Goal: Task Accomplishment & Management: Complete application form

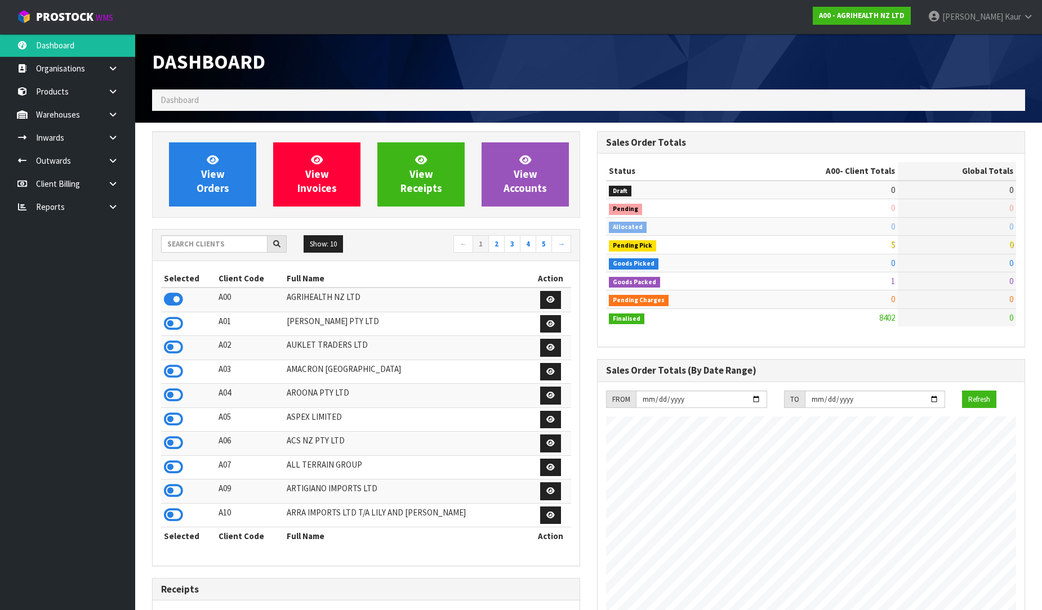
scroll to position [853, 445]
click at [235, 249] on input "text" at bounding box center [214, 243] width 106 height 17
type input "K01"
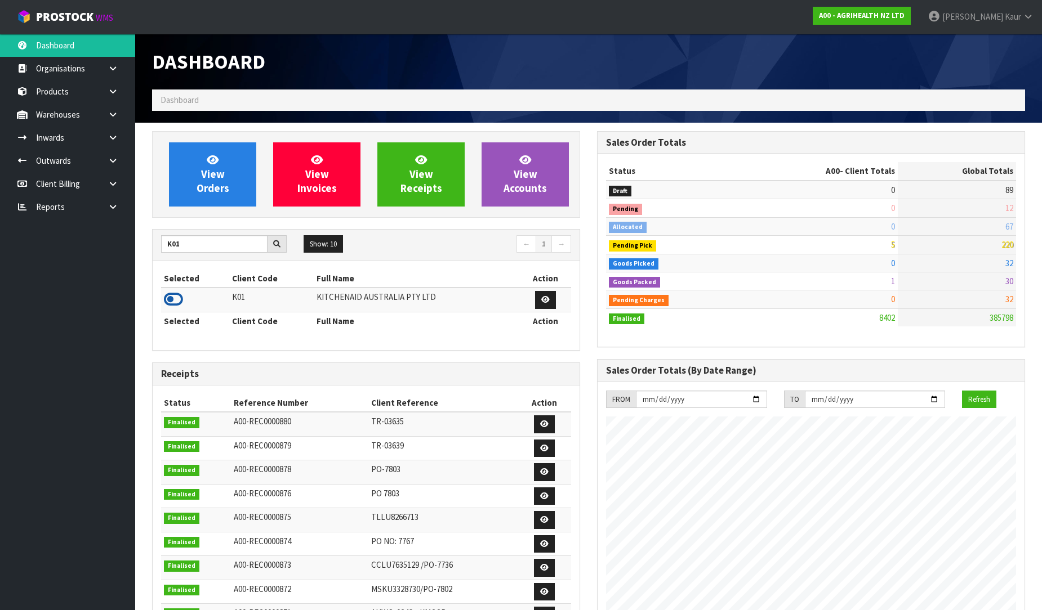
click at [178, 301] on icon at bounding box center [173, 299] width 19 height 17
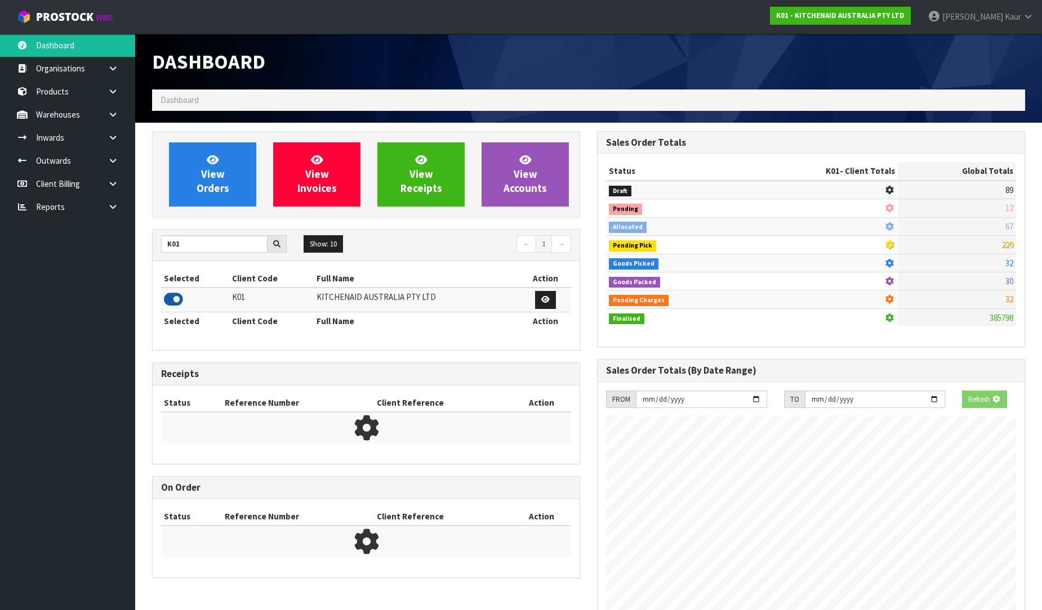
scroll to position [702, 445]
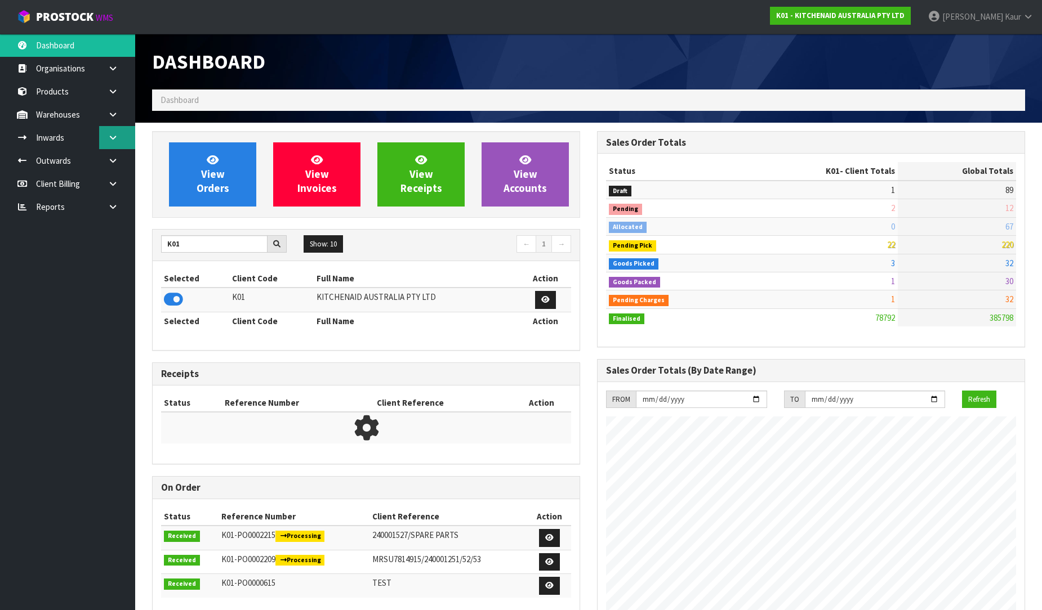
click at [123, 144] on link at bounding box center [117, 137] width 36 height 23
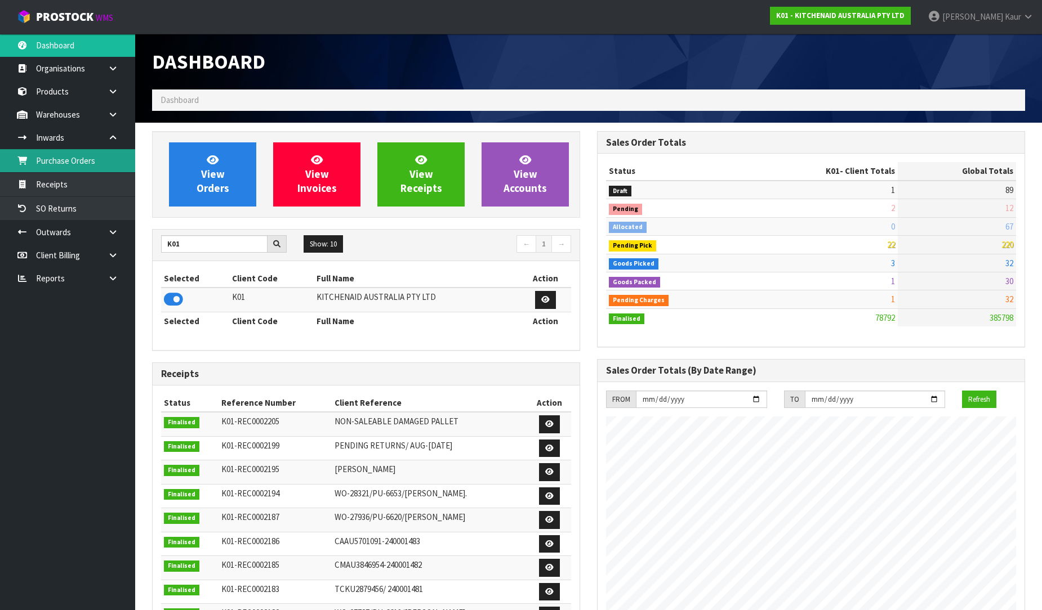
click at [91, 170] on link "Purchase Orders" at bounding box center [67, 160] width 135 height 23
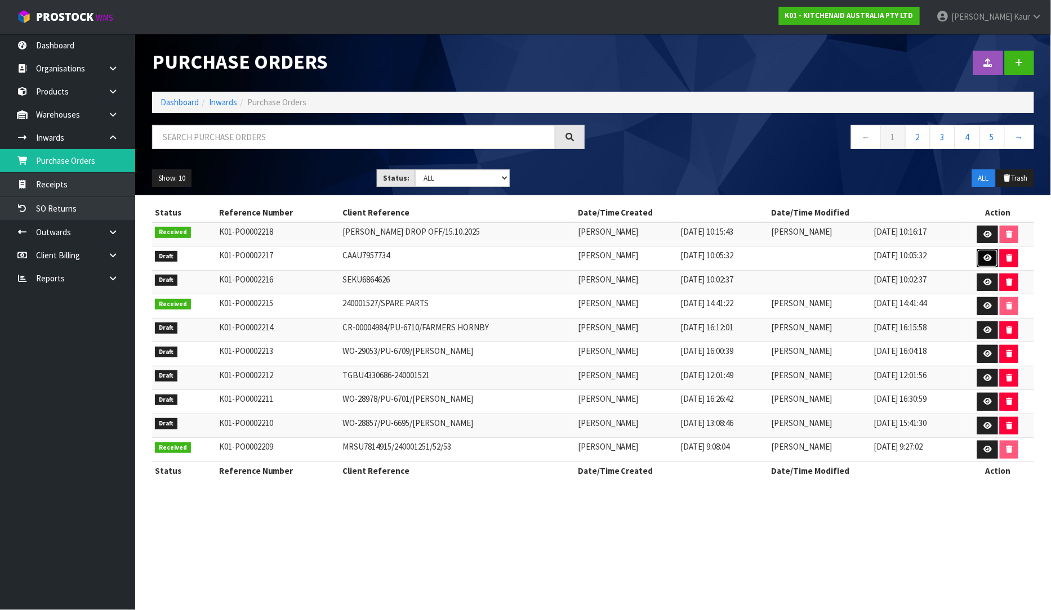
click at [988, 261] on icon at bounding box center [987, 258] width 8 height 7
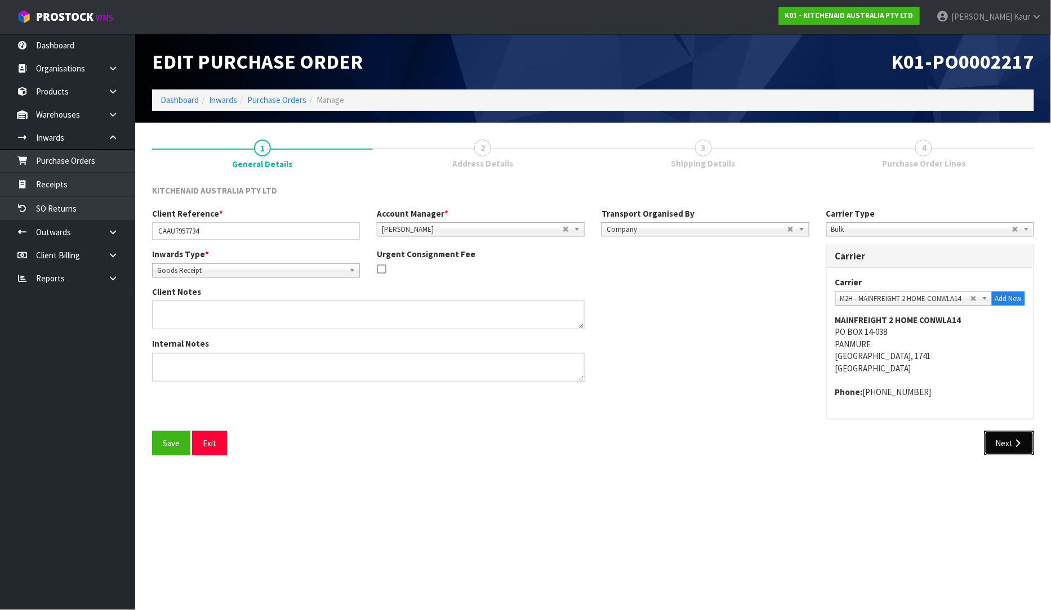
click at [1007, 454] on button "Next" at bounding box center [1009, 443] width 50 height 24
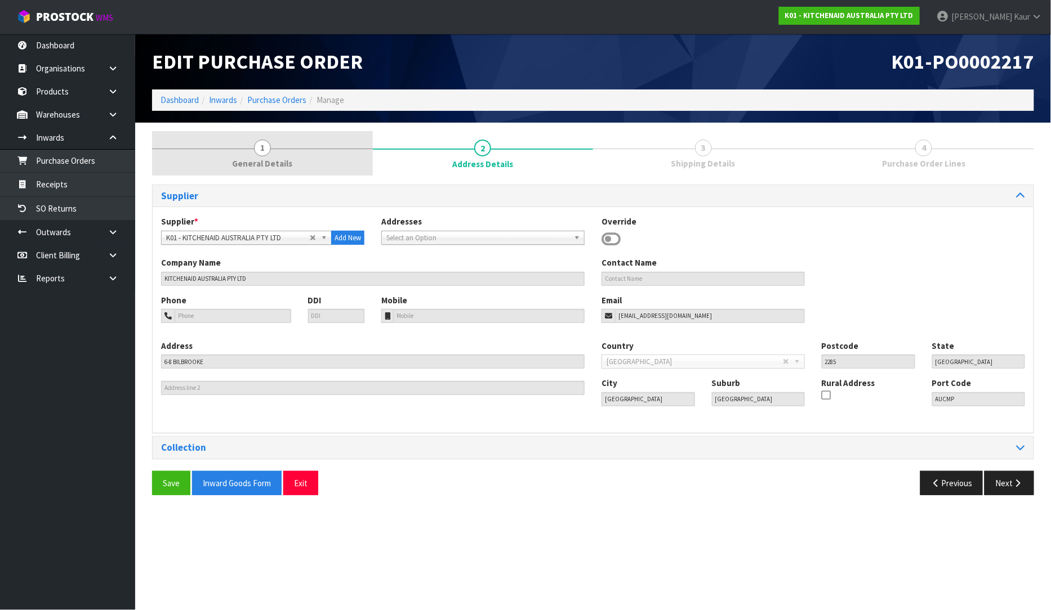
click at [279, 160] on span "General Details" at bounding box center [262, 164] width 60 height 12
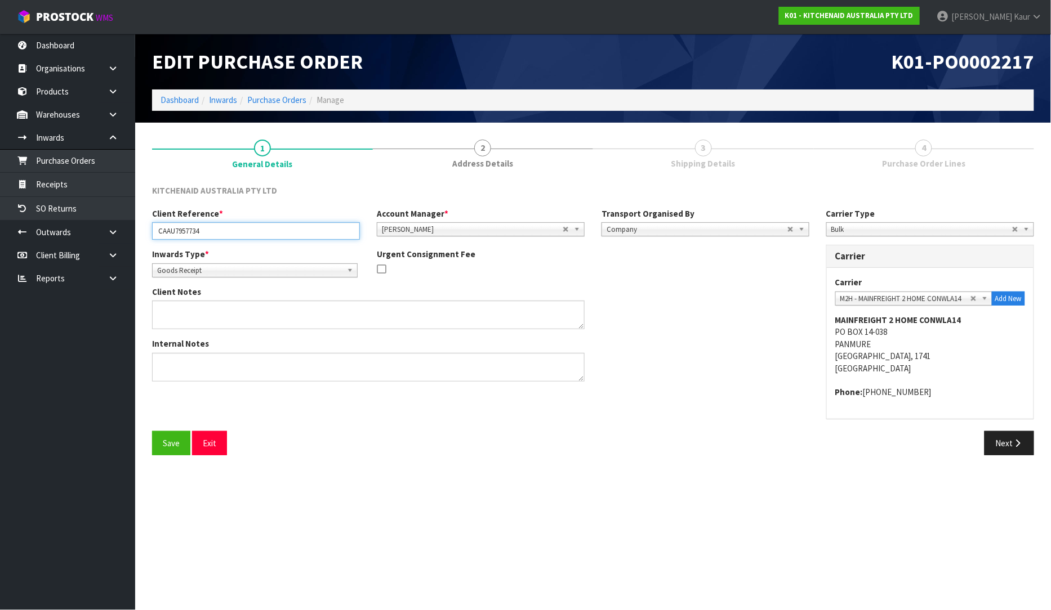
click at [220, 234] on input "CAAU7957734" at bounding box center [256, 230] width 208 height 17
click at [66, 169] on link "Purchase Orders" at bounding box center [67, 160] width 135 height 23
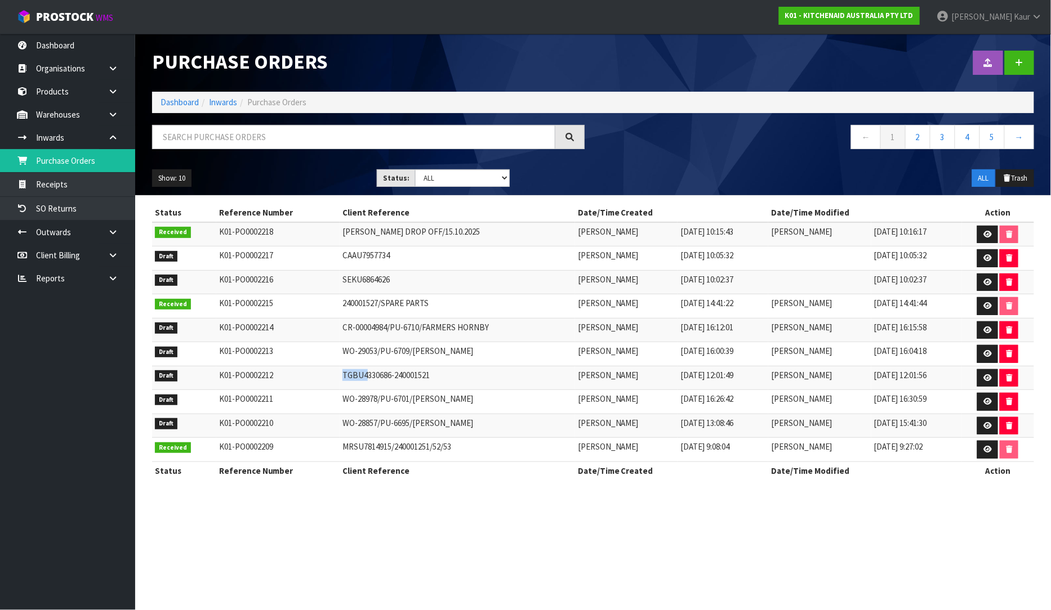
drag, startPoint x: 320, startPoint y: 380, endPoint x: 350, endPoint y: 380, distance: 29.8
click at [350, 380] on tr "Draft K01-PO0002212 TGBU4330686-240001521 [PERSON_NAME] [DATE] 12:01:49 [PERSON…" at bounding box center [593, 378] width 882 height 24
drag, startPoint x: 393, startPoint y: 378, endPoint x: 377, endPoint y: 378, distance: 15.8
click at [377, 378] on td "TGBU4330686-240001521" at bounding box center [457, 378] width 235 height 24
click at [987, 374] on link at bounding box center [987, 378] width 21 height 18
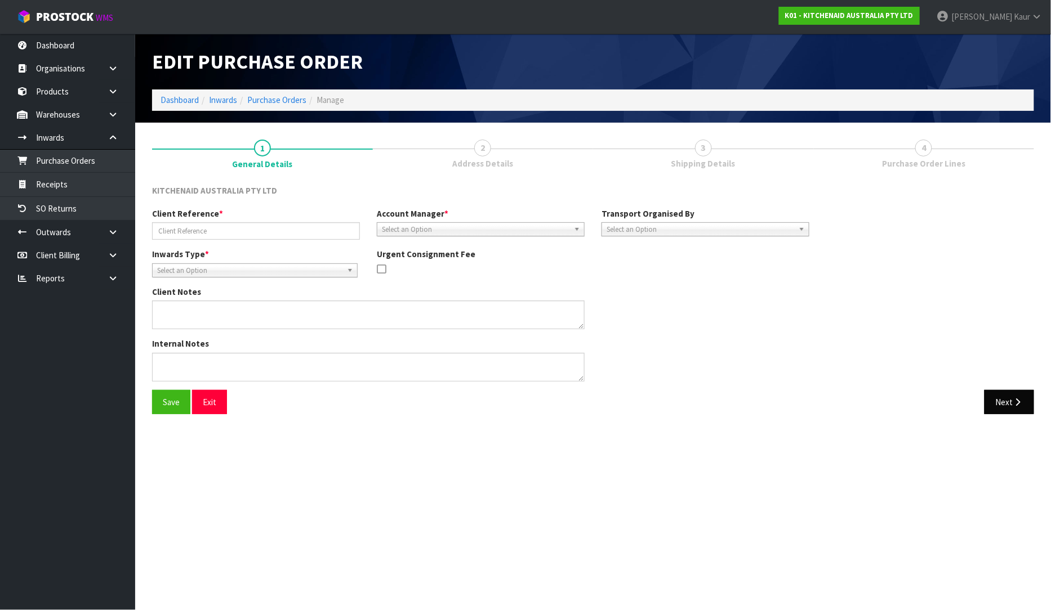
type input "TGBU4330686-240001521"
type textarea "NEW CODES"
click at [640, 226] on span "Select an Option" at bounding box center [700, 230] width 188 height 14
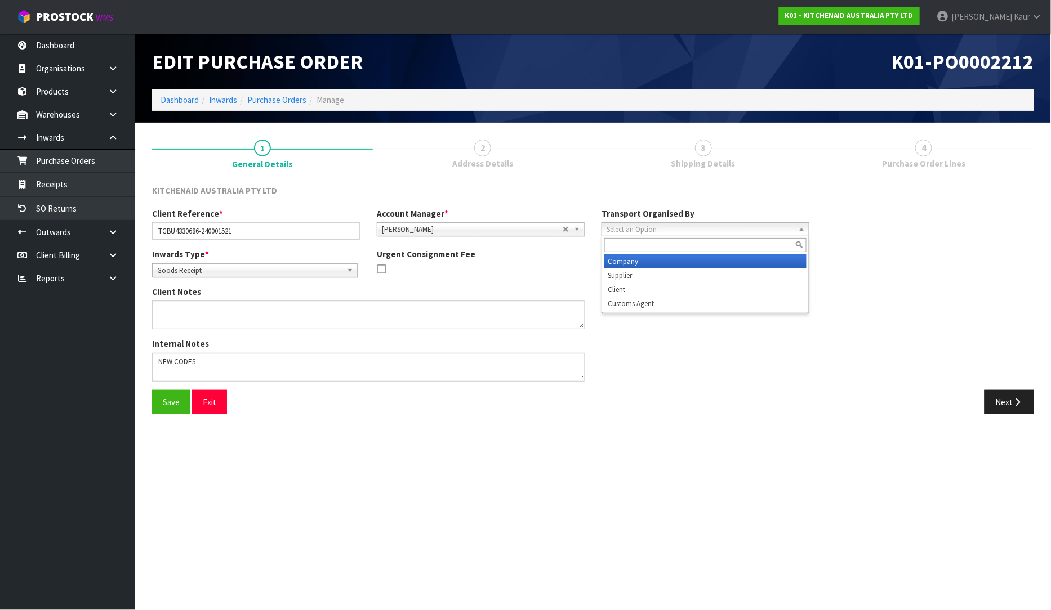
click at [645, 259] on li "Company" at bounding box center [705, 262] width 202 height 14
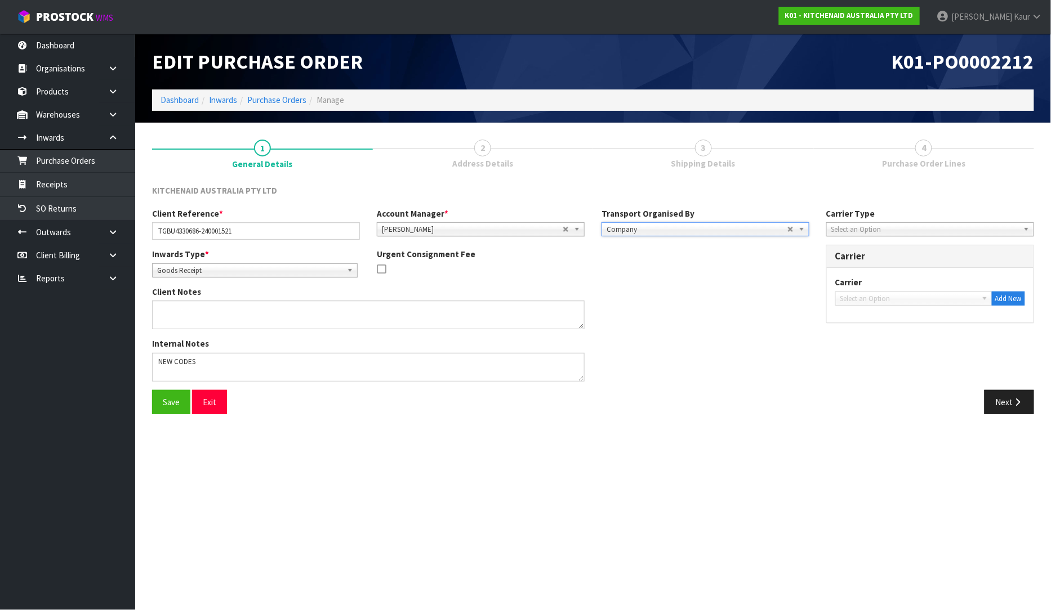
click at [879, 225] on span "Select an Option" at bounding box center [925, 230] width 188 height 14
click at [865, 272] on li "Bulk" at bounding box center [930, 276] width 202 height 14
click at [873, 296] on span "Select an Option" at bounding box center [908, 299] width 137 height 14
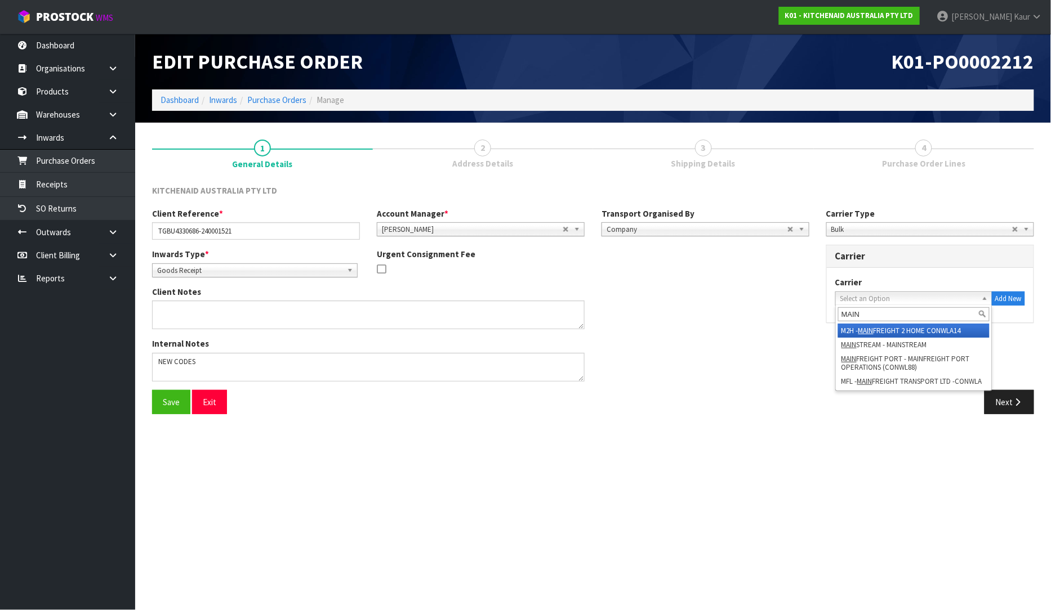
type input "MAIN"
click at [892, 329] on li "M2H - MAIN FREIGHT 2 HOME CONWLA14" at bounding box center [913, 331] width 151 height 14
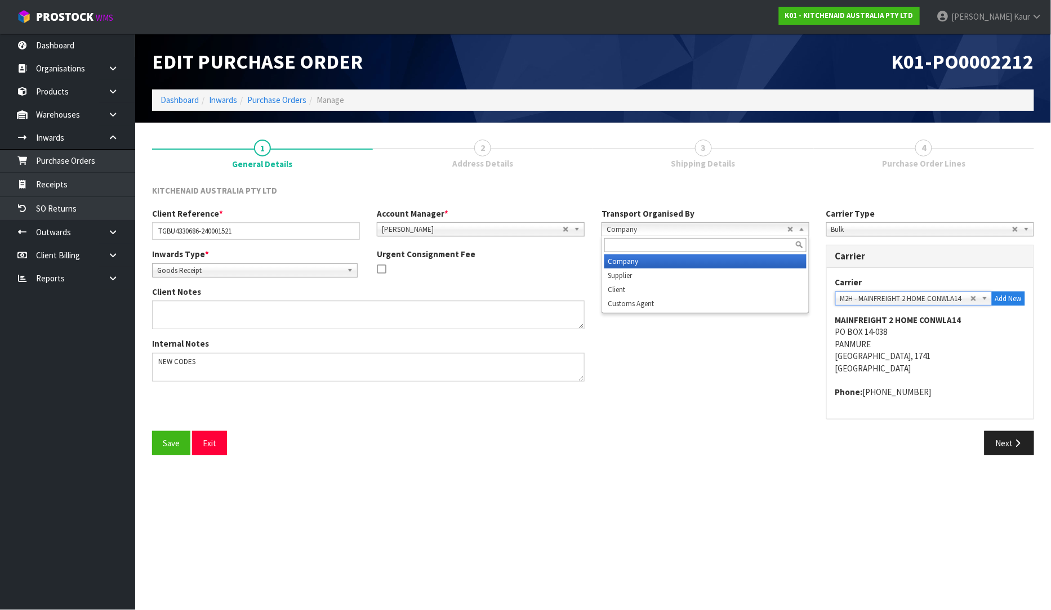
click at [682, 229] on span "Company" at bounding box center [696, 230] width 181 height 14
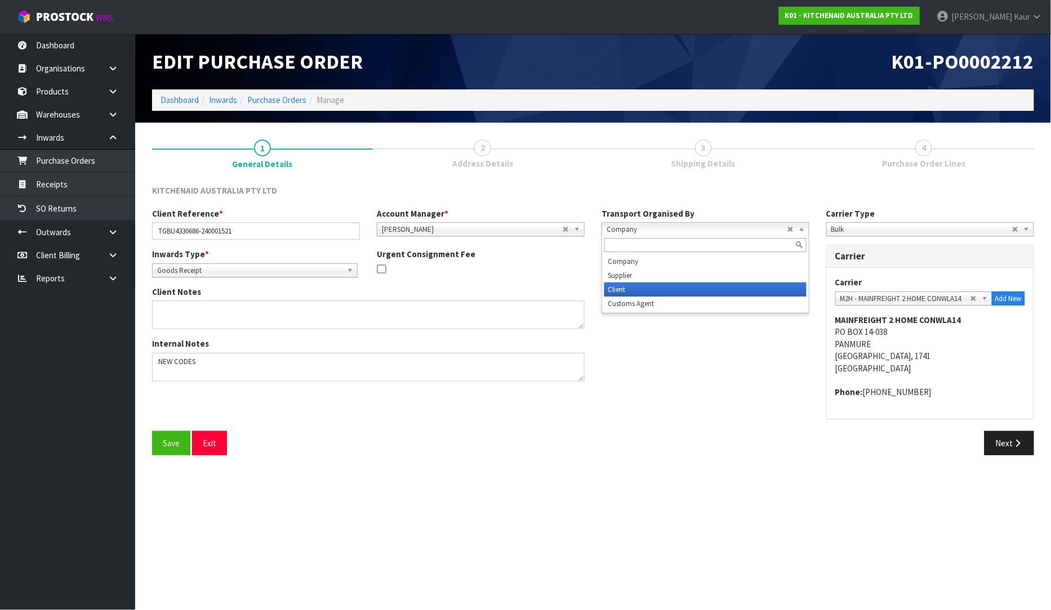
click at [655, 289] on li "Client" at bounding box center [705, 290] width 202 height 14
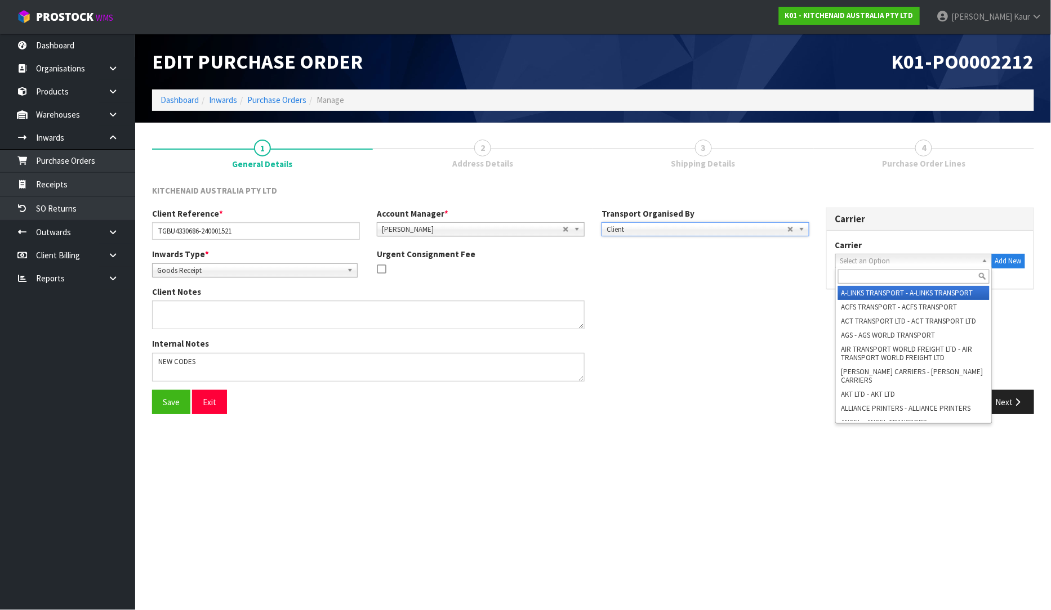
click at [880, 265] on span "Select an Option" at bounding box center [905, 262] width 130 height 14
type input "RE"
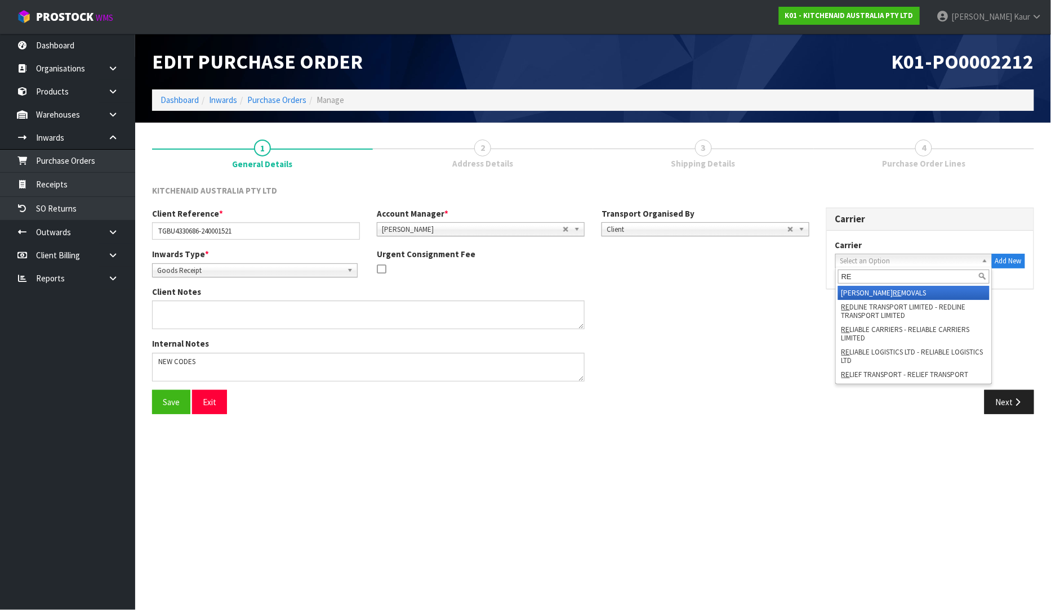
drag, startPoint x: 866, startPoint y: 276, endPoint x: 834, endPoint y: 269, distance: 32.9
click at [834, 269] on div "Carrier A-LINKS TRANSPORT - A-LINKS TRANSPORT ACFS TRANSPORT - ACFS TRANSPORT A…" at bounding box center [930, 260] width 207 height 58
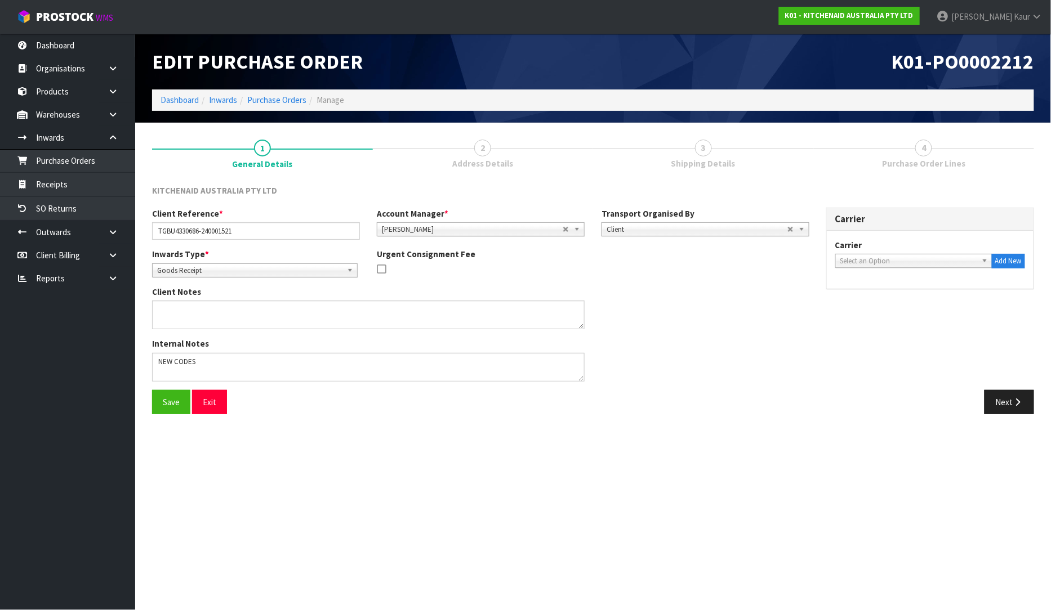
click at [716, 223] on span "Client" at bounding box center [696, 230] width 181 height 14
drag, startPoint x: 696, startPoint y: 261, endPoint x: 809, endPoint y: 260, distance: 112.6
click at [697, 261] on li "Company" at bounding box center [705, 262] width 202 height 14
click at [865, 229] on span "Select an Option" at bounding box center [925, 230] width 188 height 14
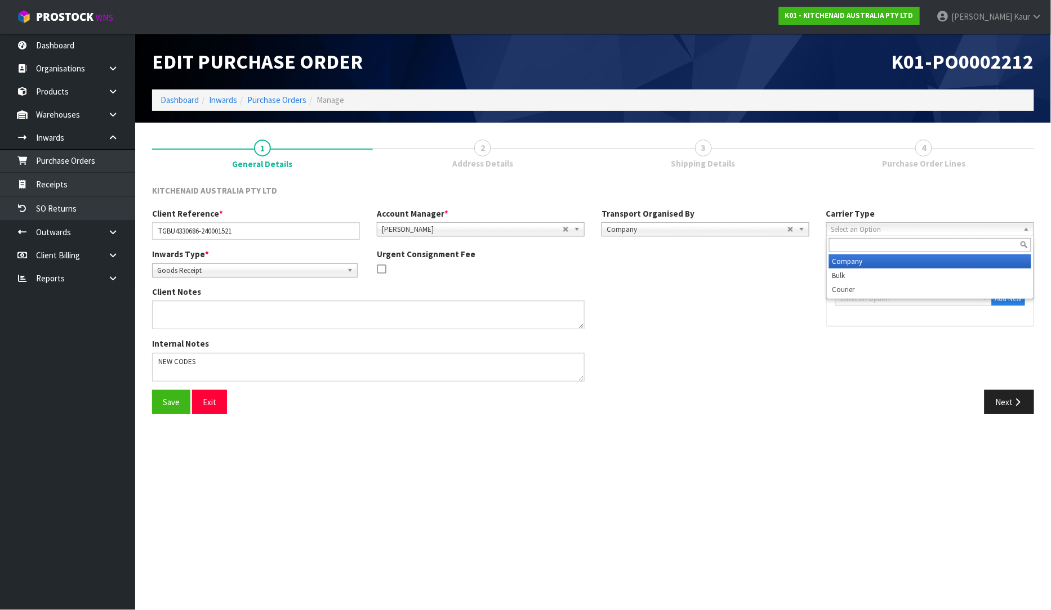
click at [864, 258] on li "Company" at bounding box center [930, 262] width 202 height 14
click at [887, 292] on span "Select an Option" at bounding box center [905, 299] width 130 height 14
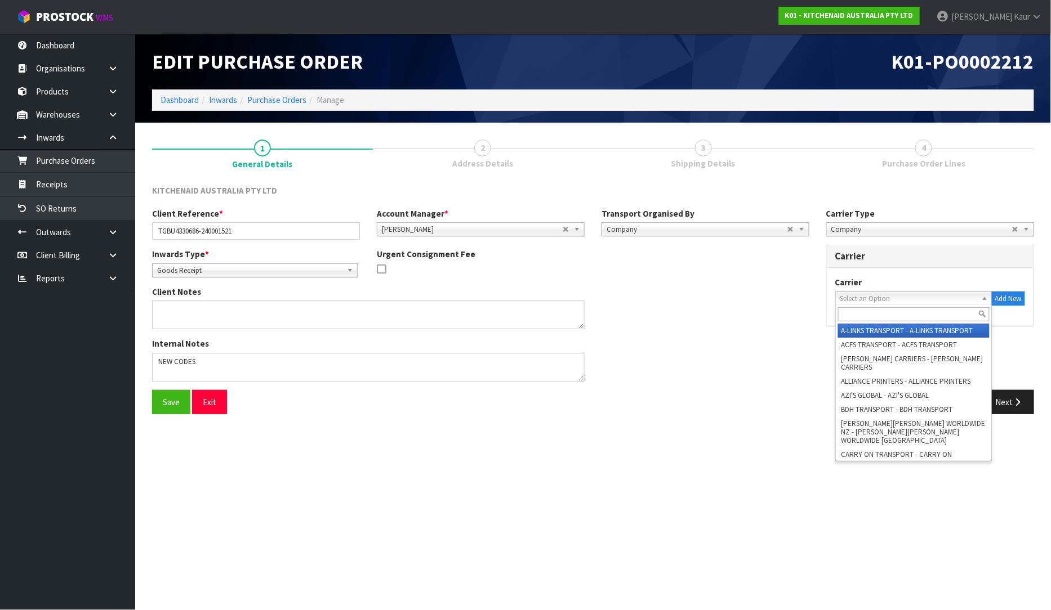
click at [885, 319] on input "text" at bounding box center [913, 314] width 151 height 14
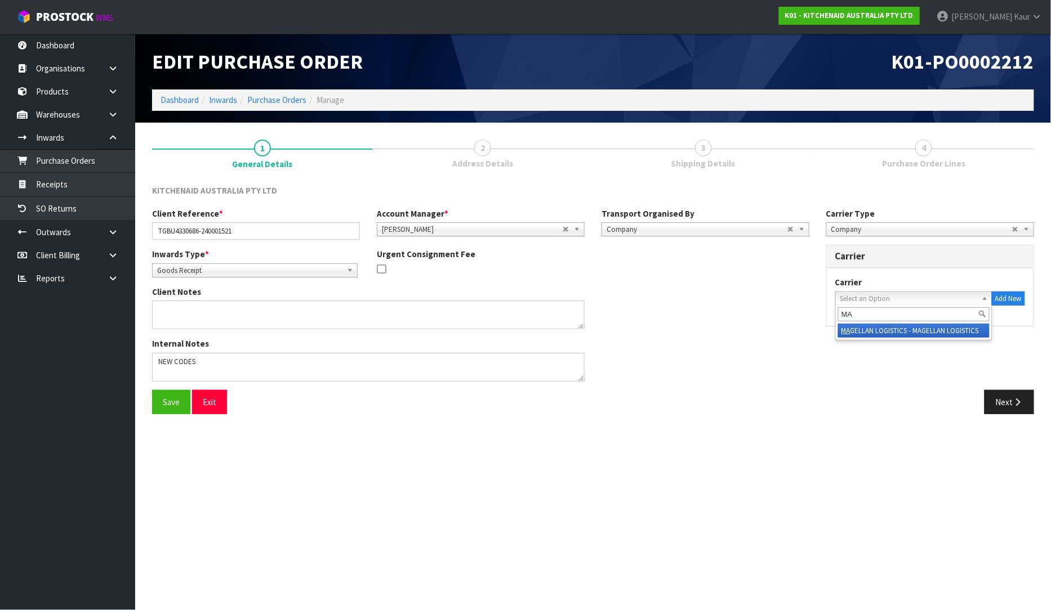
type input "MA"
click at [867, 228] on span "Company" at bounding box center [921, 230] width 181 height 14
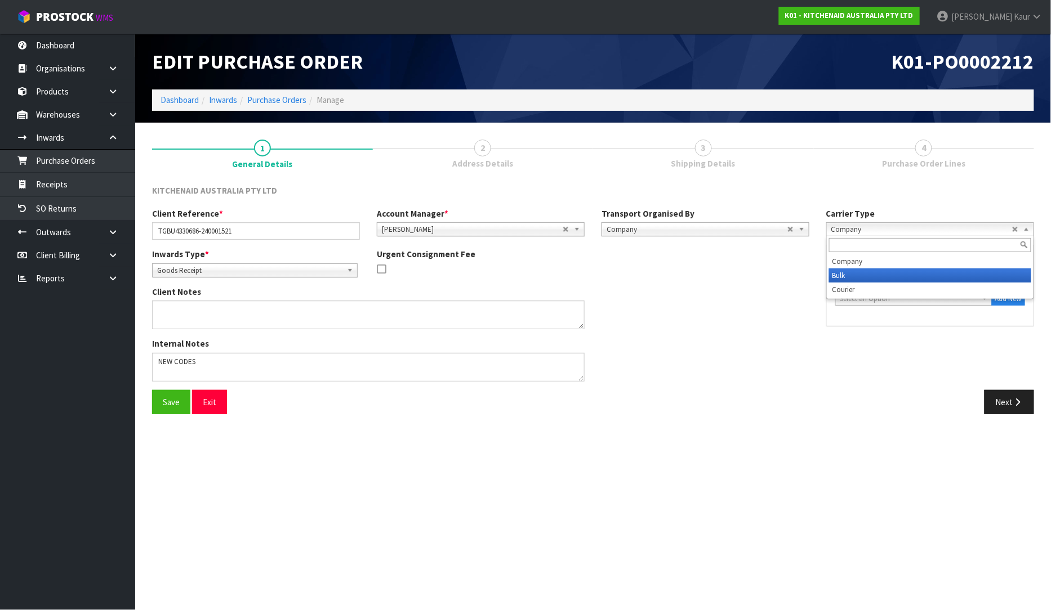
click at [859, 271] on li "Bulk" at bounding box center [930, 276] width 202 height 14
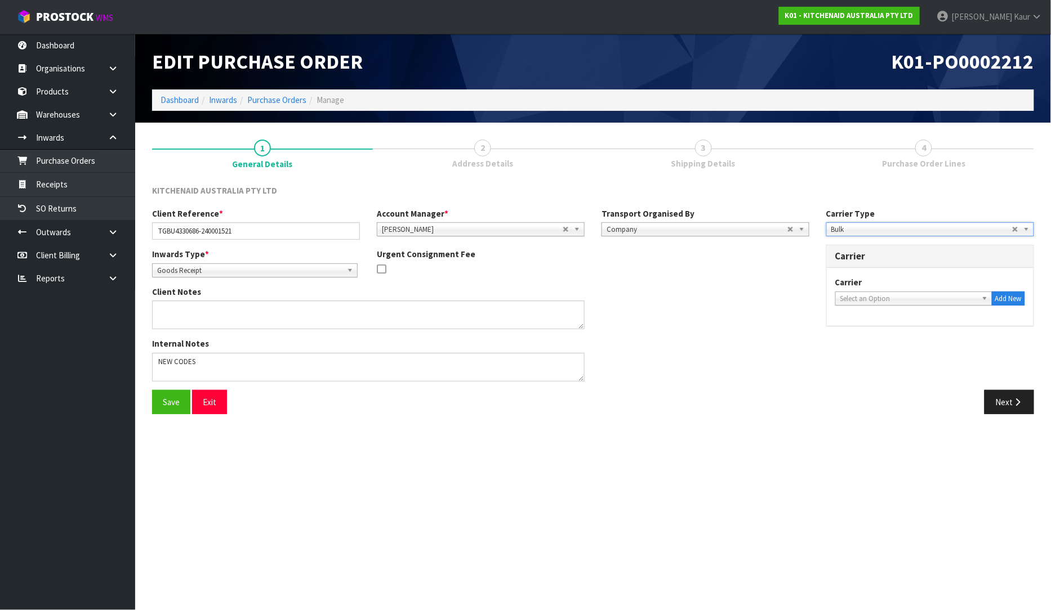
click at [862, 300] on span "Select an Option" at bounding box center [905, 299] width 130 height 14
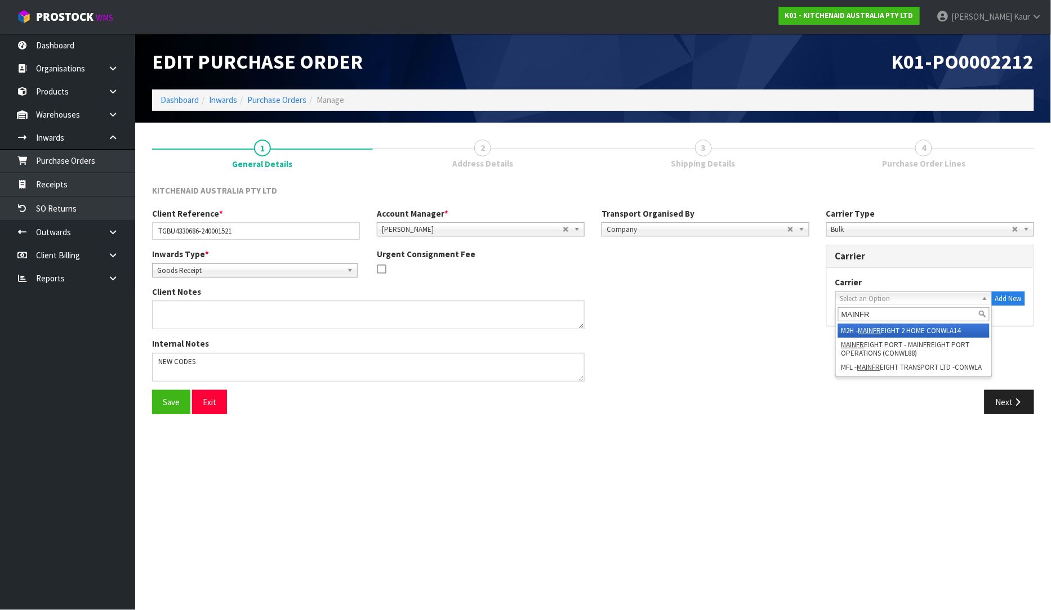
type input "MAINFR"
click at [857, 327] on li "M2H - MAINFR EIGHT 2 HOME CONWLA14" at bounding box center [913, 331] width 151 height 14
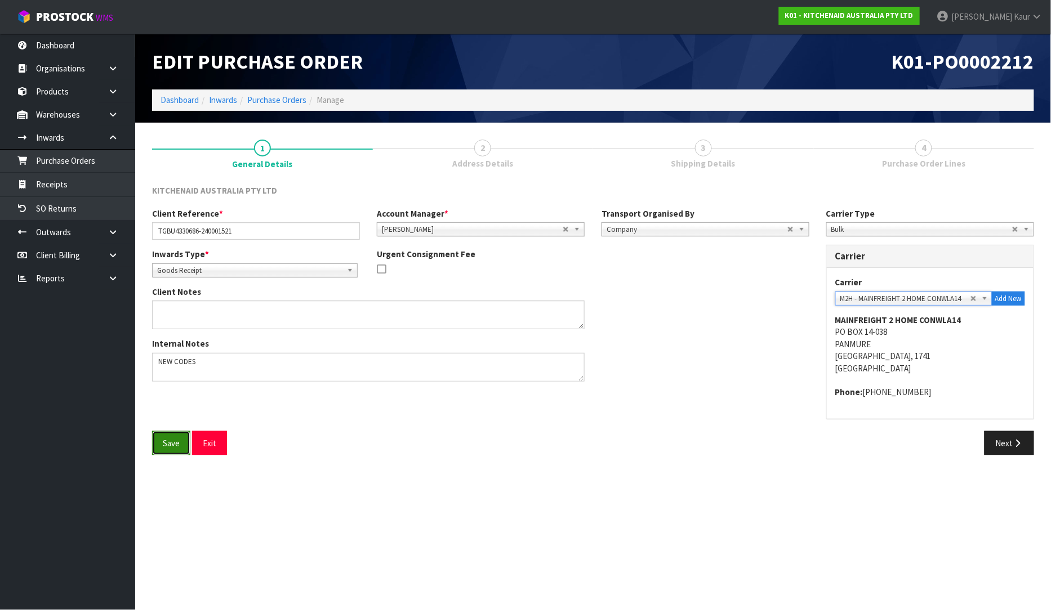
click at [171, 440] on button "Save" at bounding box center [171, 443] width 38 height 24
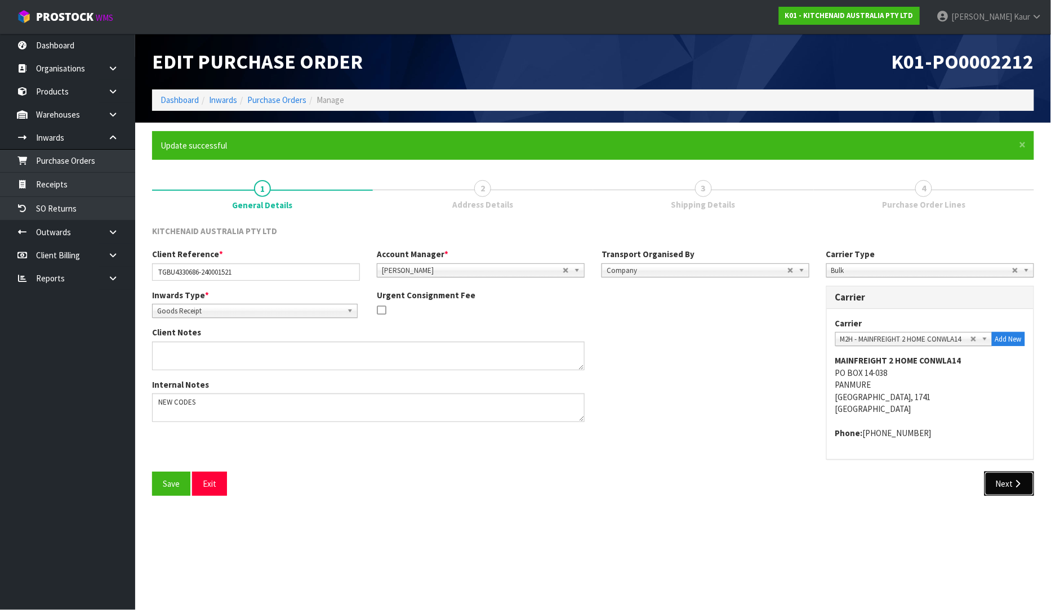
click at [1012, 476] on button "Next" at bounding box center [1009, 484] width 50 height 24
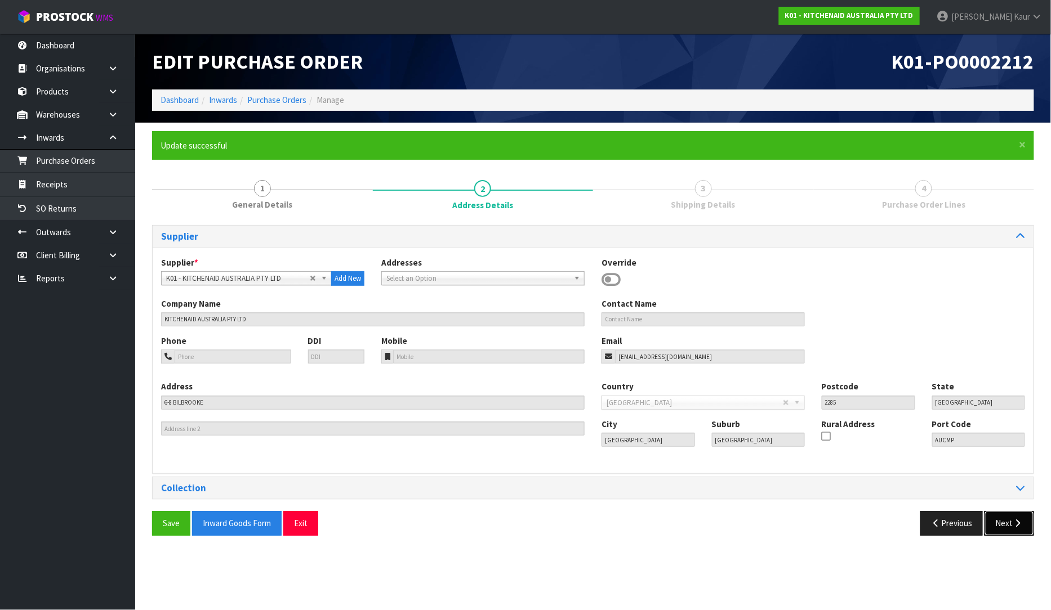
click at [1010, 523] on button "Next" at bounding box center [1009, 523] width 50 height 24
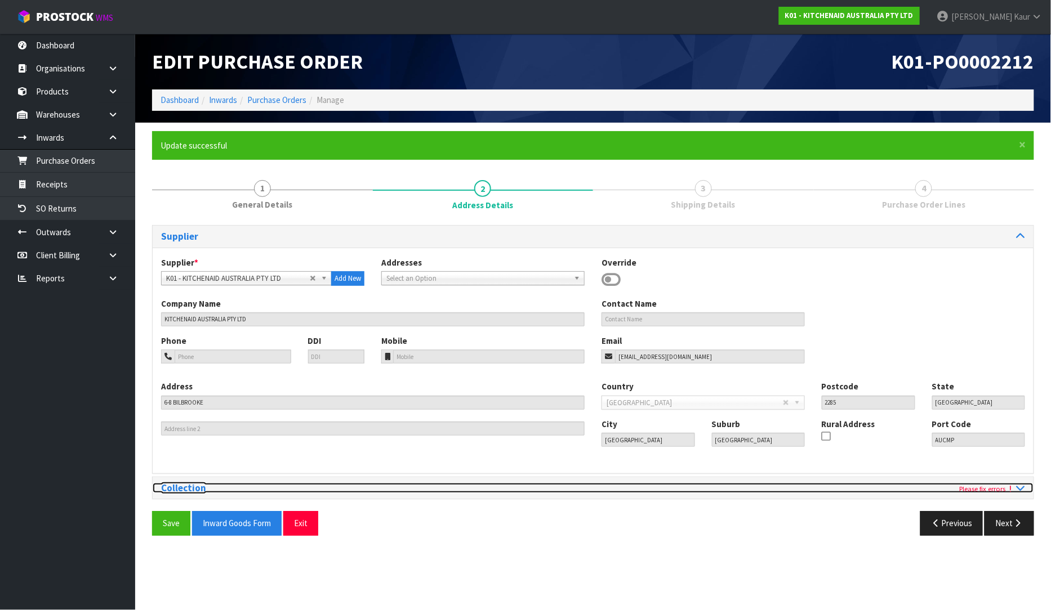
drag, startPoint x: 1017, startPoint y: 488, endPoint x: 1006, endPoint y: 488, distance: 11.8
click at [1017, 488] on icon at bounding box center [1020, 488] width 8 height 10
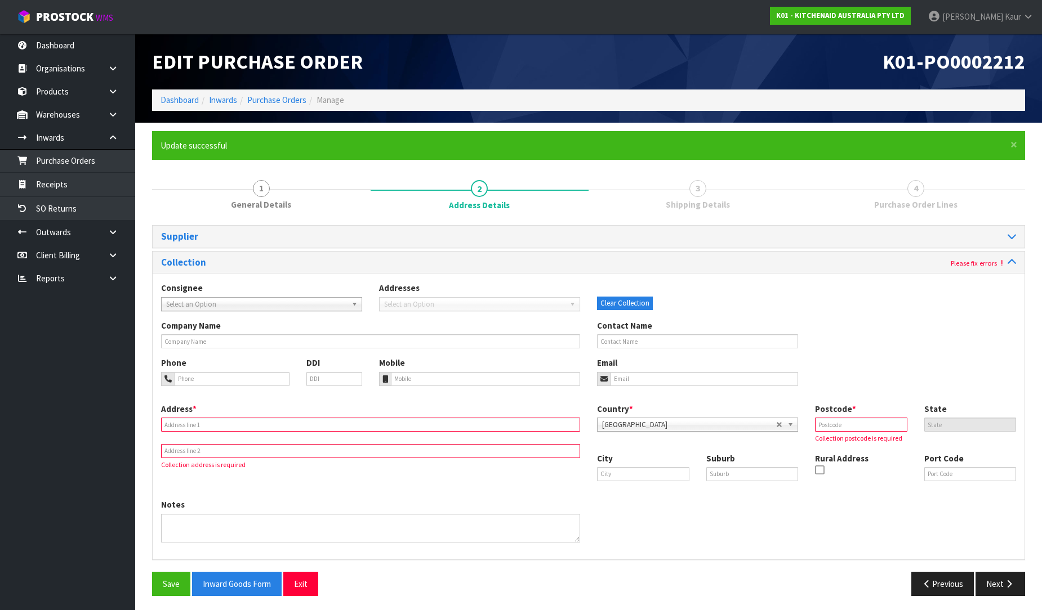
click at [211, 426] on input "text" at bounding box center [370, 425] width 419 height 14
click at [176, 346] on input "text" at bounding box center [370, 341] width 419 height 14
type input "PORT OF [GEOGRAPHIC_DATA]"
click at [201, 416] on div "Address * Collection address is required" at bounding box center [371, 436] width 436 height 67
click at [197, 419] on input "text" at bounding box center [370, 425] width 419 height 14
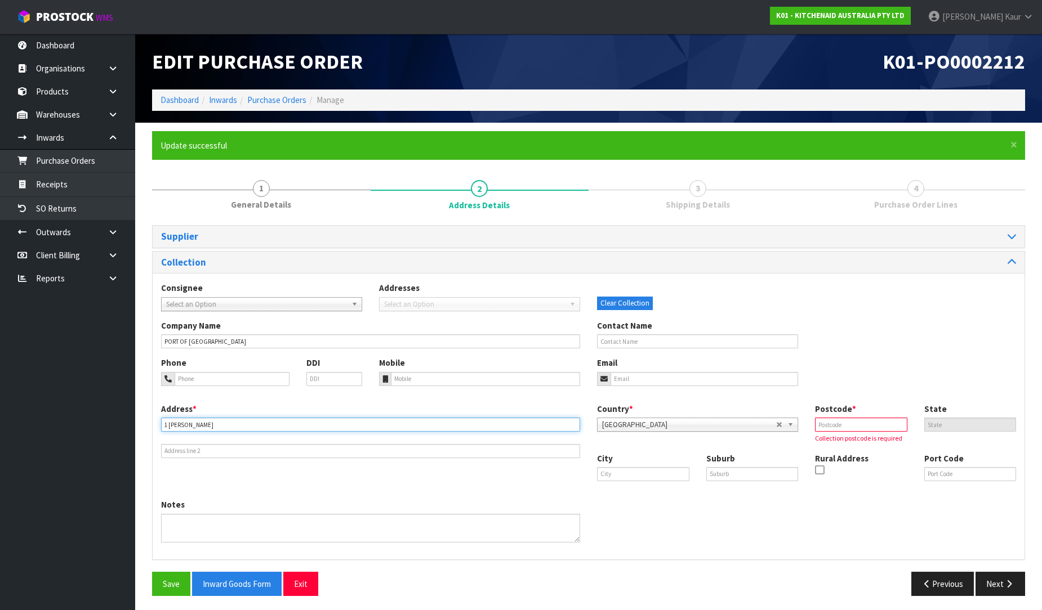
type input "[STREET_ADDRESS]"
click at [872, 421] on input "text" at bounding box center [861, 425] width 92 height 14
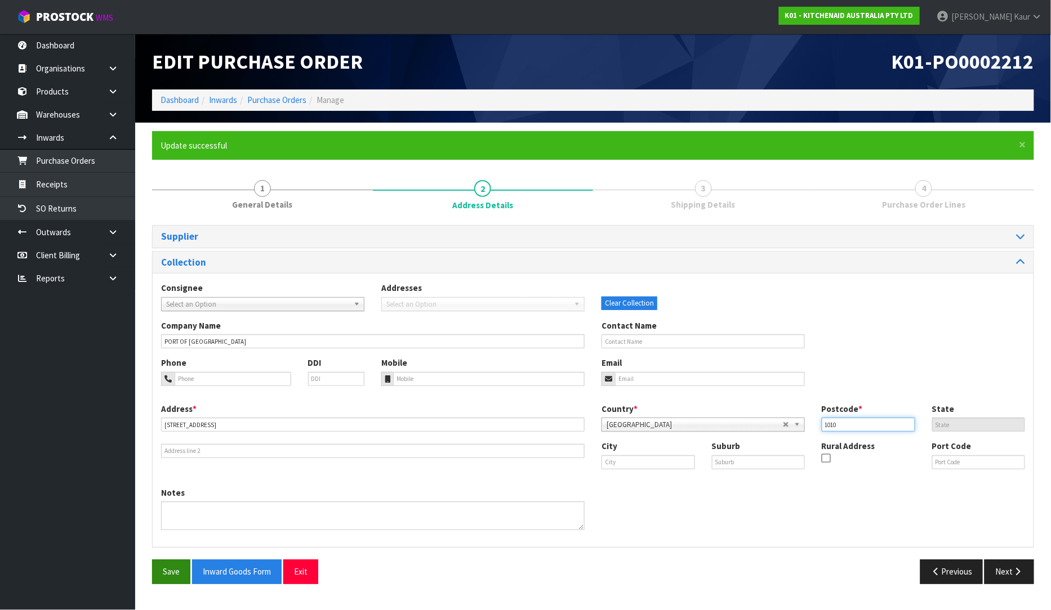
type input "1010"
click at [181, 567] on button "Save" at bounding box center [171, 572] width 38 height 24
click at [1021, 568] on icon "button" at bounding box center [1017, 572] width 11 height 8
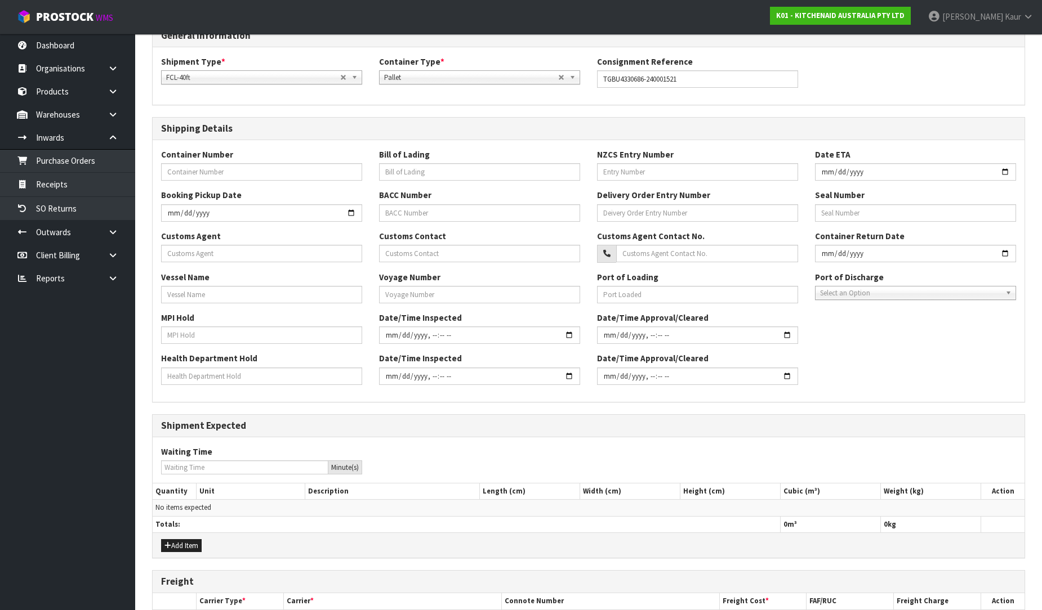
scroll to position [296, 0]
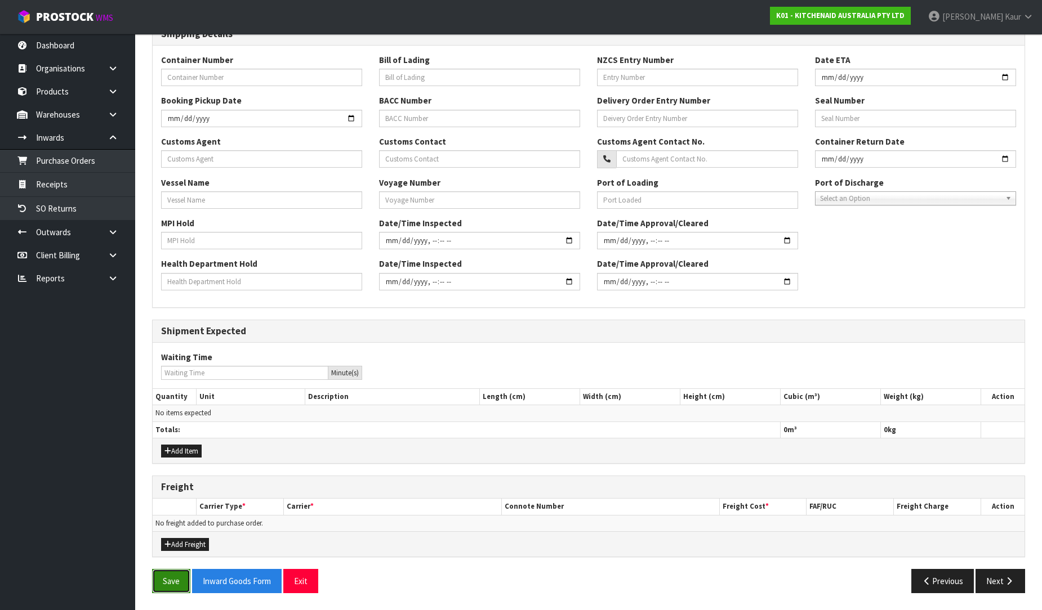
click at [166, 580] on button "Save" at bounding box center [171, 581] width 38 height 24
click at [993, 578] on button "Next" at bounding box center [1000, 581] width 50 height 24
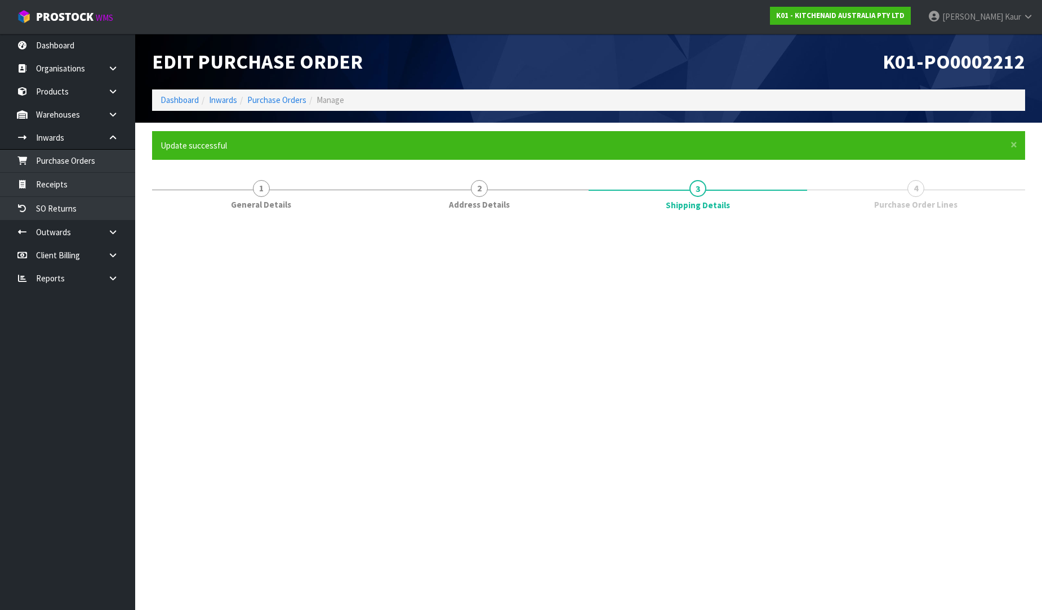
scroll to position [0, 0]
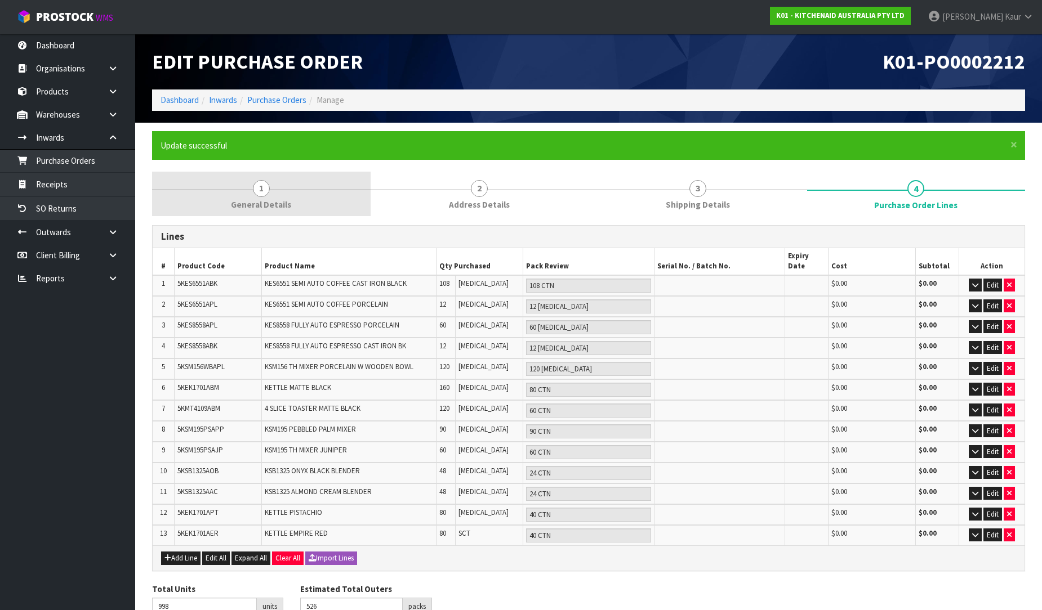
click at [273, 194] on link "1 General Details" at bounding box center [261, 194] width 218 height 44
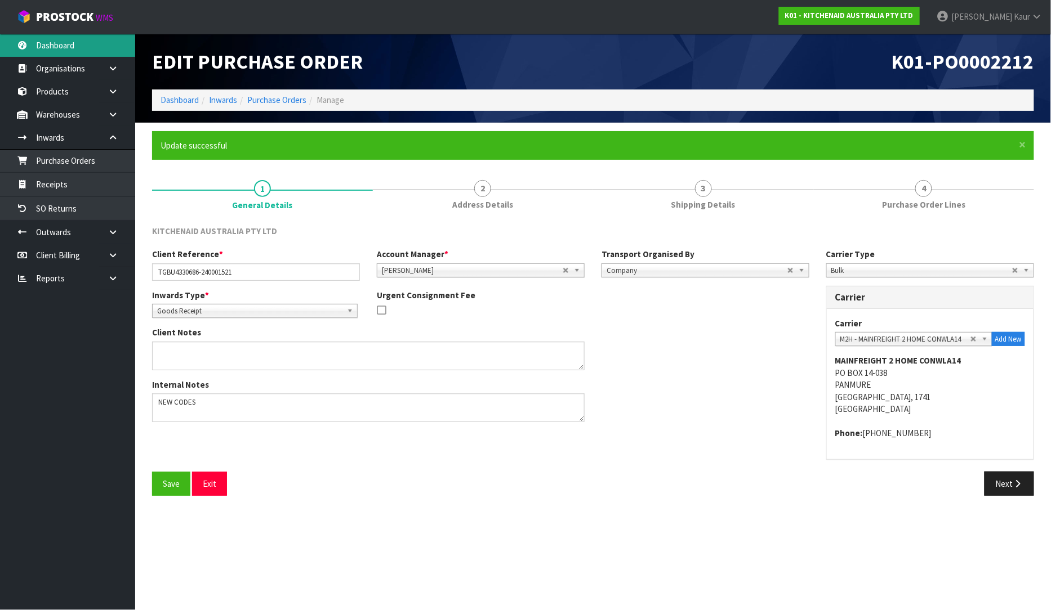
click at [76, 35] on link "Dashboard" at bounding box center [67, 45] width 135 height 23
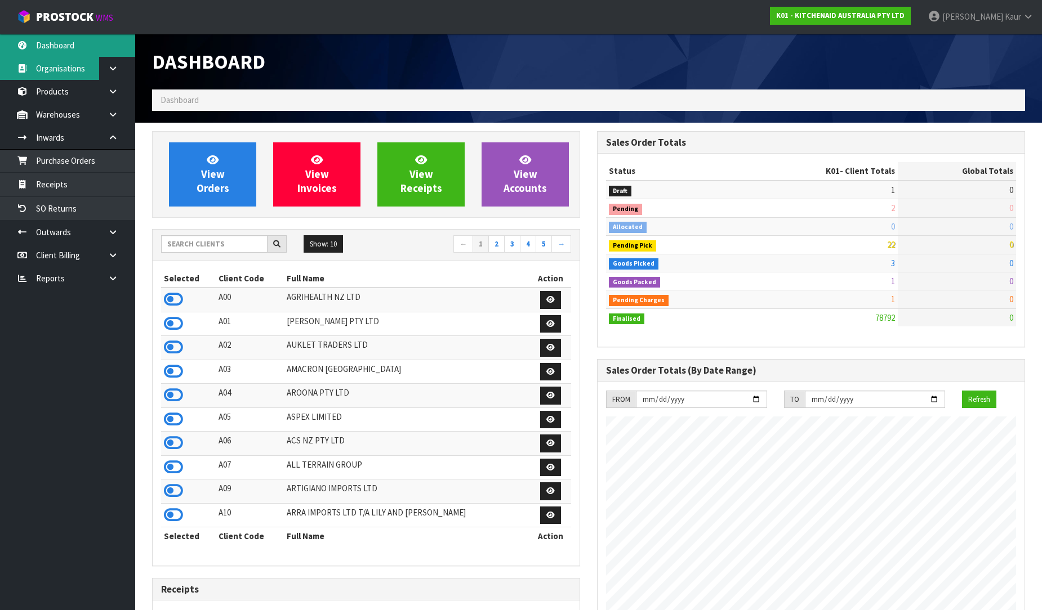
scroll to position [853, 445]
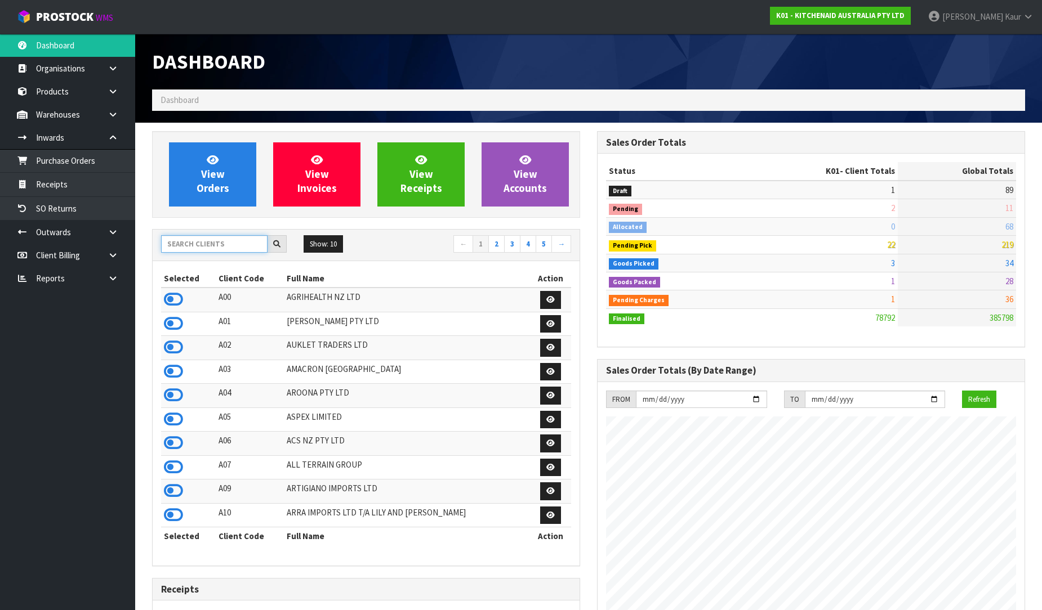
click at [194, 242] on input "text" at bounding box center [214, 243] width 106 height 17
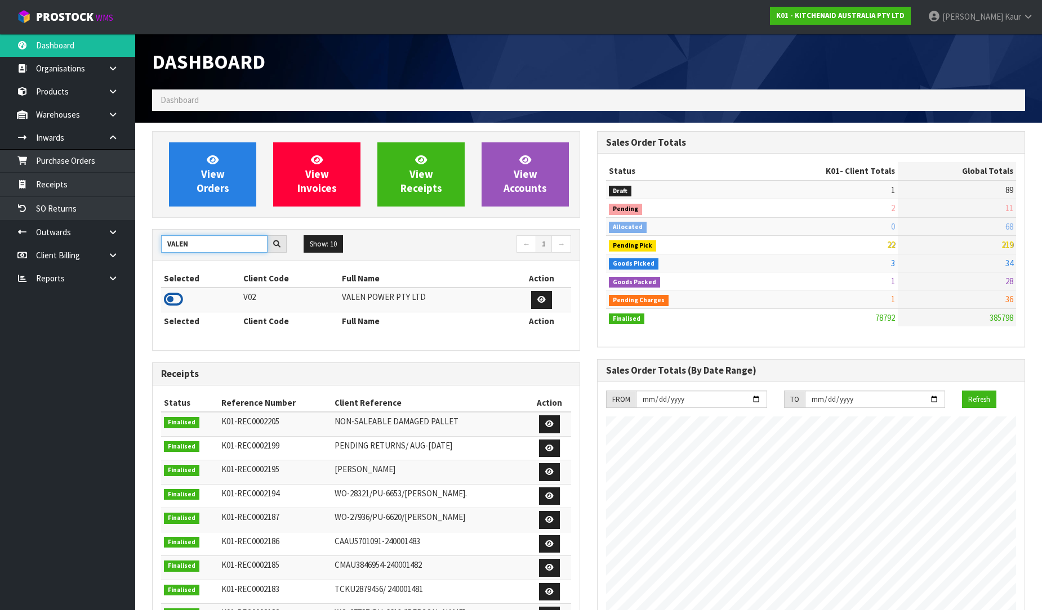
type input "VALEN"
click at [173, 300] on icon at bounding box center [173, 299] width 19 height 17
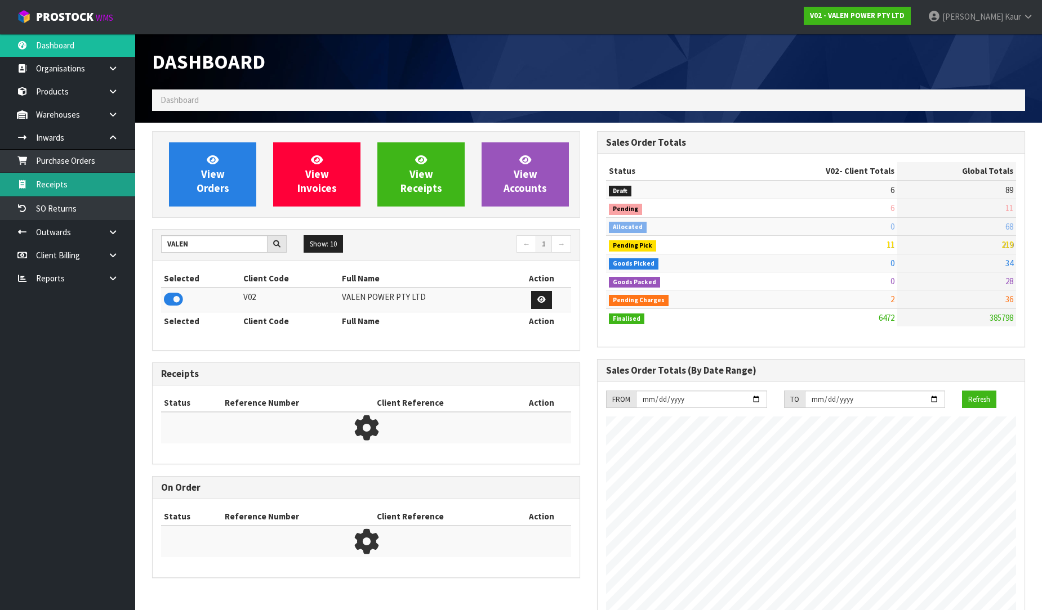
click at [53, 185] on link "Receipts" at bounding box center [67, 184] width 135 height 23
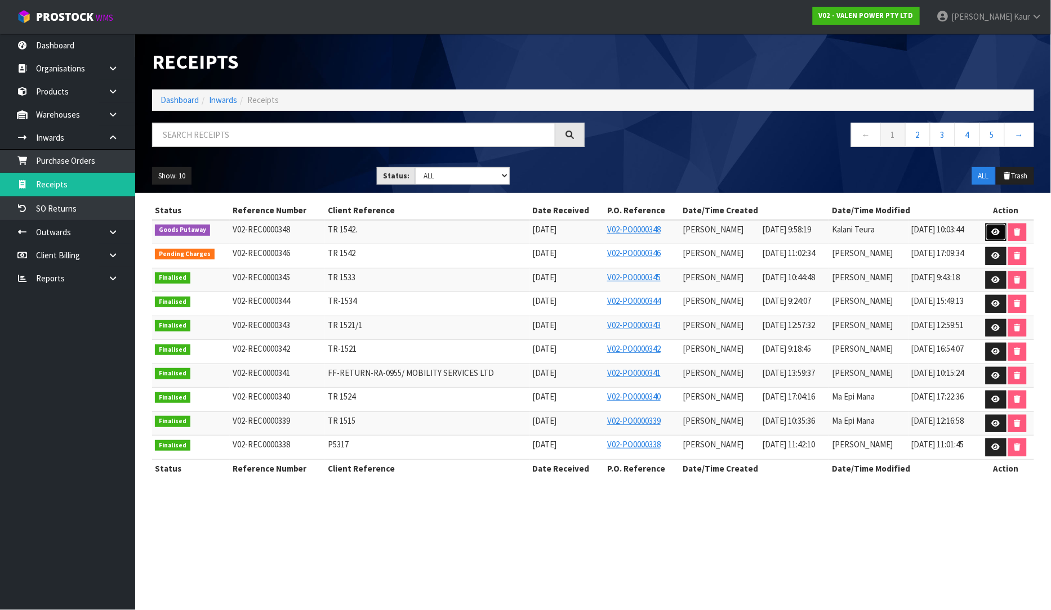
click at [993, 233] on icon at bounding box center [996, 232] width 8 height 7
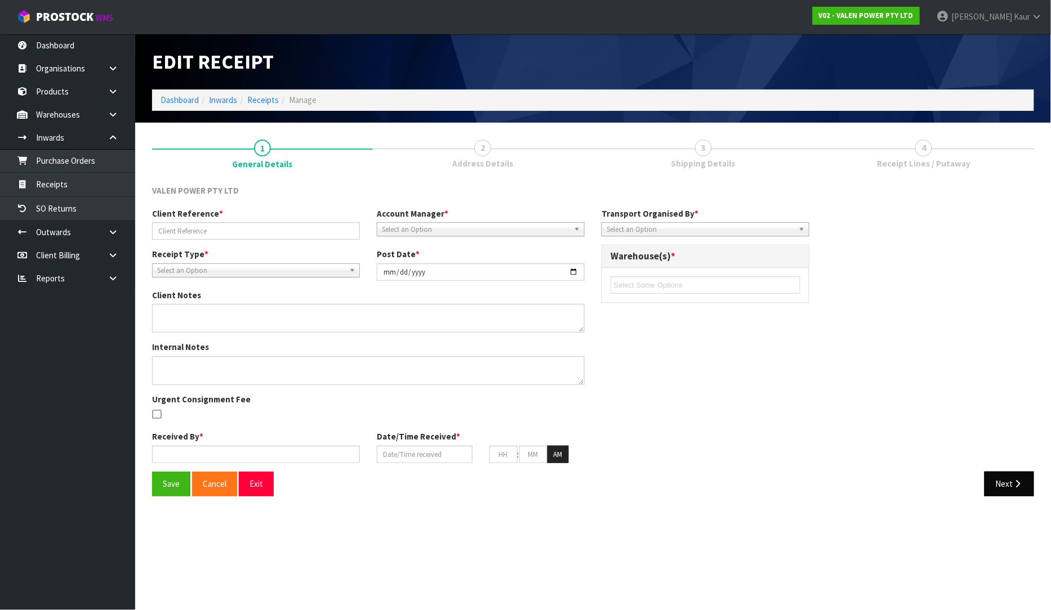
type input "TR 1542."
type input "[DATE]"
type input "[PERSON_NAME]"
type input "[DATE]"
type input "09"
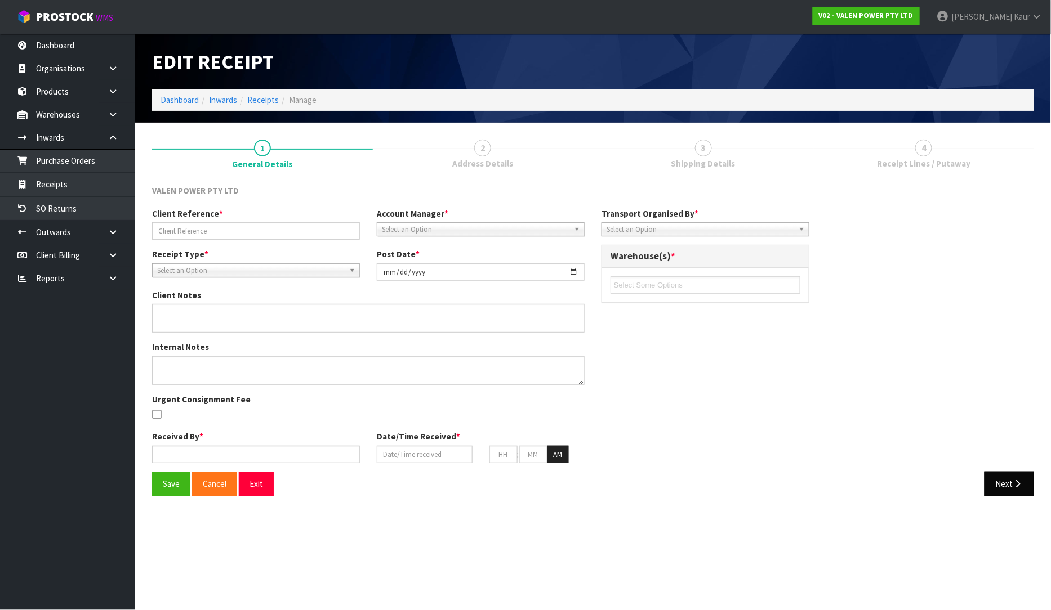
type input "58"
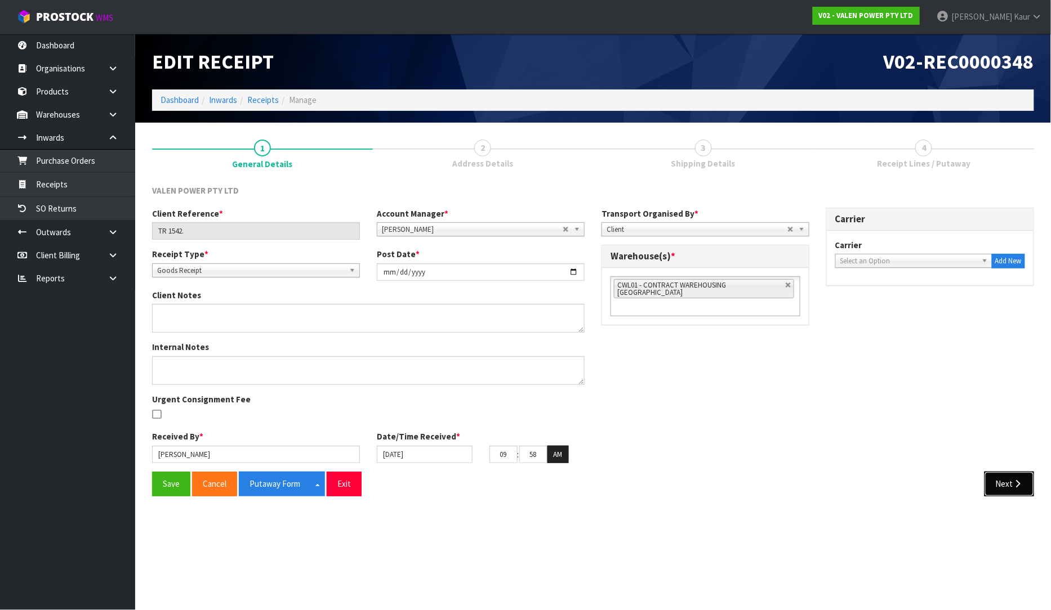
click at [1021, 488] on icon "button" at bounding box center [1017, 484] width 11 height 8
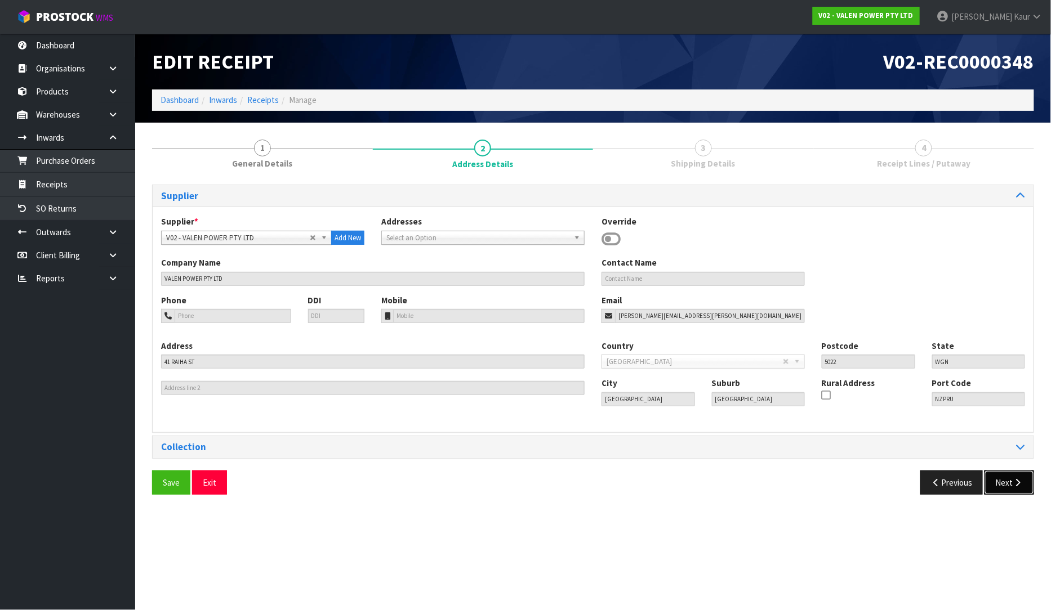
click at [1018, 488] on button "Next" at bounding box center [1009, 483] width 50 height 24
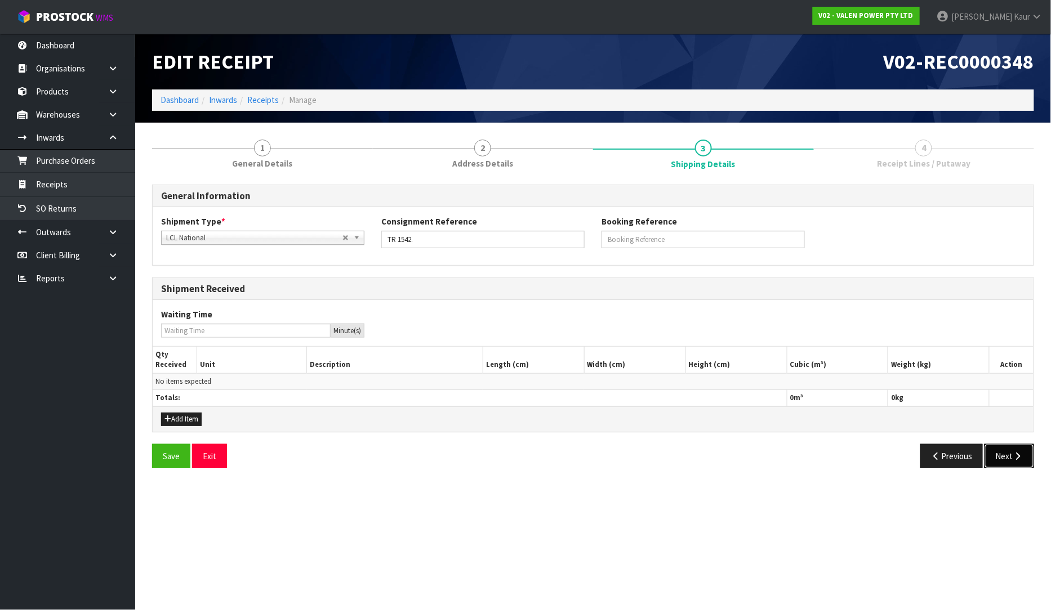
click at [1014, 448] on button "Next" at bounding box center [1009, 456] width 50 height 24
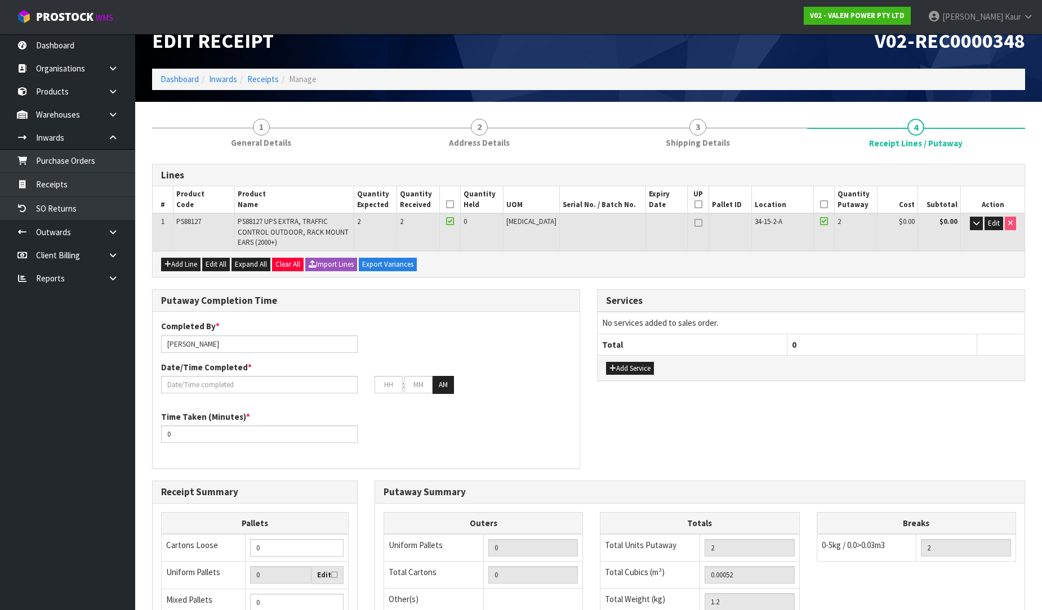
scroll to position [9, 0]
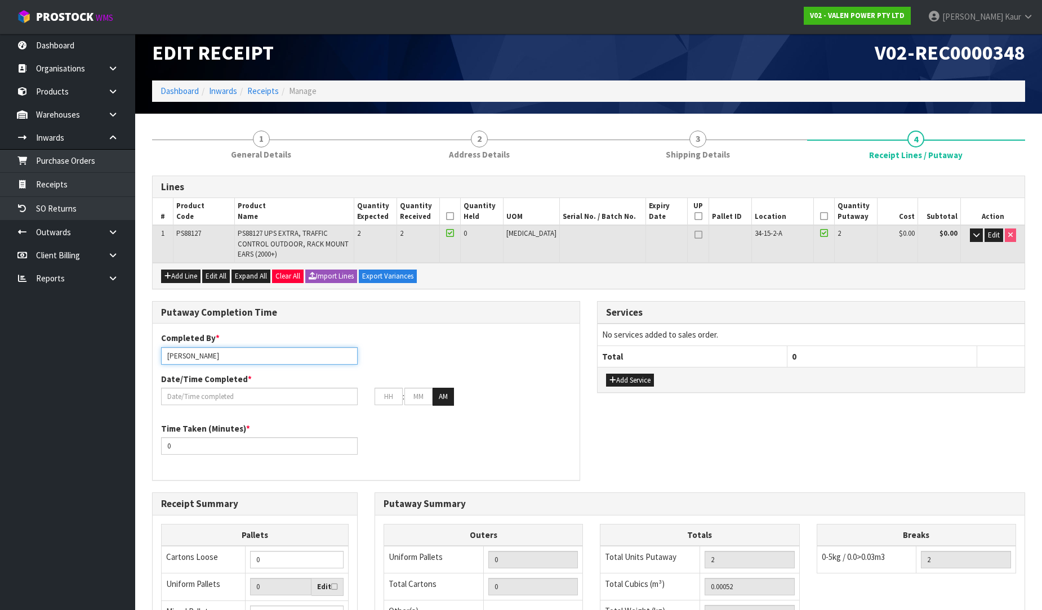
drag, startPoint x: 255, startPoint y: 351, endPoint x: 111, endPoint y: 355, distance: 143.1
click at [121, 355] on body "Toggle navigation ProStock WMS V02 - VALEN POWER PTY LTD [PERSON_NAME] Logout D…" at bounding box center [521, 296] width 1042 height 610
drag, startPoint x: 215, startPoint y: 341, endPoint x: 116, endPoint y: 347, distance: 98.7
click at [116, 347] on body "Toggle navigation ProStock WMS V02 - VALEN POWER PTY LTD [PERSON_NAME] Logout D…" at bounding box center [521, 296] width 1042 height 610
type input "kalani"
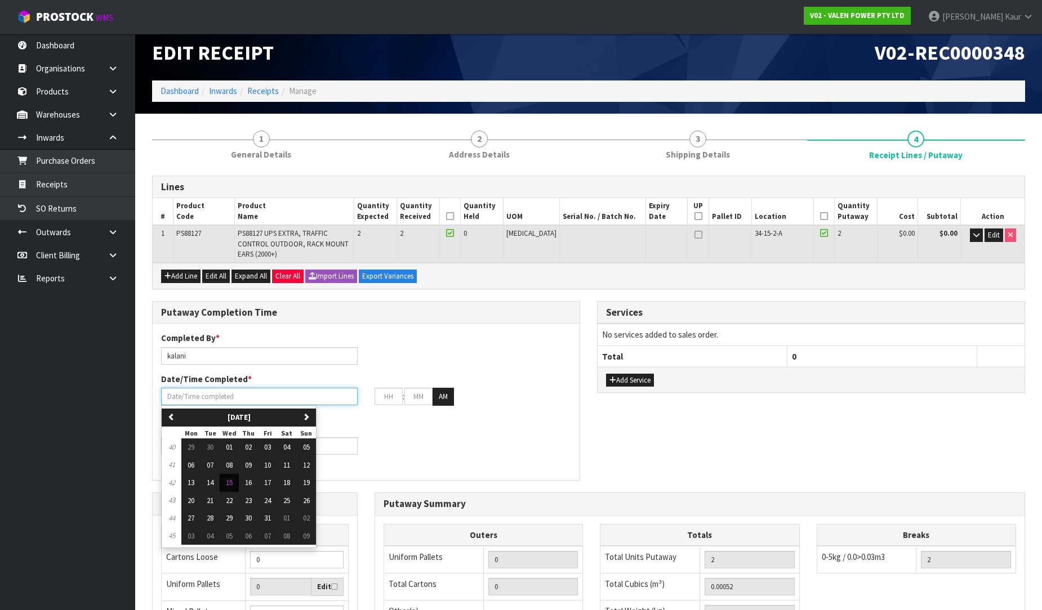
click at [184, 390] on input "text" at bounding box center [259, 396] width 197 height 17
drag, startPoint x: 228, startPoint y: 472, endPoint x: 234, endPoint y: 465, distance: 9.6
click at [229, 478] on span "15" at bounding box center [229, 483] width 7 height 10
type input "[DATE]"
type input "12"
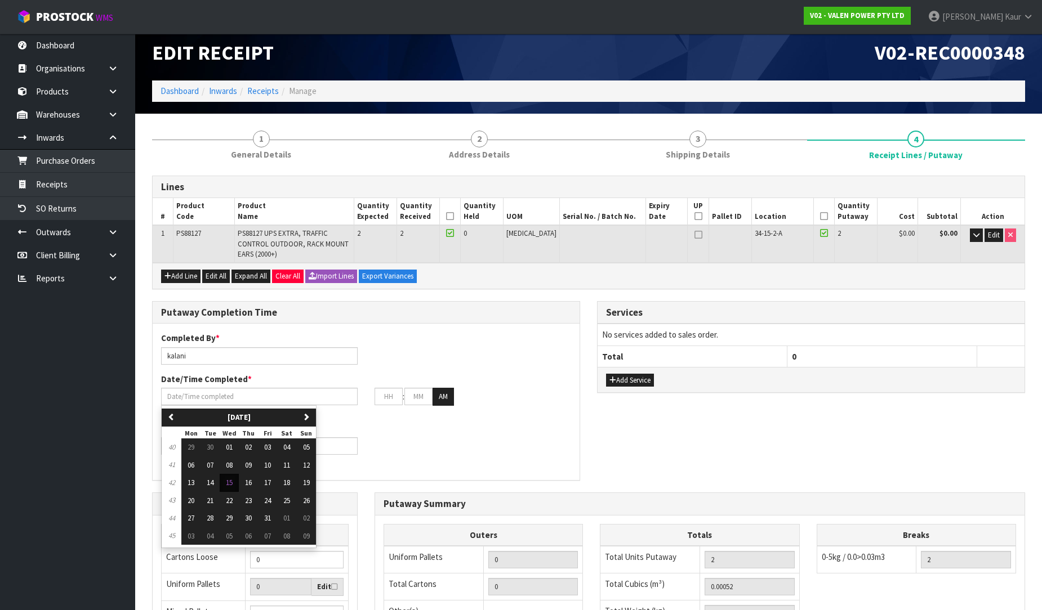
type input "00"
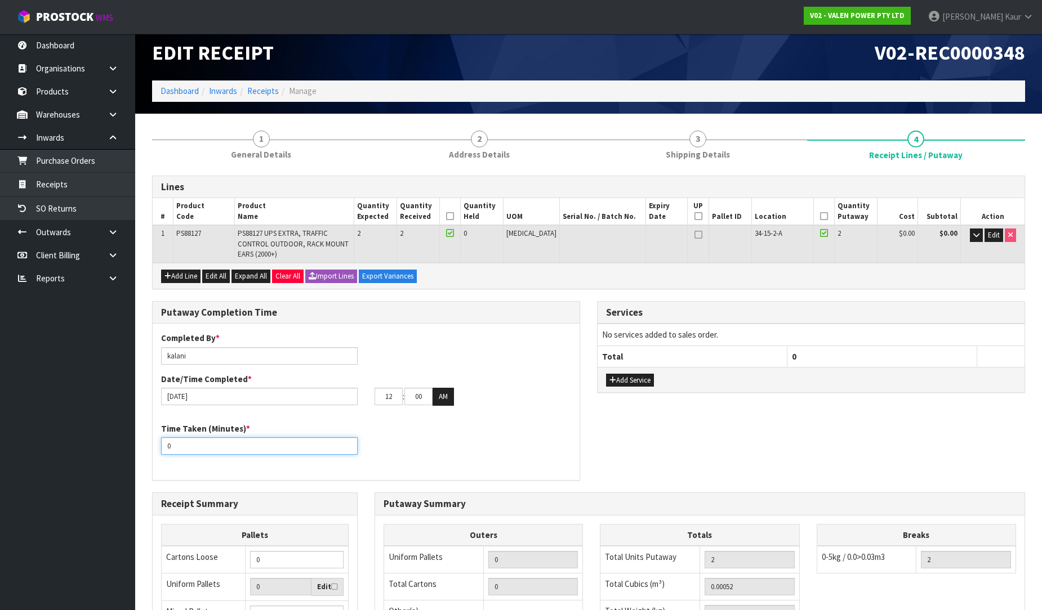
drag, startPoint x: 171, startPoint y: 434, endPoint x: 114, endPoint y: 436, distance: 56.9
click at [127, 435] on body "Toggle navigation ProStock WMS V02 - VALEN POWER PTY LTD [PERSON_NAME] Logout D…" at bounding box center [521, 296] width 1042 height 610
type input "10"
drag, startPoint x: 395, startPoint y: 385, endPoint x: 378, endPoint y: 386, distance: 17.0
click at [378, 388] on input "12" at bounding box center [388, 396] width 28 height 17
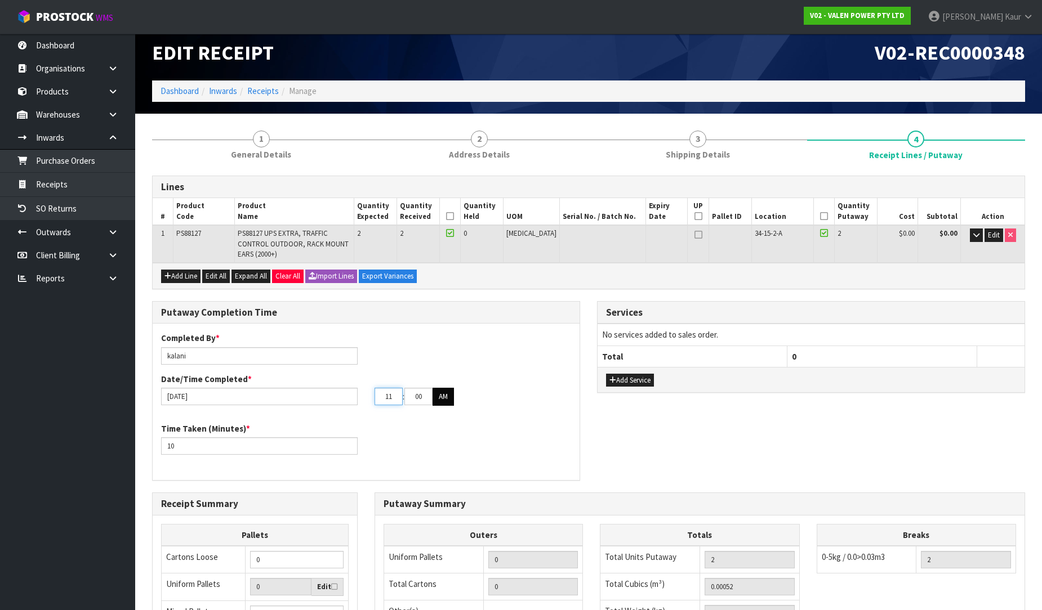
type input "11"
drag, startPoint x: 435, startPoint y: 381, endPoint x: 416, endPoint y: 382, distance: 19.2
click at [416, 388] on tr "11 : 00 : 00 AM" at bounding box center [413, 397] width 79 height 18
drag, startPoint x: 424, startPoint y: 387, endPoint x: 411, endPoint y: 387, distance: 13.0
click at [411, 388] on input "00" at bounding box center [418, 396] width 28 height 17
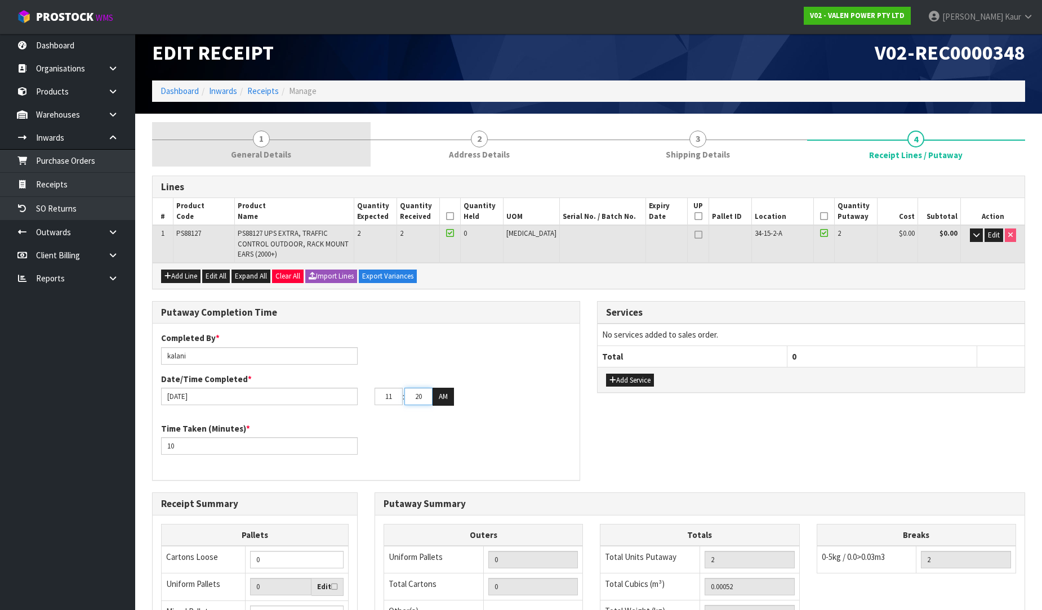
type input "20"
click at [283, 149] on span "General Details" at bounding box center [261, 155] width 60 height 12
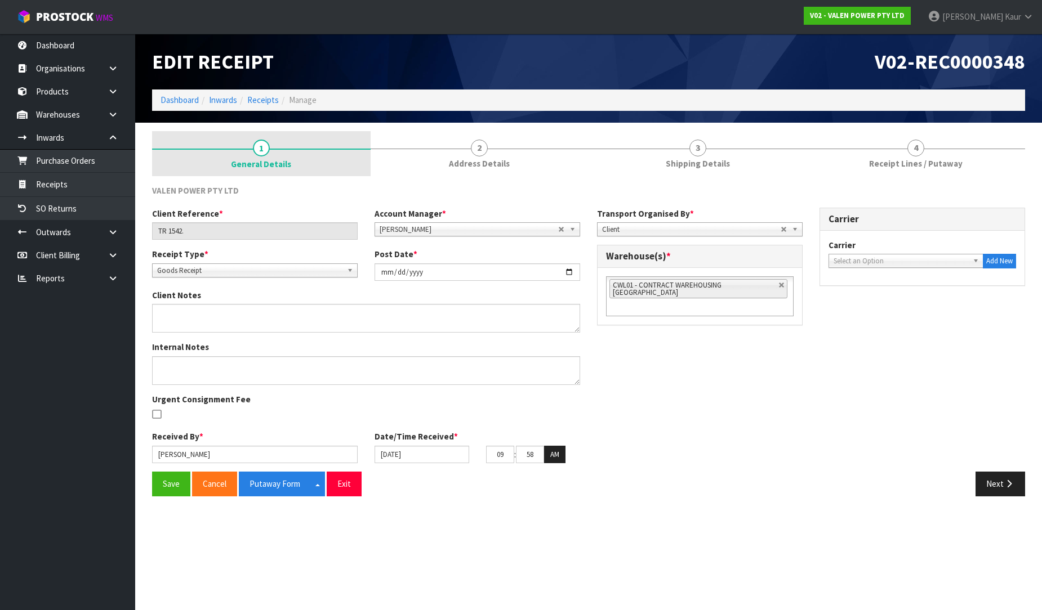
scroll to position [0, 0]
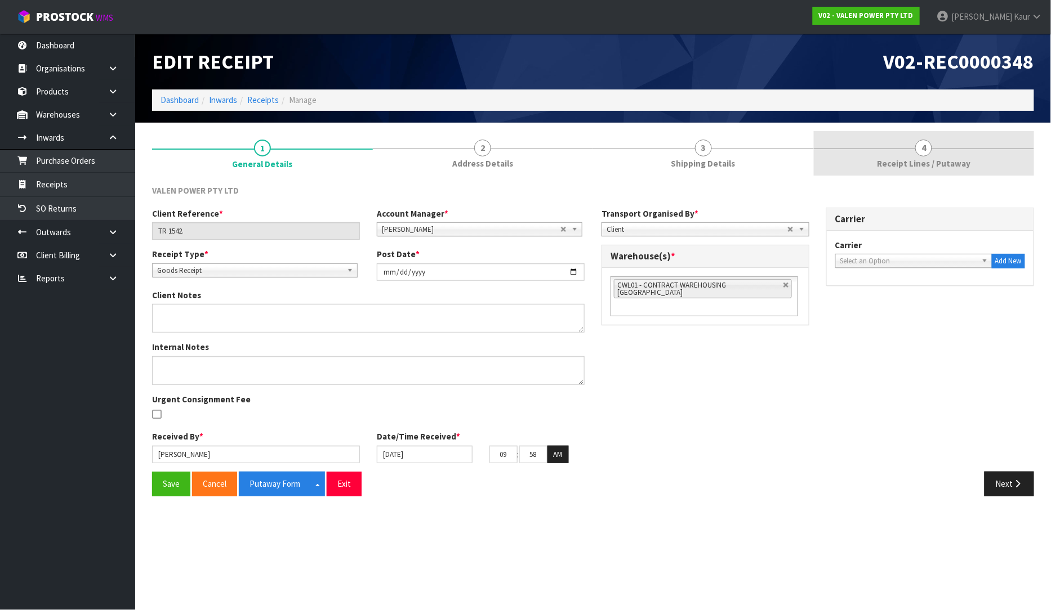
click at [919, 153] on span "4" at bounding box center [923, 148] width 17 height 17
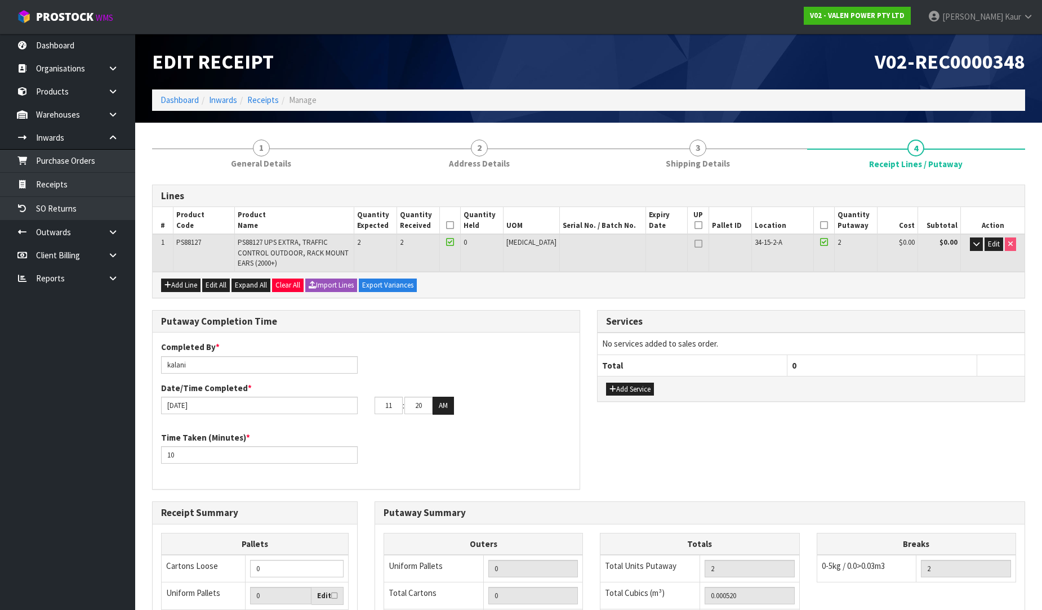
click at [454, 225] on icon at bounding box center [450, 225] width 8 height 1
click at [820, 226] on icon at bounding box center [824, 225] width 8 height 1
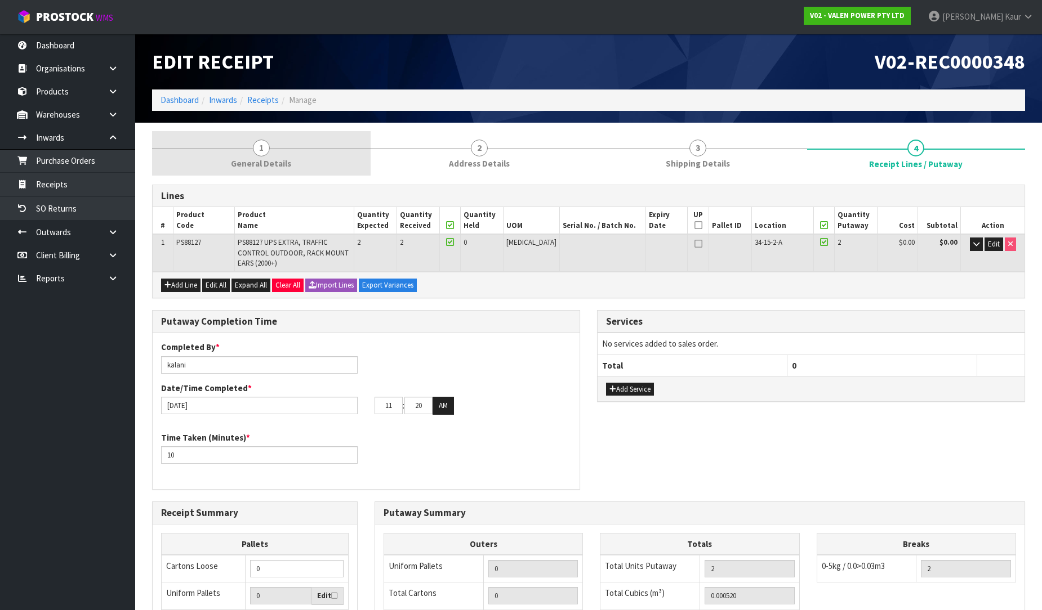
click at [244, 166] on span "General Details" at bounding box center [261, 164] width 60 height 12
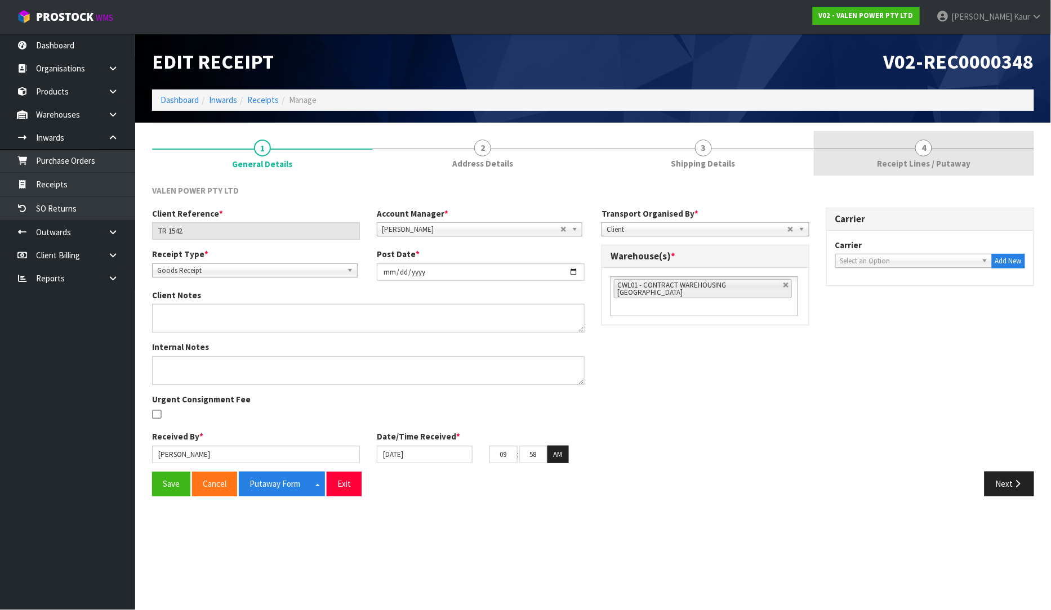
click at [873, 162] on link "4 Receipt Lines / Putaway" at bounding box center [924, 153] width 221 height 44
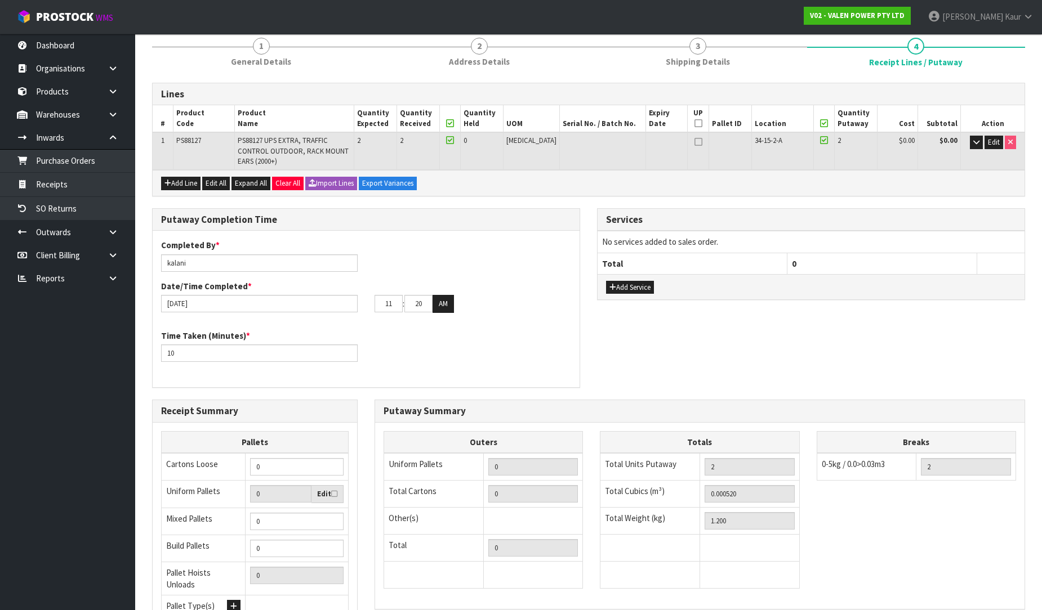
scroll to position [197, 0]
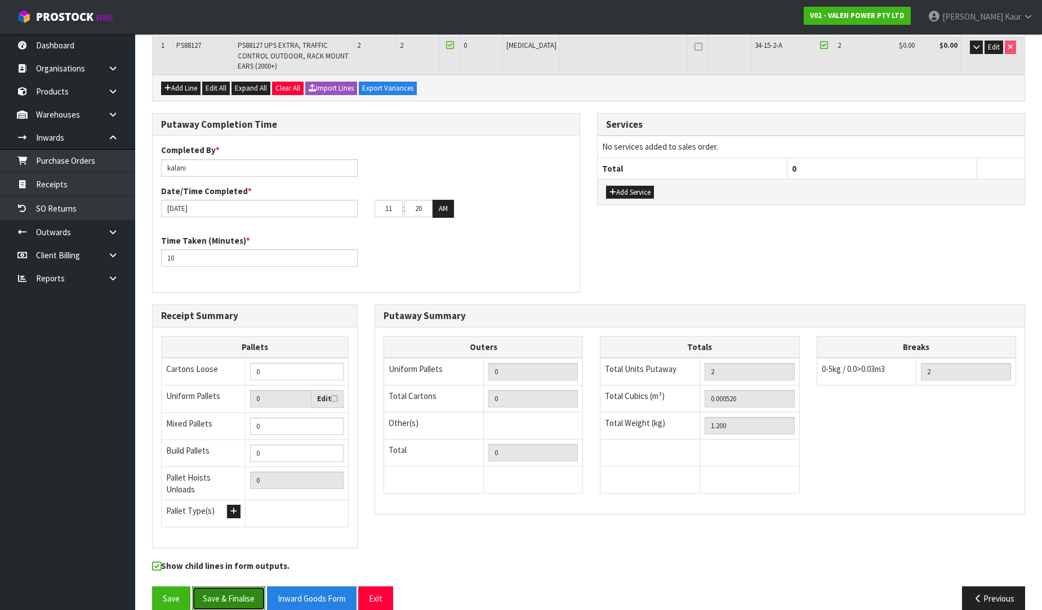
click at [231, 587] on button "Save & Finalise" at bounding box center [228, 599] width 73 height 24
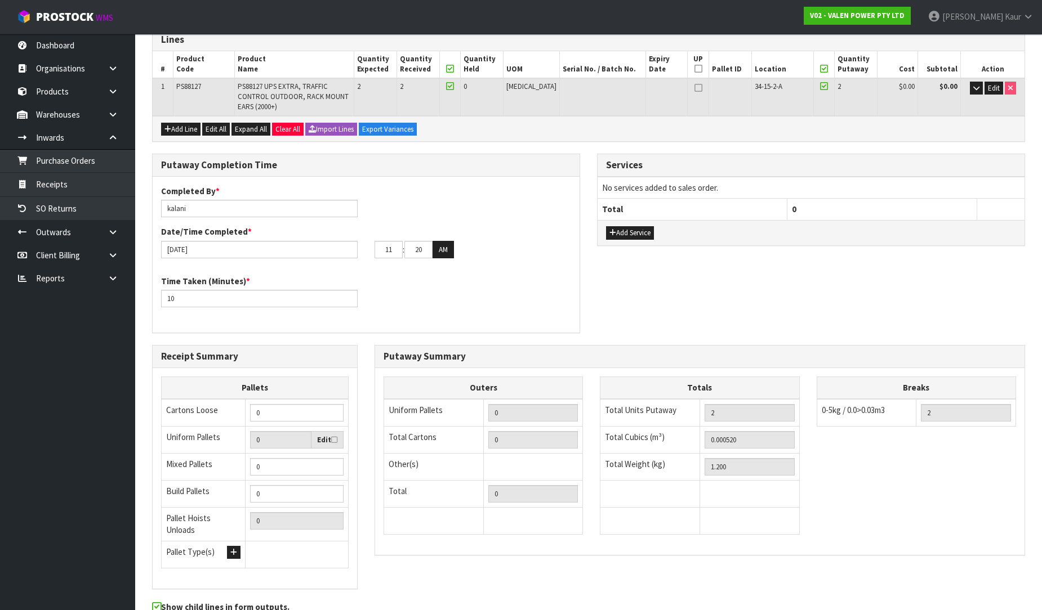
scroll to position [0, 0]
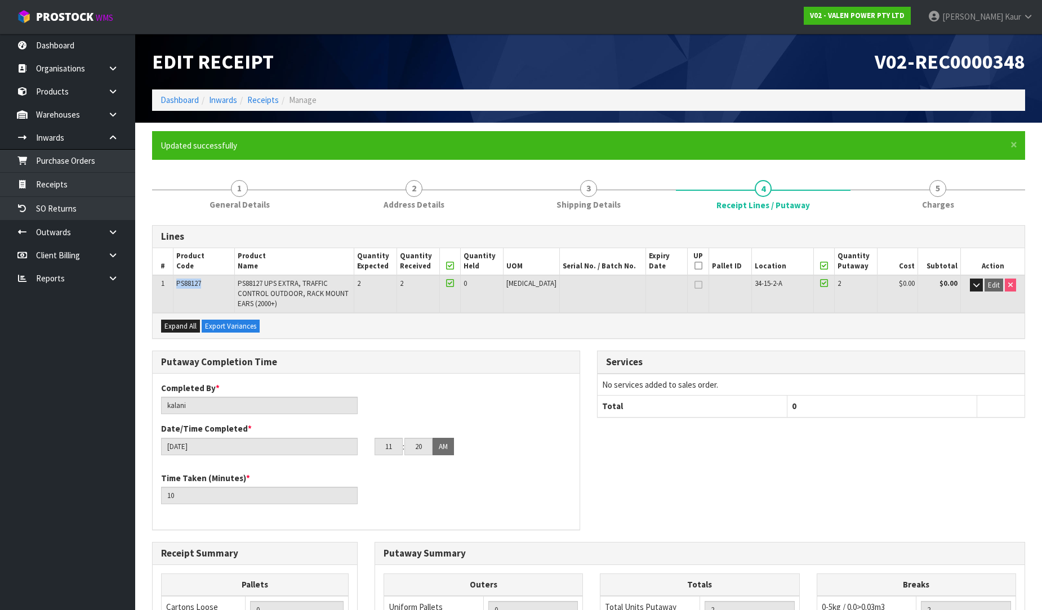
drag, startPoint x: 217, startPoint y: 287, endPoint x: 170, endPoint y: 288, distance: 47.3
click at [170, 288] on tr "1 PS88127 PS88127 UPS EXTRA, TRAFFIC CONTROL OUTDOOR, RACK MOUNT EARS (2000+) 2…" at bounding box center [589, 294] width 872 height 38
copy tr "PS88127"
click at [935, 198] on link "5 [GEOGRAPHIC_DATA]" at bounding box center [937, 194] width 175 height 44
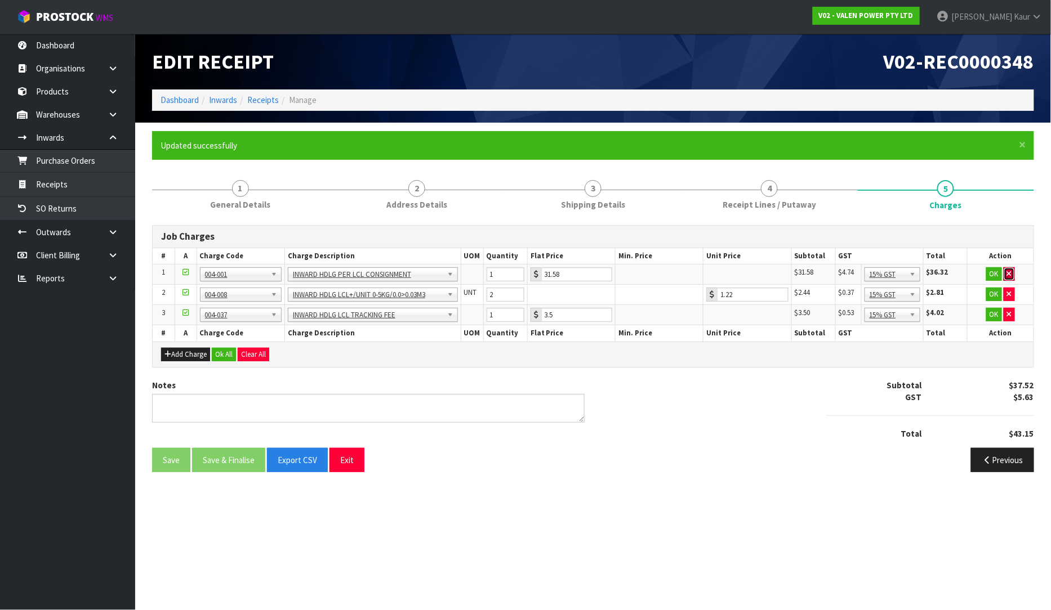
click at [1011, 270] on icon "button" at bounding box center [1009, 273] width 5 height 7
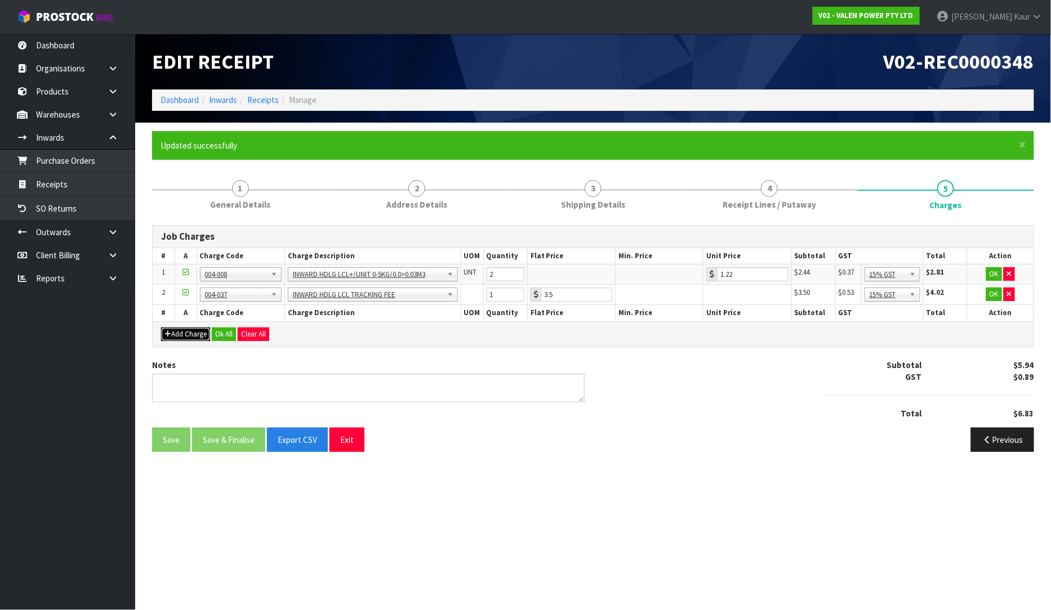
click at [178, 338] on button "Add Charge" at bounding box center [185, 335] width 49 height 14
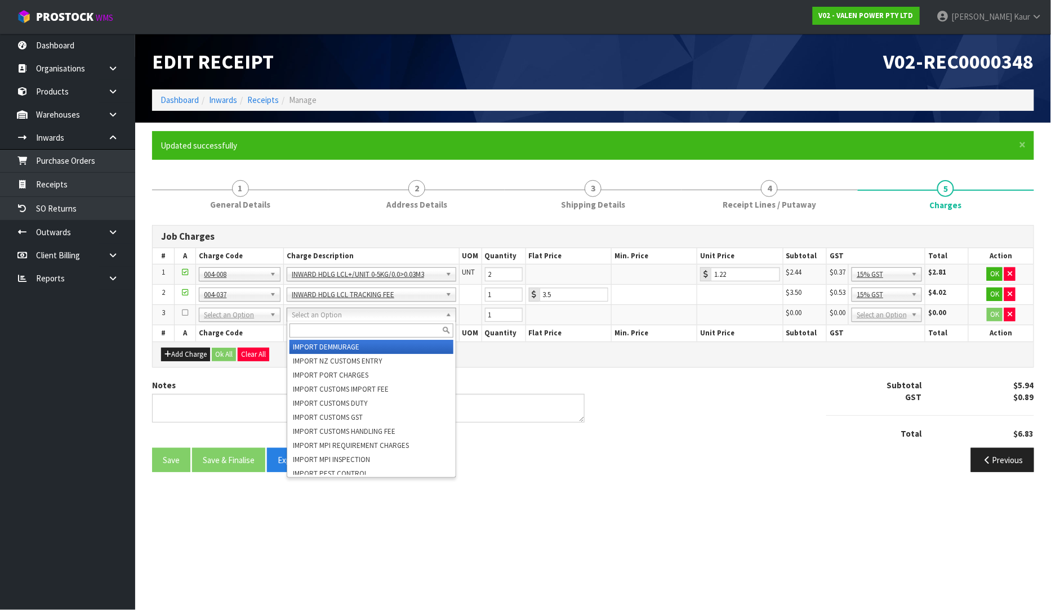
click at [302, 328] on input "text" at bounding box center [371, 331] width 164 height 14
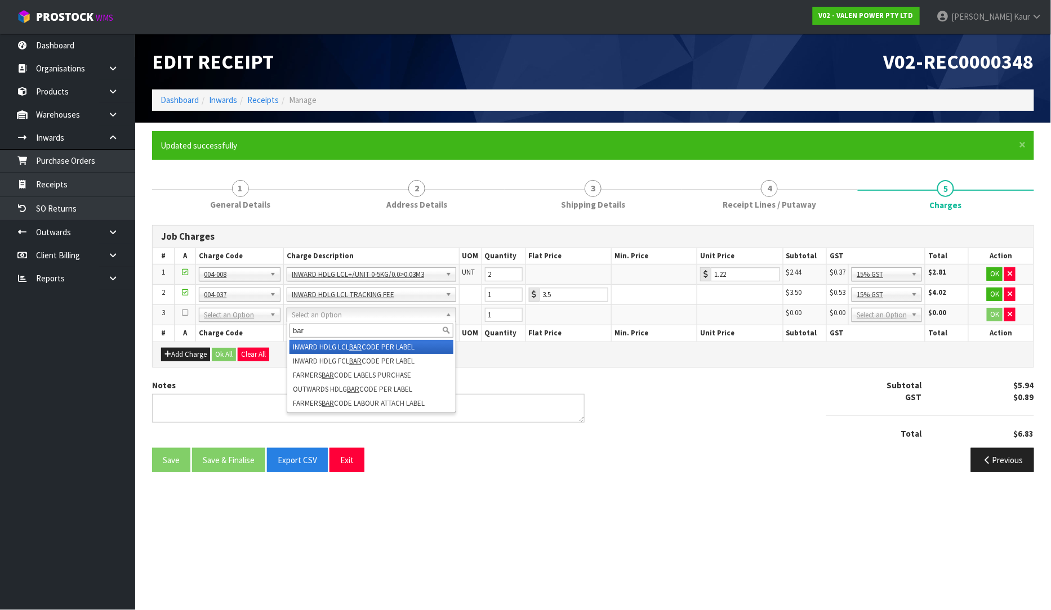
type input "bar"
drag, startPoint x: 322, startPoint y: 346, endPoint x: 633, endPoint y: 315, distance: 313.4
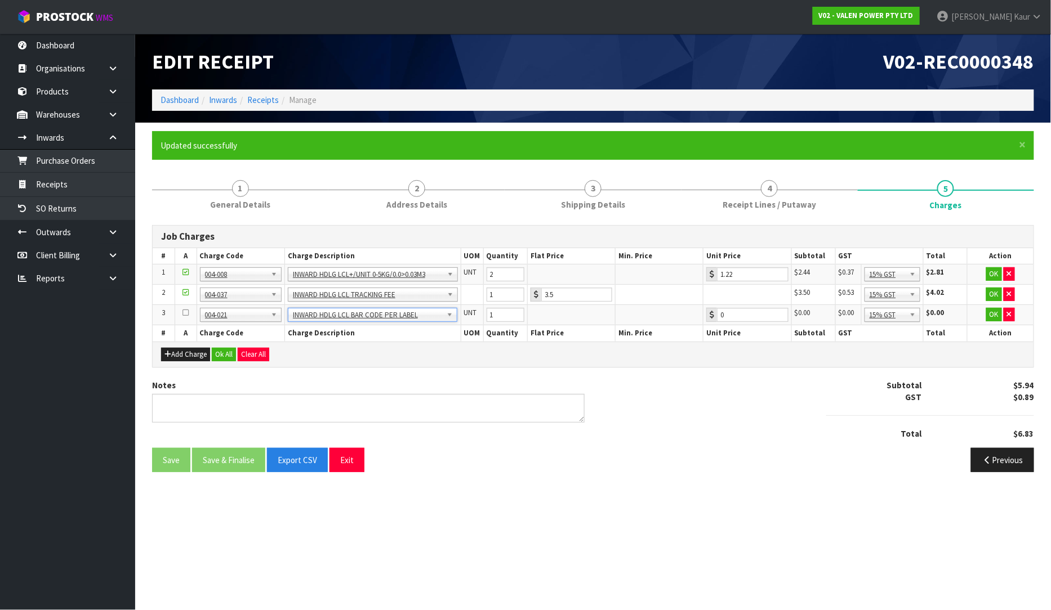
type input "0.55"
type input "2"
click at [516, 311] on input "2" at bounding box center [505, 315] width 38 height 14
click at [234, 352] on button "Ok All" at bounding box center [224, 355] width 24 height 14
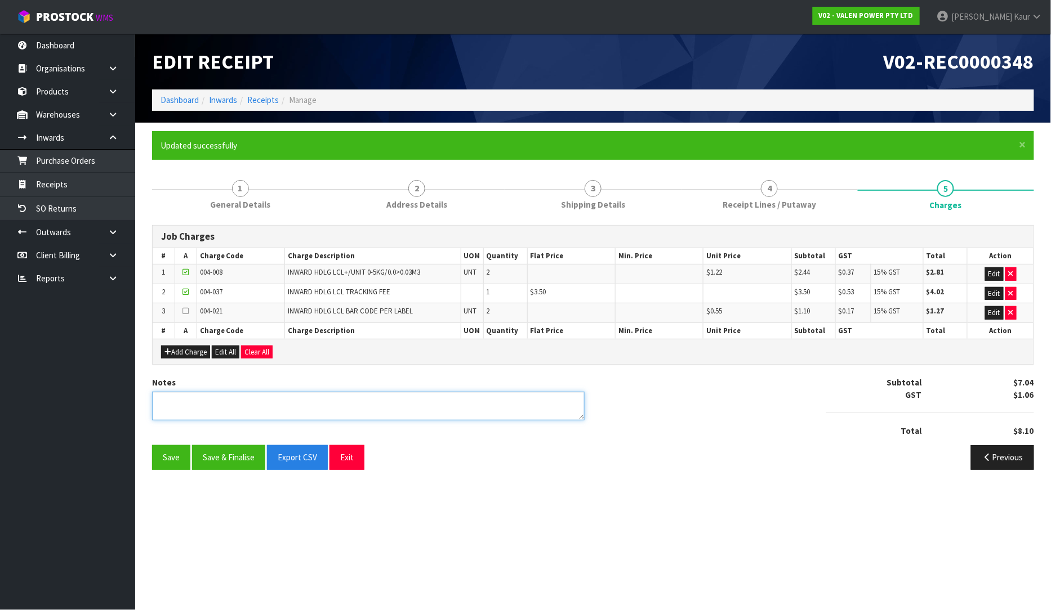
click at [226, 411] on textarea at bounding box center [368, 406] width 432 height 29
type textarea "CONSIGNMENT CHARGES DONE UNDER"
drag, startPoint x: 173, startPoint y: 457, endPoint x: 124, endPoint y: 376, distance: 94.7
click at [171, 457] on button "Save" at bounding box center [171, 457] width 38 height 24
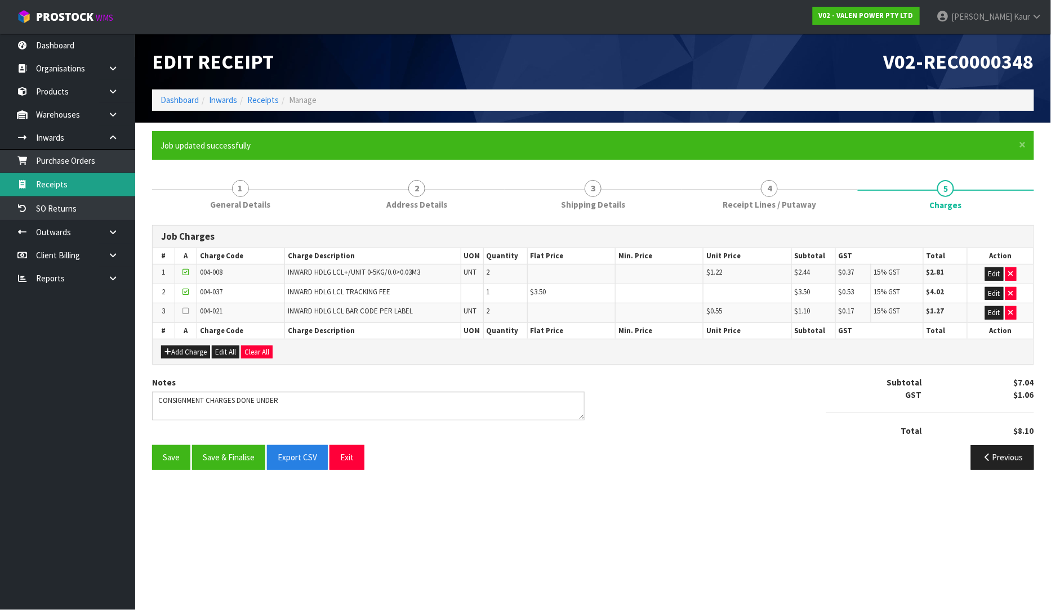
click at [77, 185] on link "Receipts" at bounding box center [67, 184] width 135 height 23
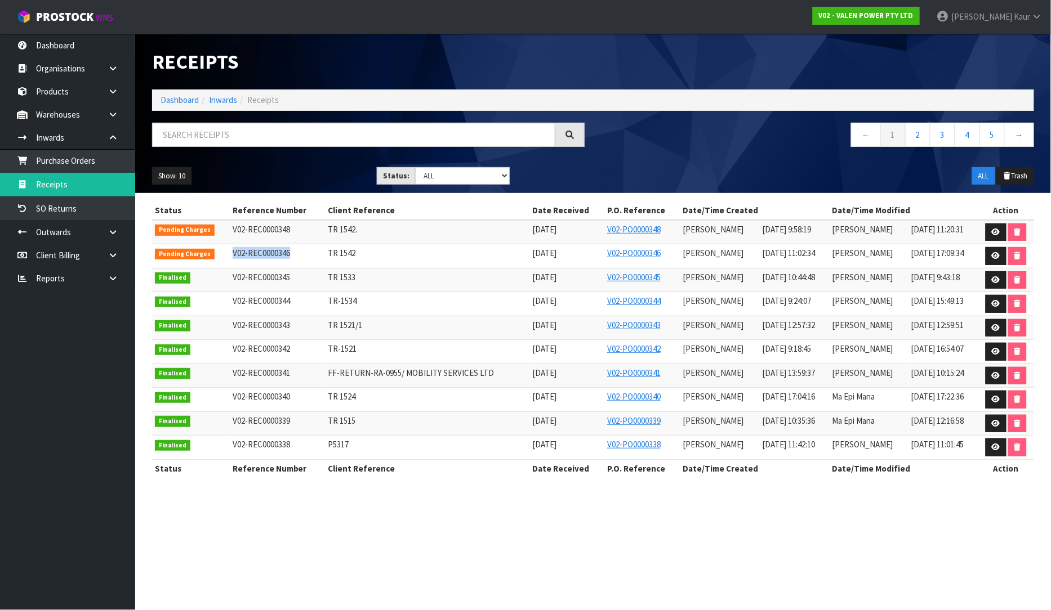
drag, startPoint x: 297, startPoint y: 252, endPoint x: 218, endPoint y: 245, distance: 78.6
click at [218, 245] on tr "Pending Charges V02-REC0000346 TR 1542 [DATE] V02-PO0000346 [PERSON_NAME] [DATE…" at bounding box center [593, 256] width 882 height 24
copy tr "V02-REC0000346"
click at [998, 230] on icon at bounding box center [996, 232] width 8 height 7
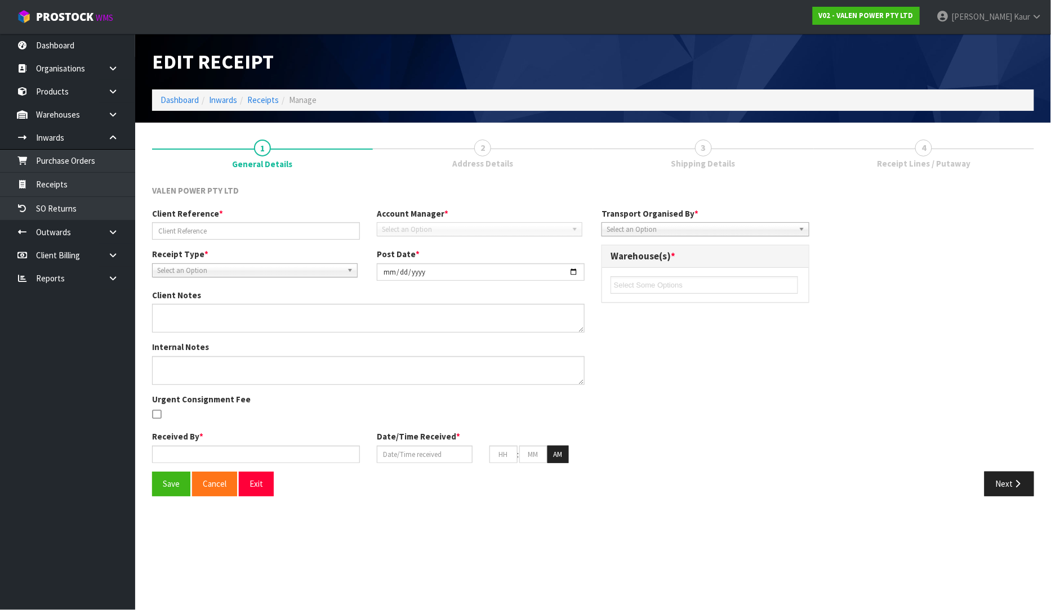
type input "TR 1542."
type input "[DATE]"
type input "[PERSON_NAME]"
type input "[DATE]"
type input "09"
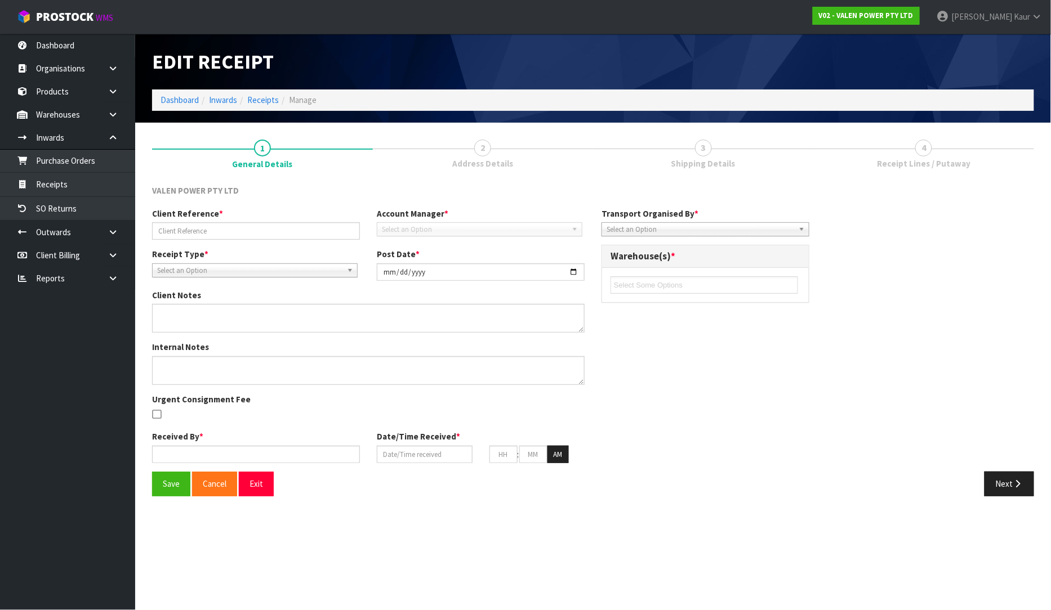
type input "58"
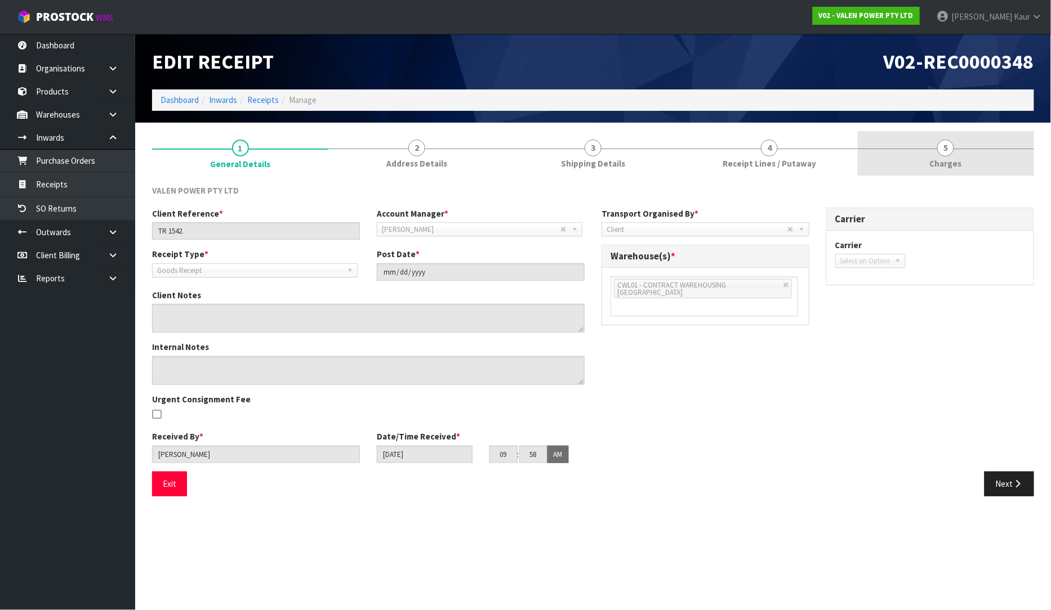
click at [950, 161] on span "Charges" at bounding box center [946, 164] width 32 height 12
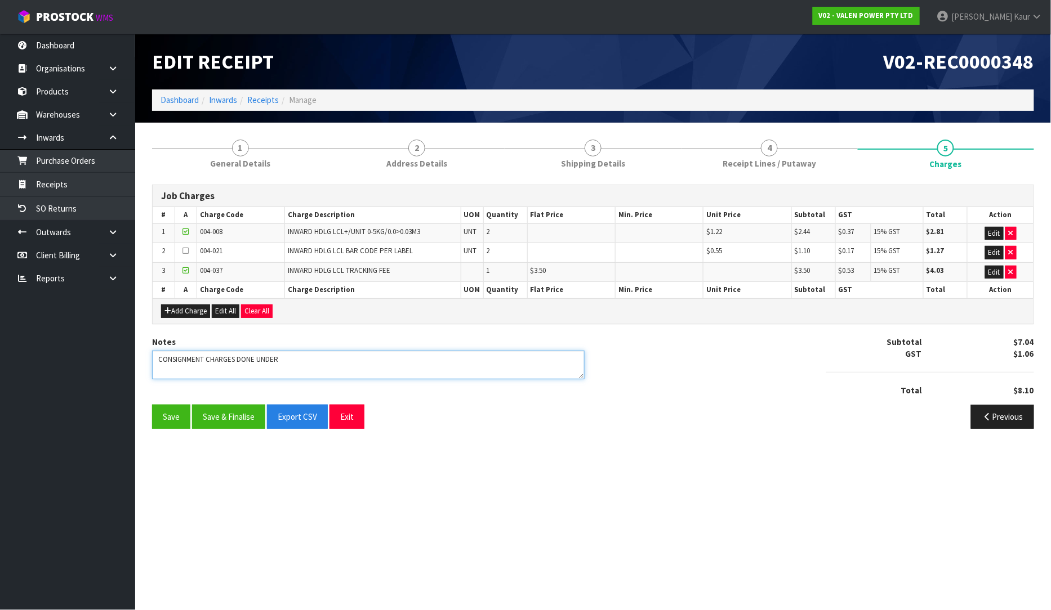
click at [306, 364] on textarea at bounding box center [368, 365] width 432 height 29
paste textarea "V02-REC0000346"
click at [283, 363] on textarea at bounding box center [368, 365] width 432 height 29
click at [282, 361] on textarea at bounding box center [368, 365] width 432 height 29
type textarea "CONSIGNMENT CHARGES DONE UNDER V02-REC0000346"
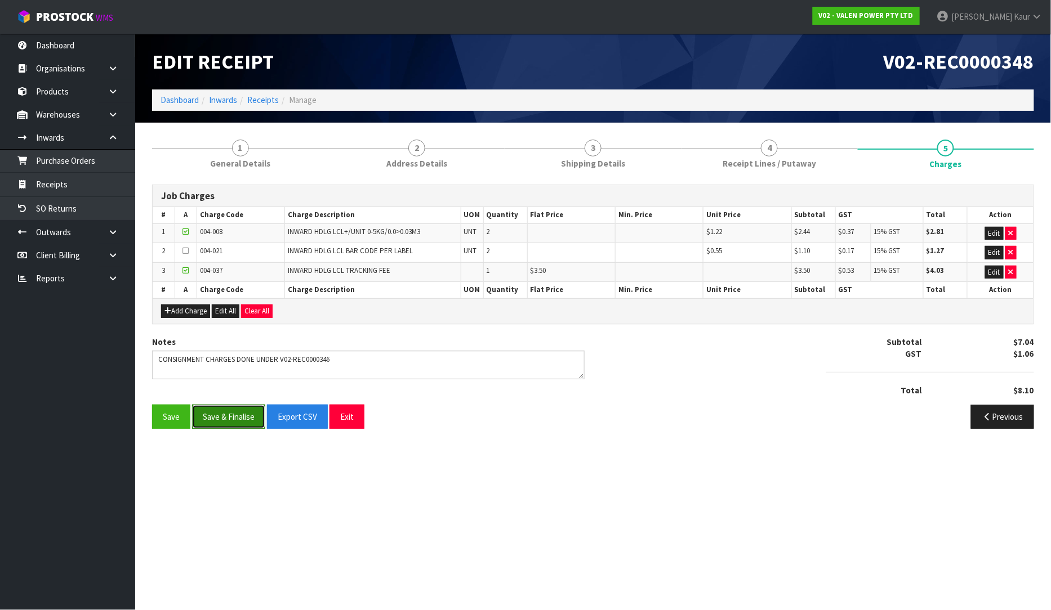
click at [228, 415] on button "Save & Finalise" at bounding box center [228, 417] width 73 height 24
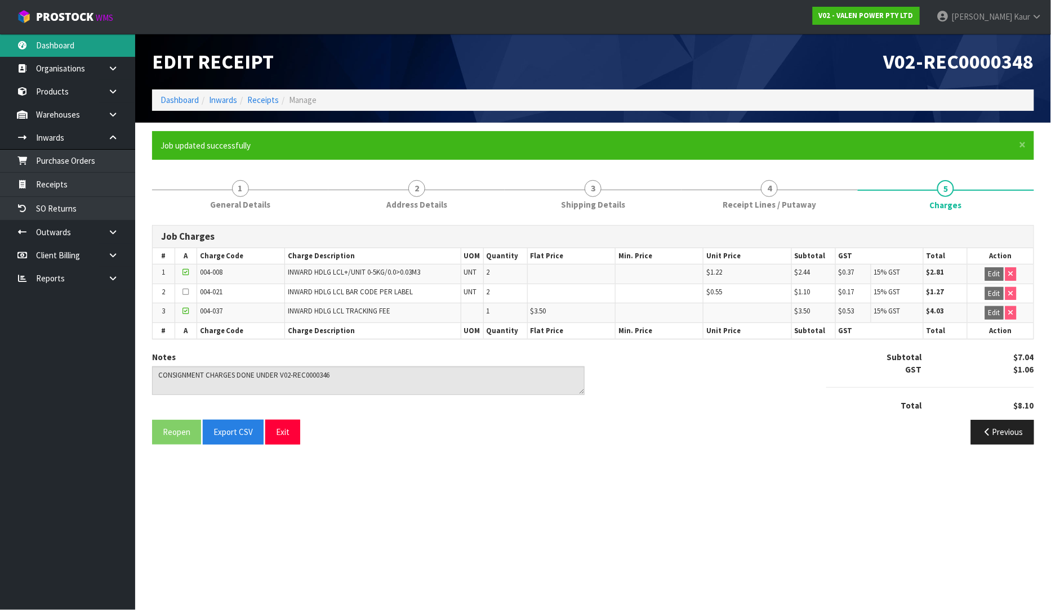
click at [55, 51] on link "Dashboard" at bounding box center [67, 45] width 135 height 23
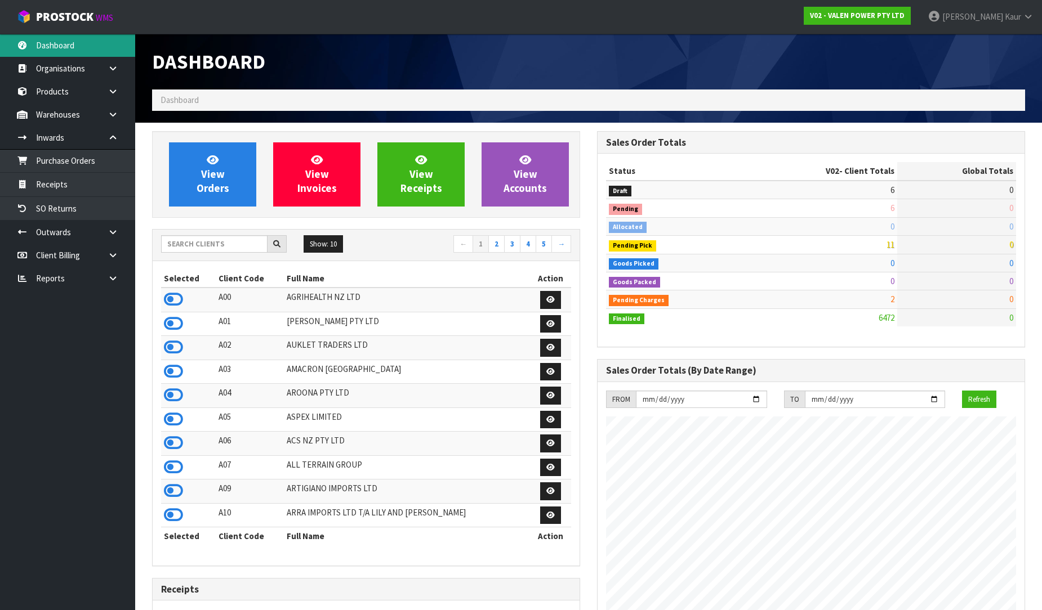
scroll to position [853, 445]
click at [227, 248] on input "text" at bounding box center [214, 243] width 106 height 17
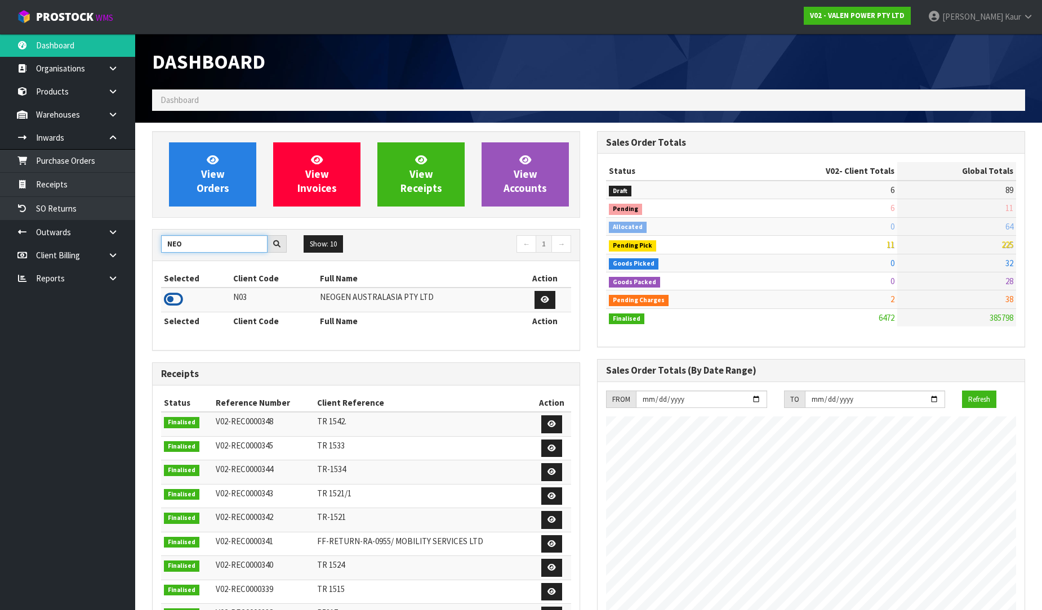
type input "NEO"
click at [176, 302] on icon at bounding box center [173, 299] width 19 height 17
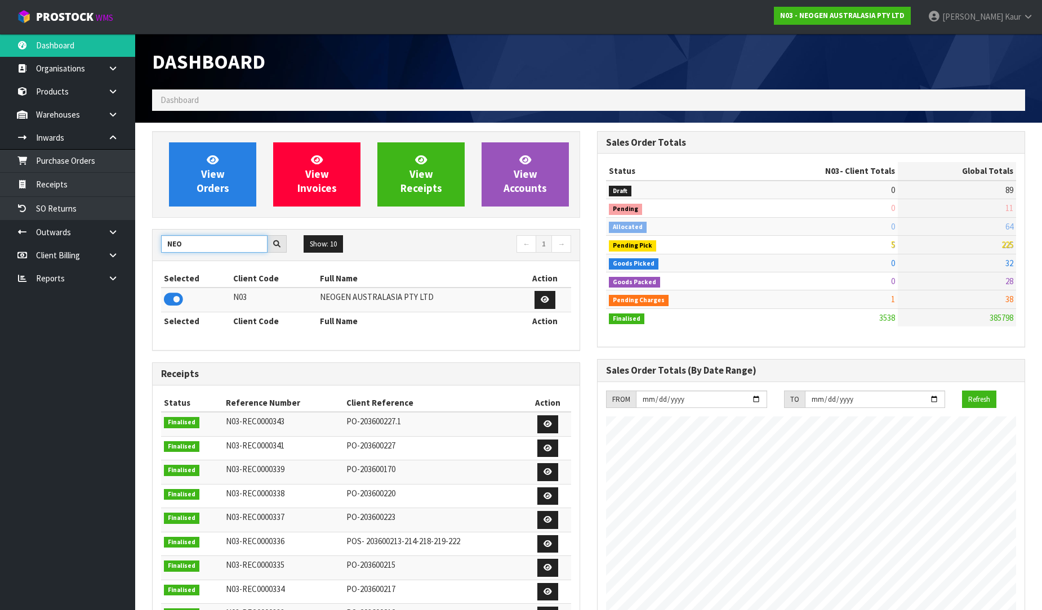
click at [231, 248] on input "NEO" at bounding box center [214, 243] width 106 height 17
click at [82, 168] on link "Purchase Orders" at bounding box center [67, 160] width 135 height 23
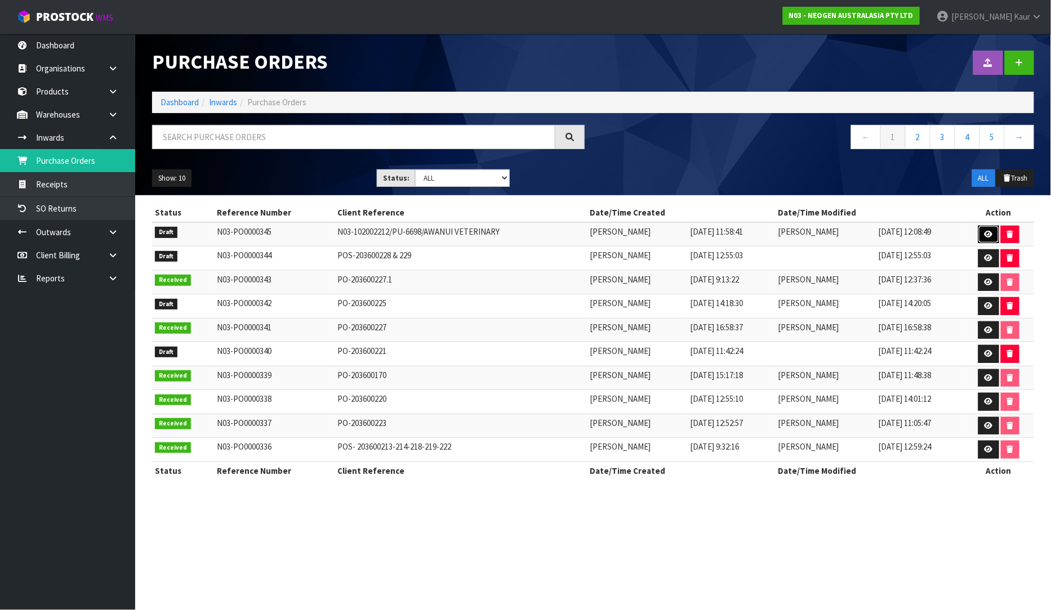
click at [983, 229] on link at bounding box center [988, 235] width 21 height 18
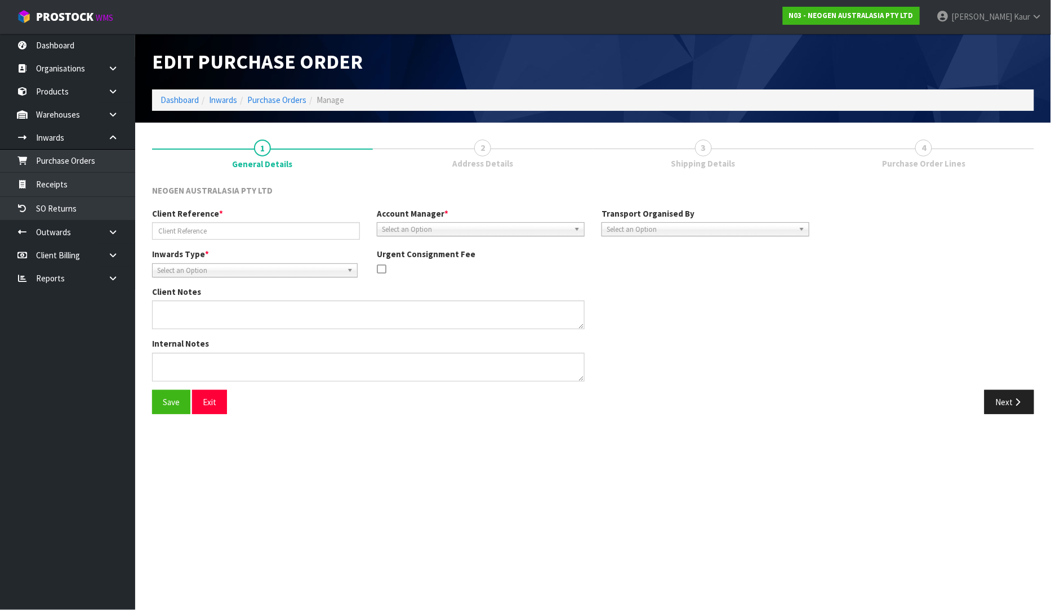
type input "N03-102002212/PU-6698/AWANUI VETERINARY"
type textarea "WOULD YOU PLEASE GO AHEAD AND SEND THE RETURN LABEL TO AWANUI. ATTENTION [PERSO…"
type textarea "11 PCS OF 700002157 BATCH 3000032152"
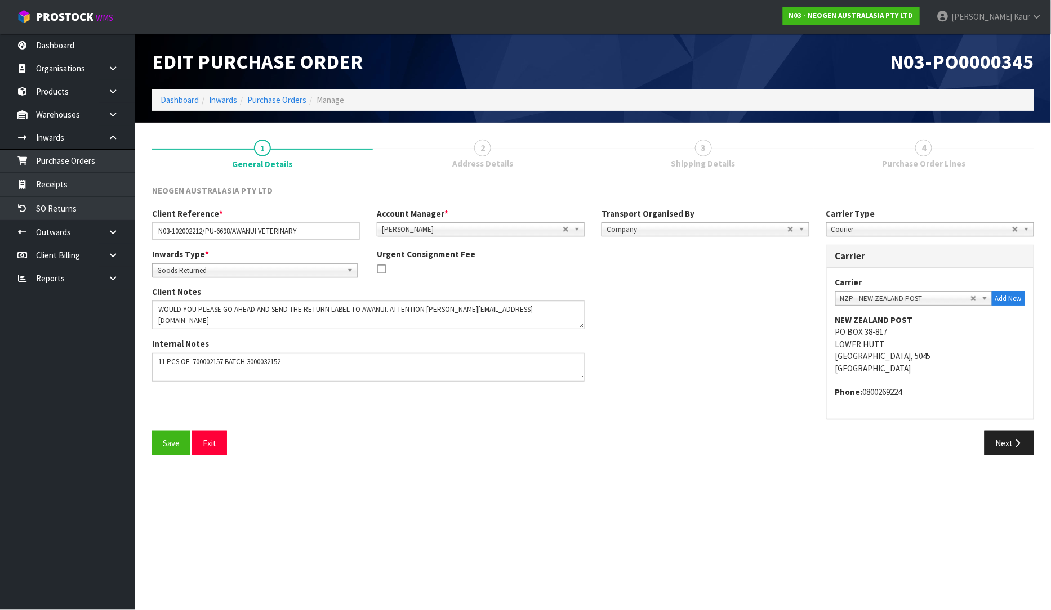
click at [485, 154] on span "2" at bounding box center [482, 148] width 17 height 17
click at [926, 159] on span "Purchase Order Lines" at bounding box center [923, 164] width 83 height 12
click at [1010, 443] on button "Next" at bounding box center [1009, 443] width 50 height 24
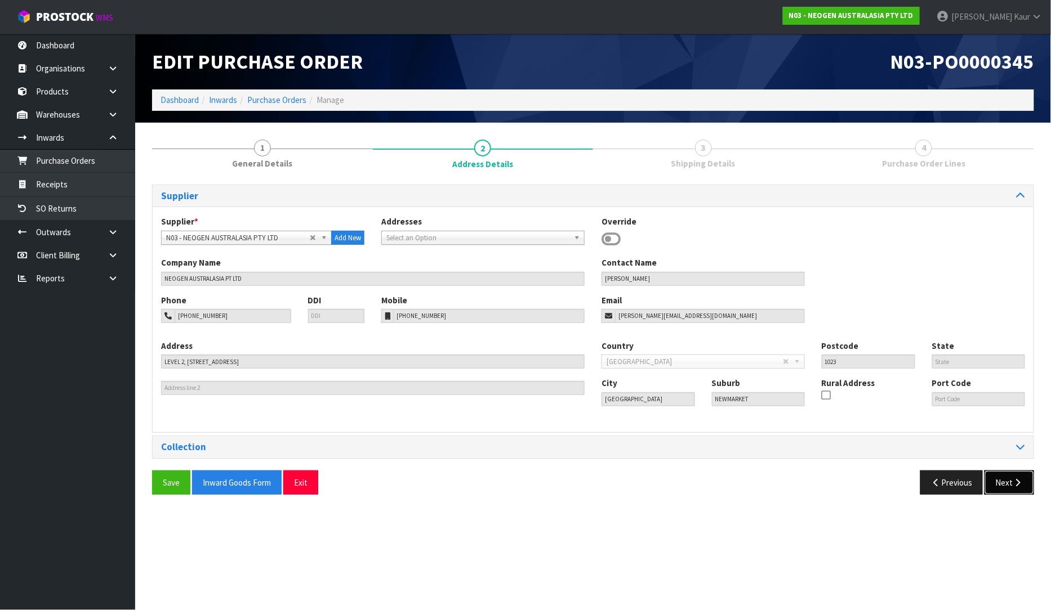
click at [1008, 480] on button "Next" at bounding box center [1009, 483] width 50 height 24
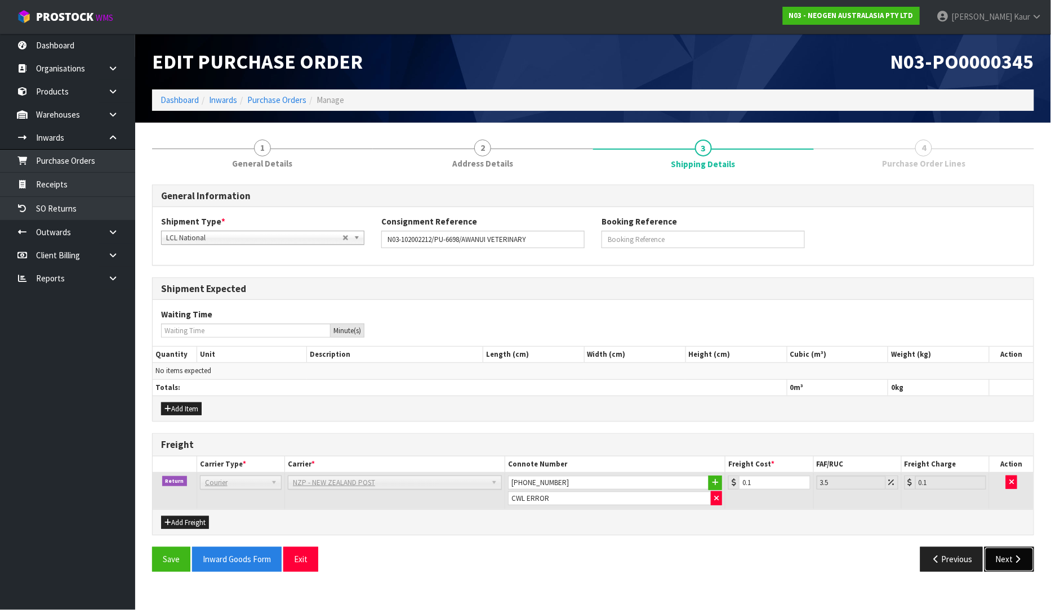
click at [1005, 560] on button "Next" at bounding box center [1009, 559] width 50 height 24
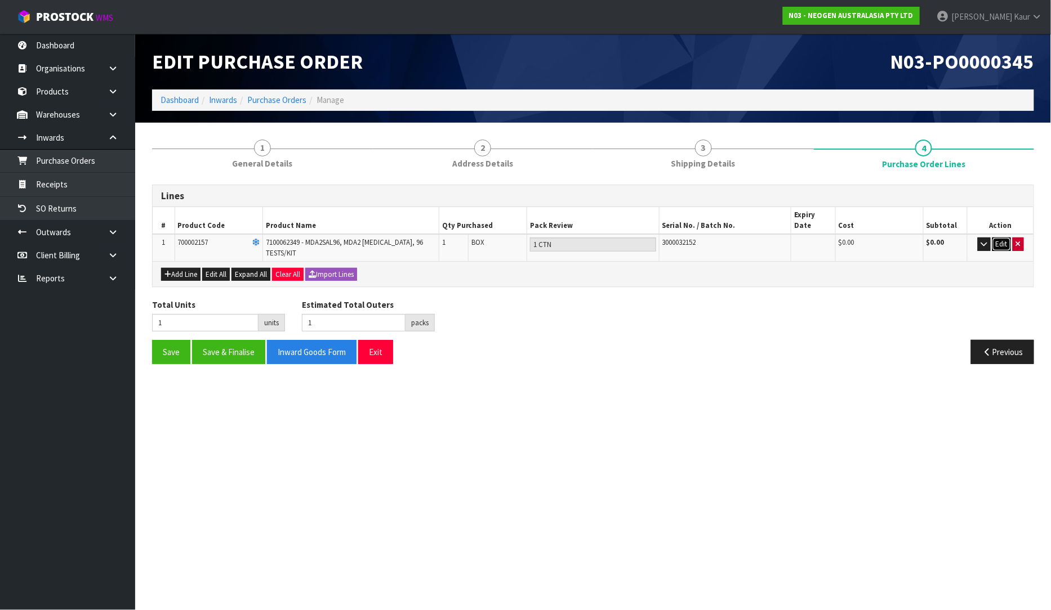
click at [1005, 238] on button "Edit" at bounding box center [1001, 245] width 19 height 14
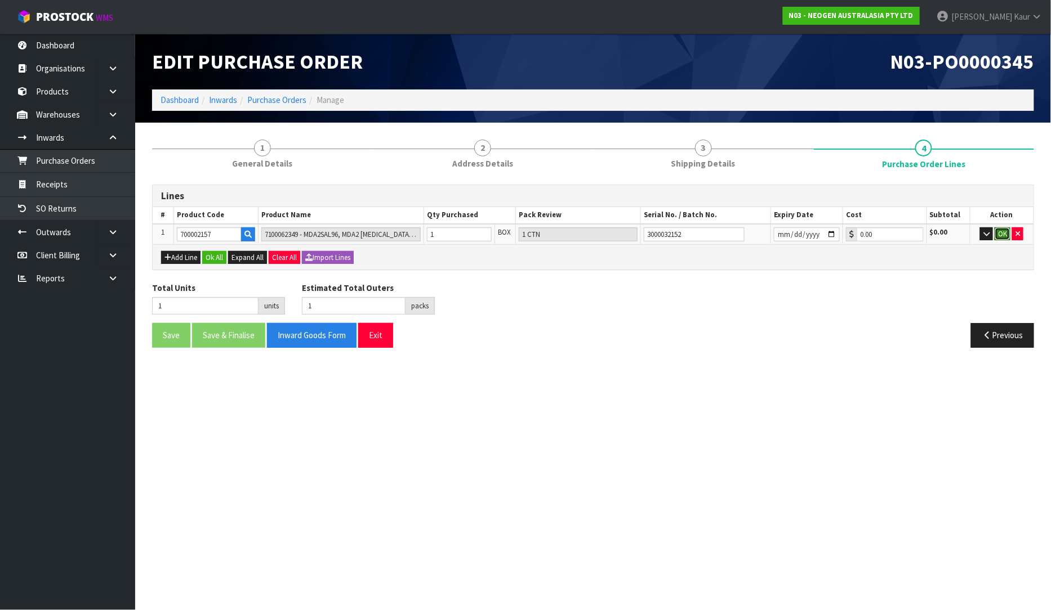
click at [999, 233] on button "OK" at bounding box center [1002, 234] width 16 height 14
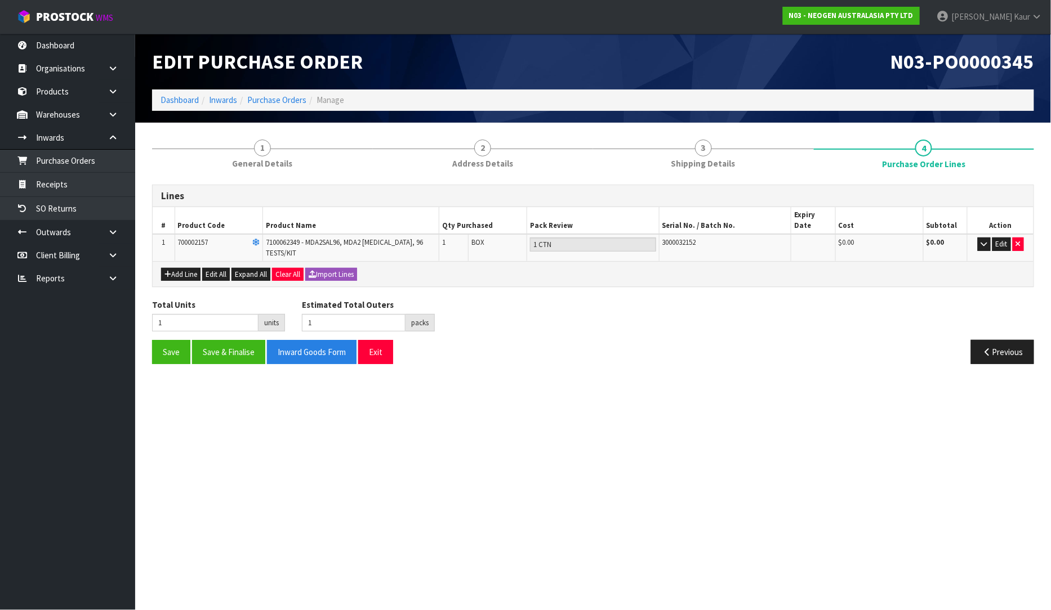
click at [1000, 240] on td "Edit" at bounding box center [1000, 247] width 66 height 27
click at [1001, 238] on button "Edit" at bounding box center [1001, 245] width 19 height 14
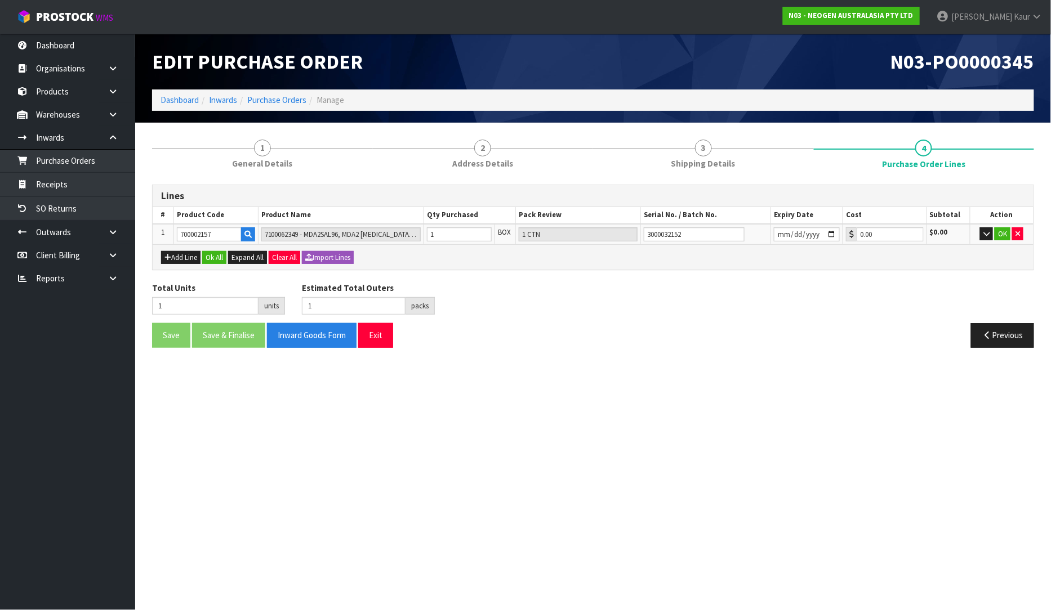
click at [441, 224] on td "1" at bounding box center [459, 234] width 71 height 21
click at [442, 227] on input "1" at bounding box center [459, 234] width 65 height 14
click at [487, 227] on input "1" at bounding box center [459, 234] width 65 height 14
type input "2"
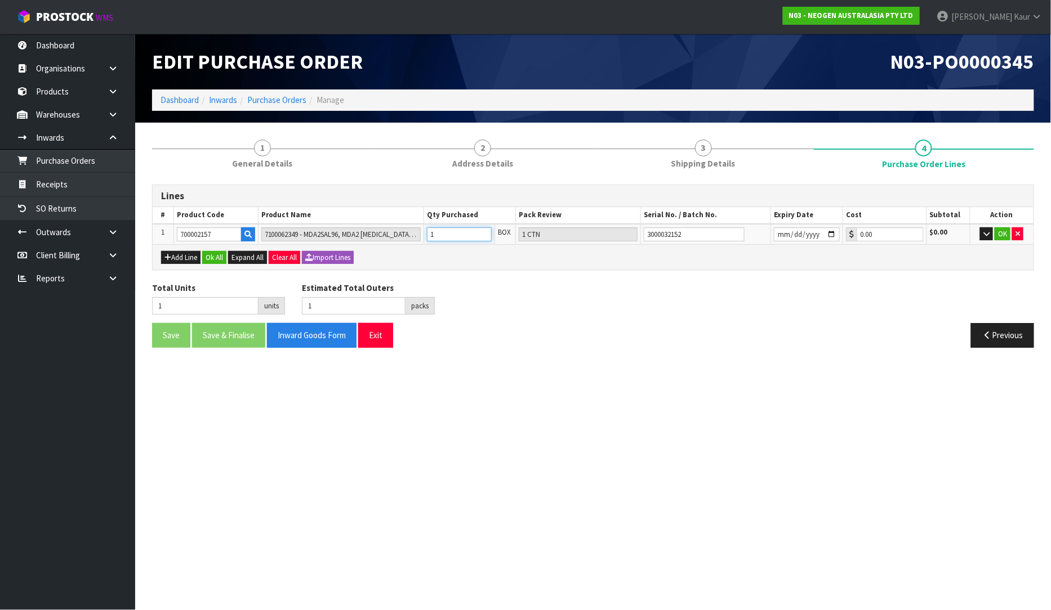
type input "2"
type input "2 CTN"
type input "2"
click at [484, 229] on input "2" at bounding box center [459, 234] width 65 height 14
type input "3"
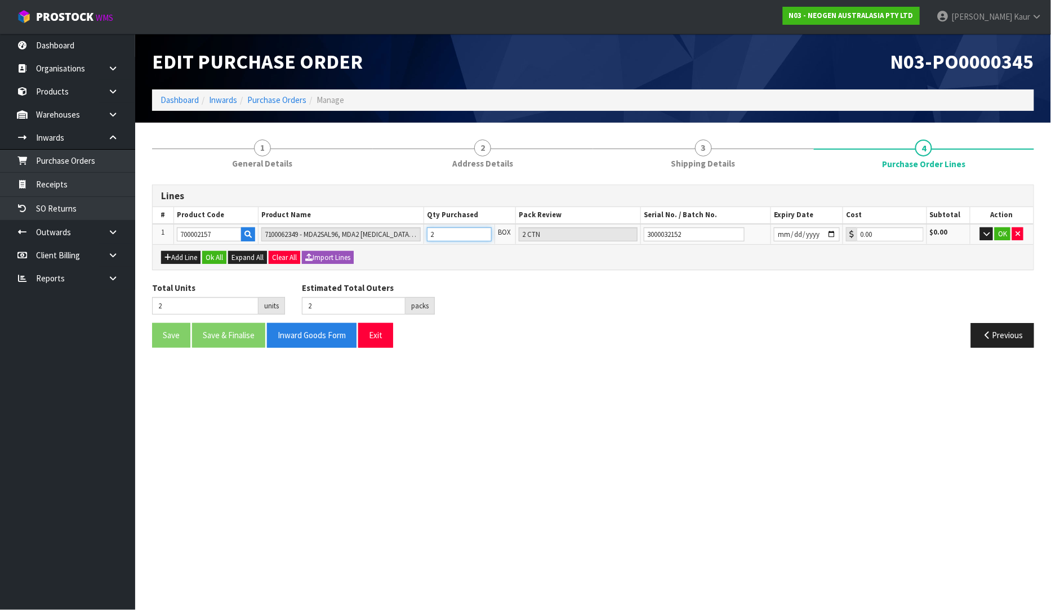
type input "3"
type input "3 CTN"
type input "3"
click at [484, 229] on input "3" at bounding box center [459, 234] width 65 height 14
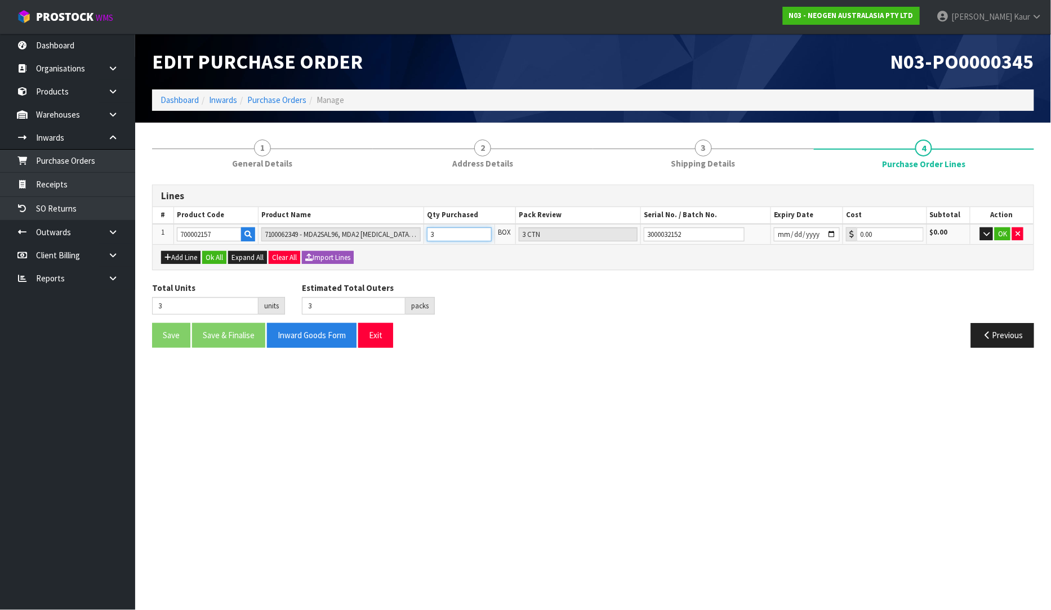
type input "4"
type input "4 CTN"
type input "4"
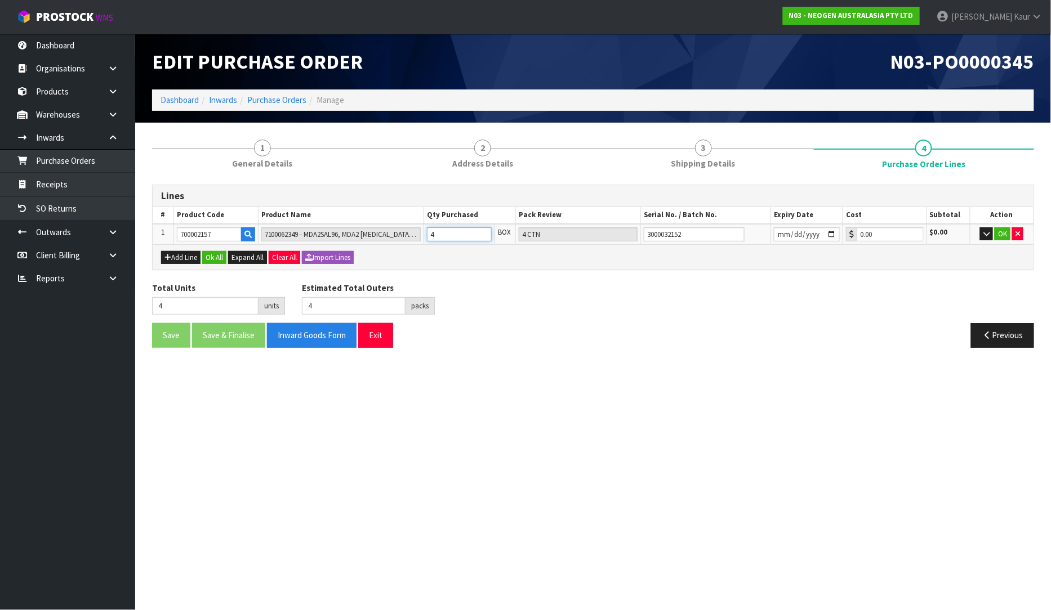
click at [484, 229] on input "4" at bounding box center [459, 234] width 65 height 14
type input "5"
type input "5 CTN"
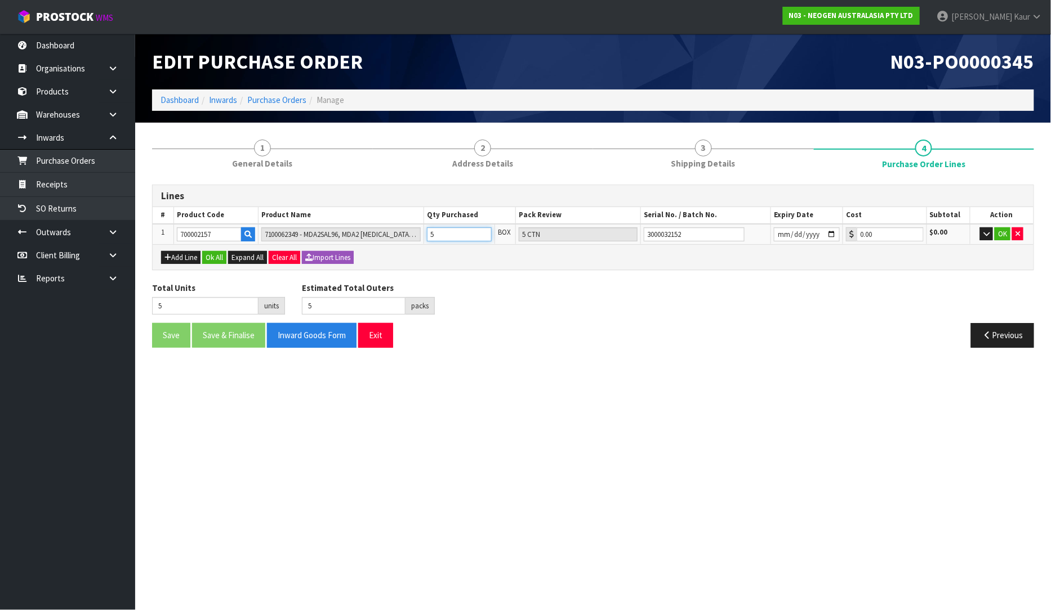
type input "5"
click at [484, 229] on input "5" at bounding box center [459, 234] width 65 height 14
type input "6"
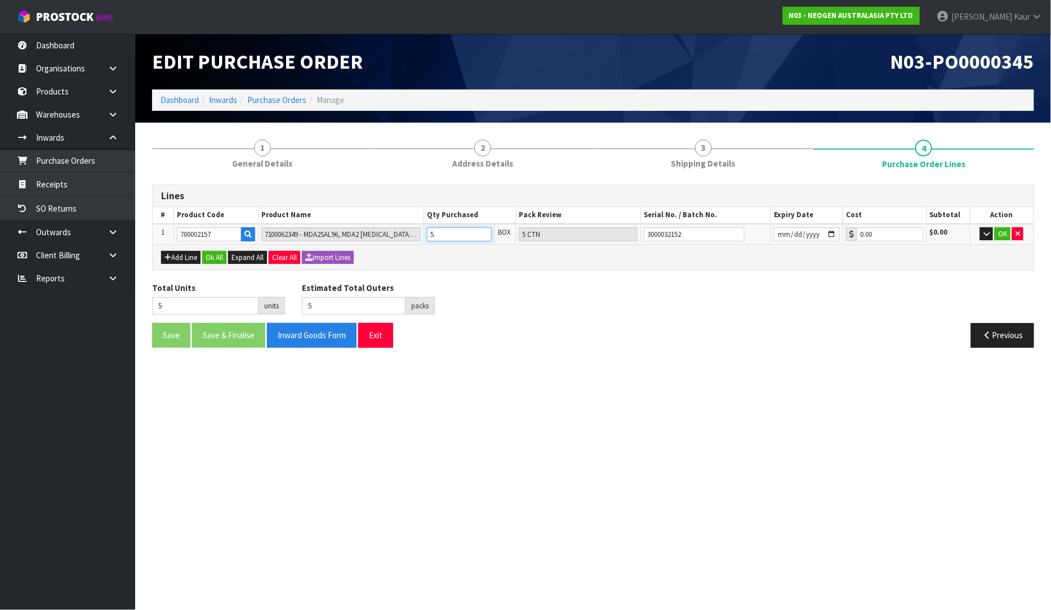
type input "6 CTN"
type input "6"
click at [484, 229] on input "6" at bounding box center [459, 234] width 65 height 14
type input "7"
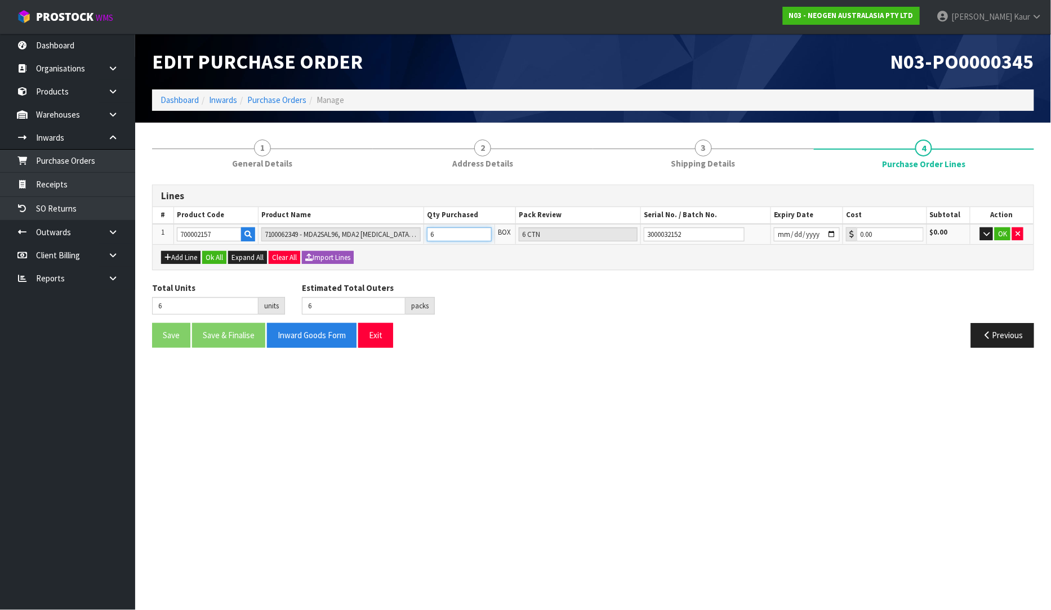
type input "7"
type input "7 CTN"
type input "7"
click at [484, 229] on input "7" at bounding box center [459, 234] width 65 height 14
type input "8"
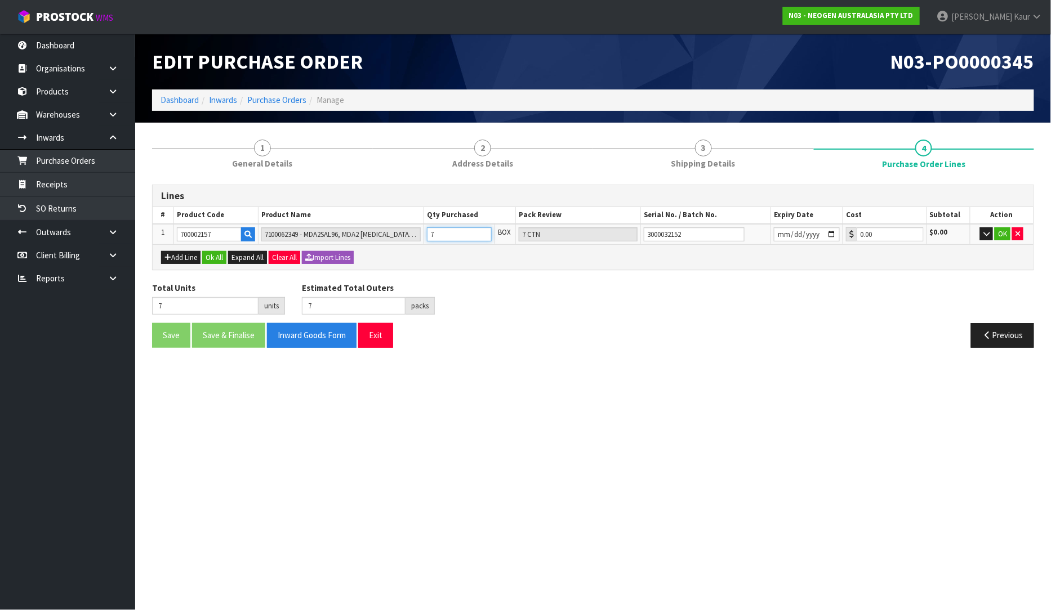
type input "8"
type input "8 CTN"
type input "8"
click at [484, 229] on input "8" at bounding box center [459, 234] width 65 height 14
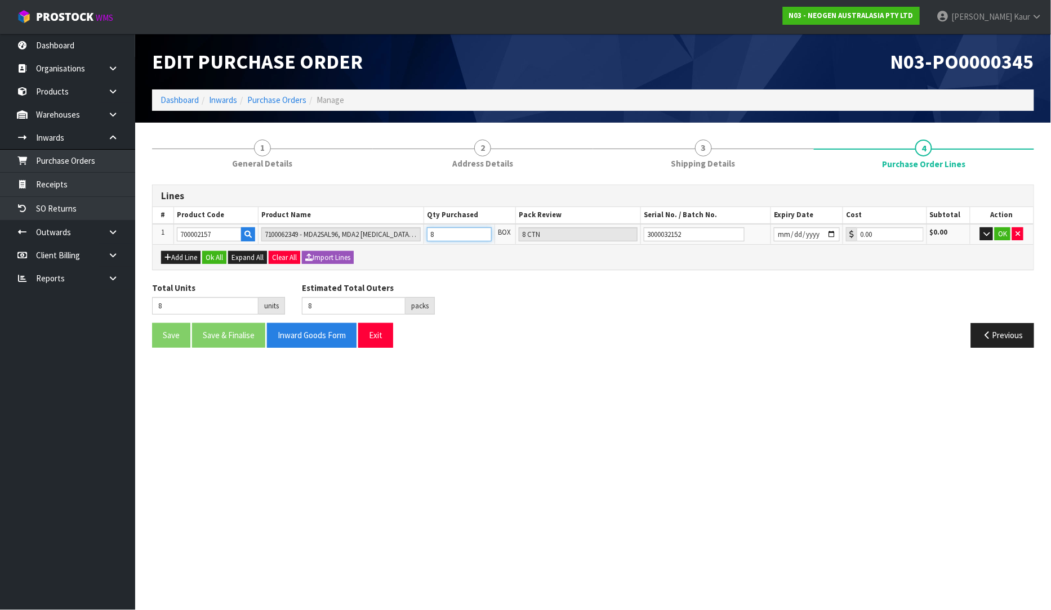
type input "9"
type input "9 CTN"
type input "9"
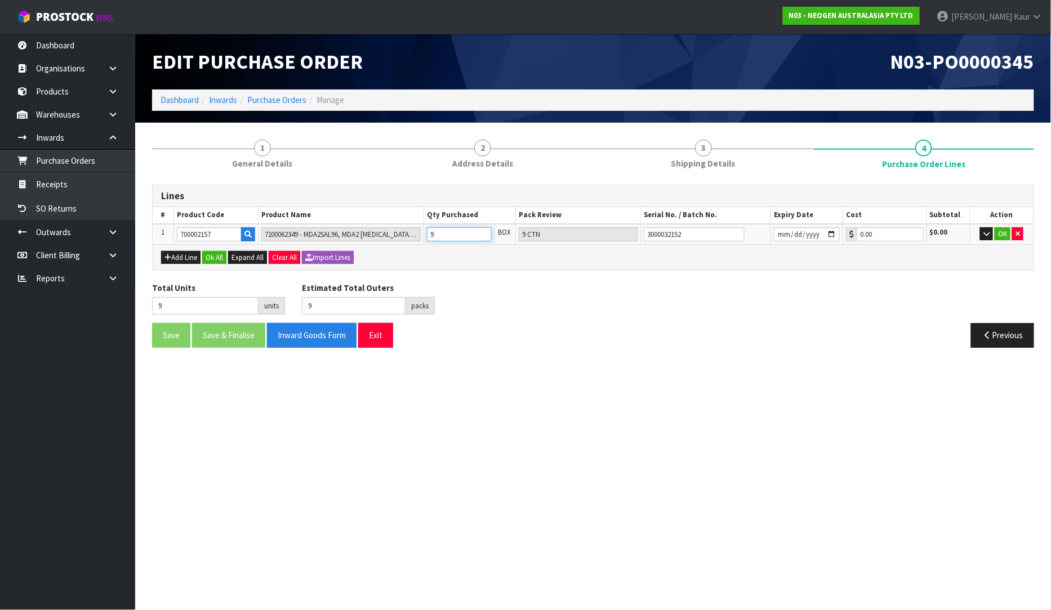
click at [484, 229] on input "9" at bounding box center [459, 234] width 65 height 14
type input "10"
type input "10 CTN"
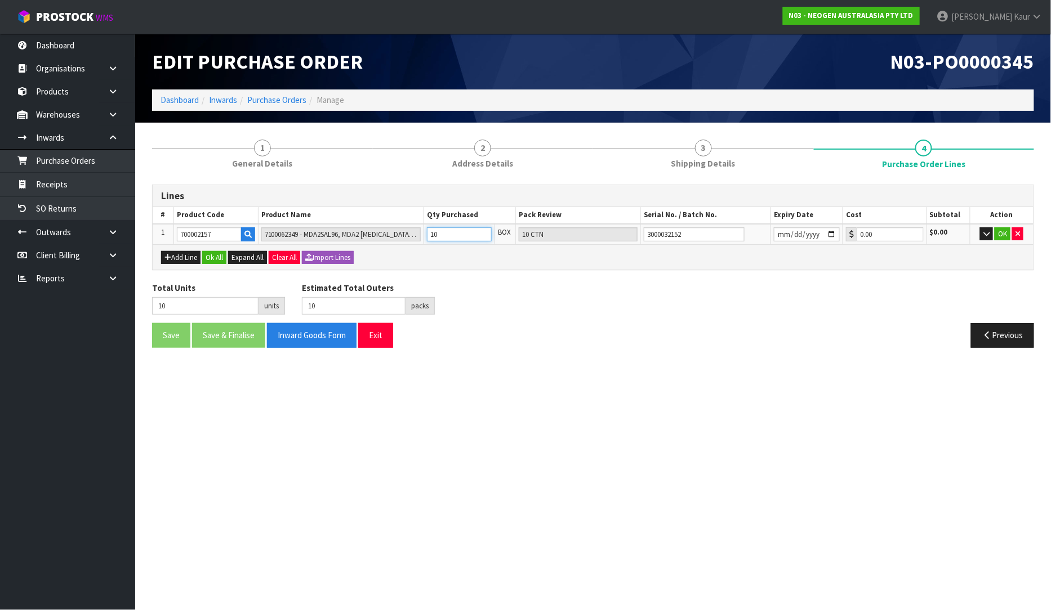
type input "10"
click at [484, 229] on input "10" at bounding box center [459, 234] width 65 height 14
type input "11"
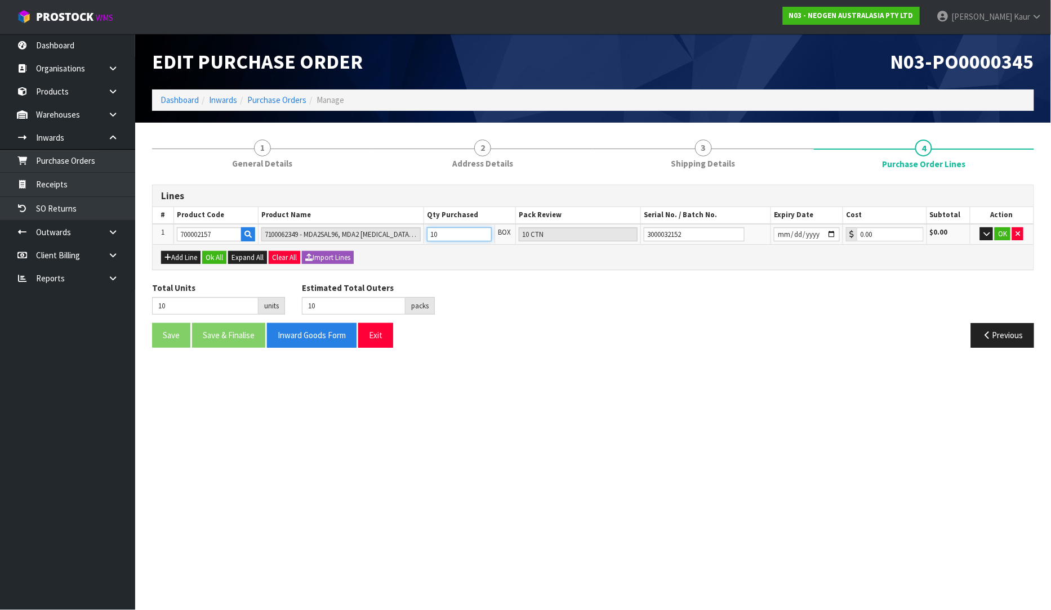
type input "11 CTN"
type input "11"
click at [484, 229] on input "11" at bounding box center [459, 234] width 65 height 14
click at [580, 228] on input "11 CTN" at bounding box center [578, 234] width 119 height 14
click at [576, 235] on input "11 CTN" at bounding box center [578, 234] width 119 height 14
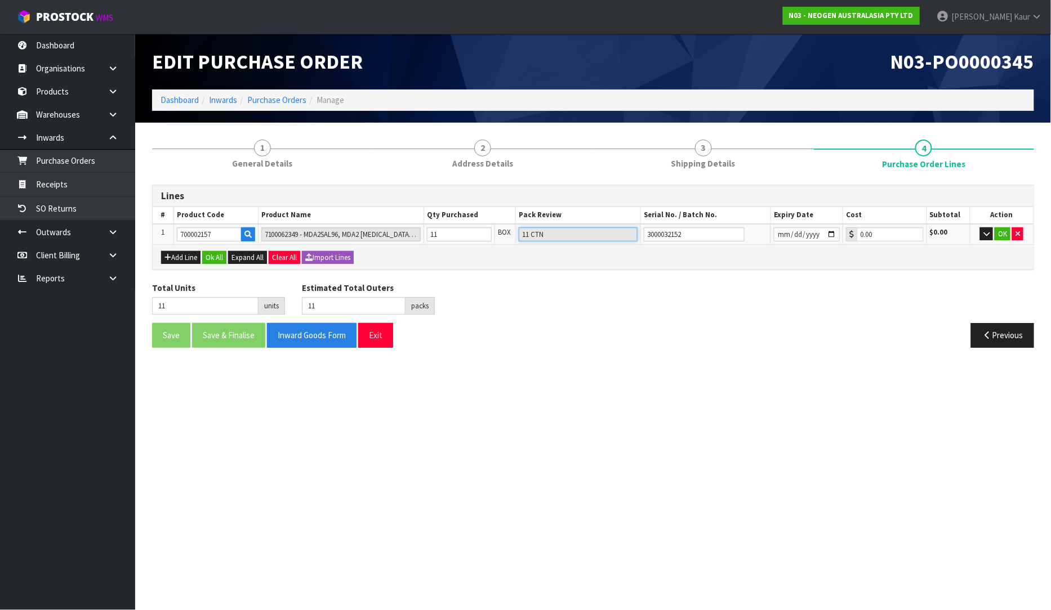
click at [576, 235] on input "11 CTN" at bounding box center [578, 234] width 119 height 14
click at [581, 278] on div "Lines # Product Code Product Name Qty Purchased Pack Review Serial No. / Batch …" at bounding box center [593, 271] width 882 height 172
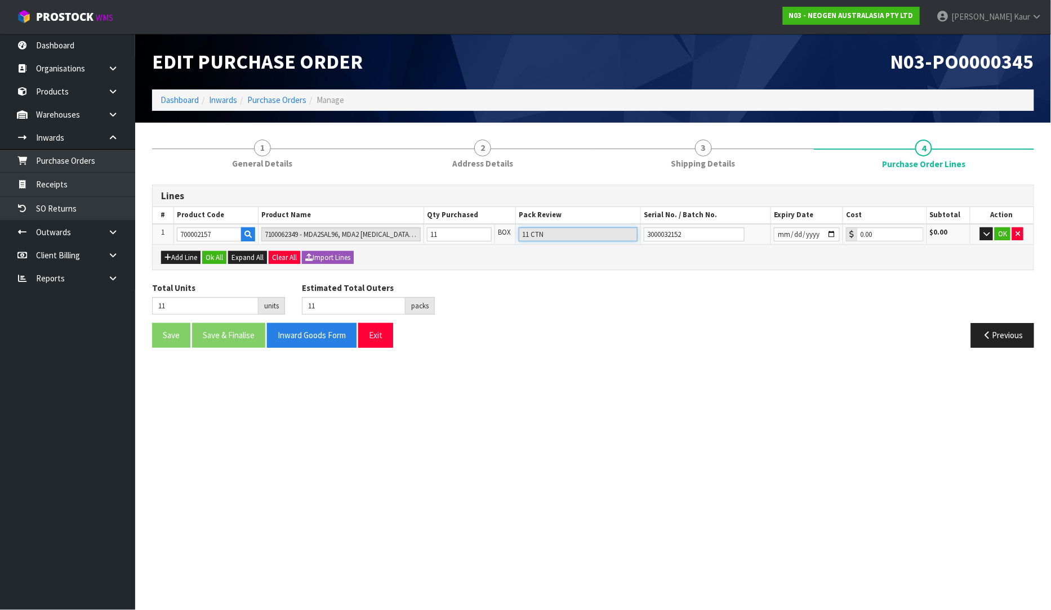
click at [572, 227] on input "11 CTN" at bounding box center [578, 234] width 119 height 14
click at [570, 234] on input "11 CTN" at bounding box center [578, 234] width 119 height 14
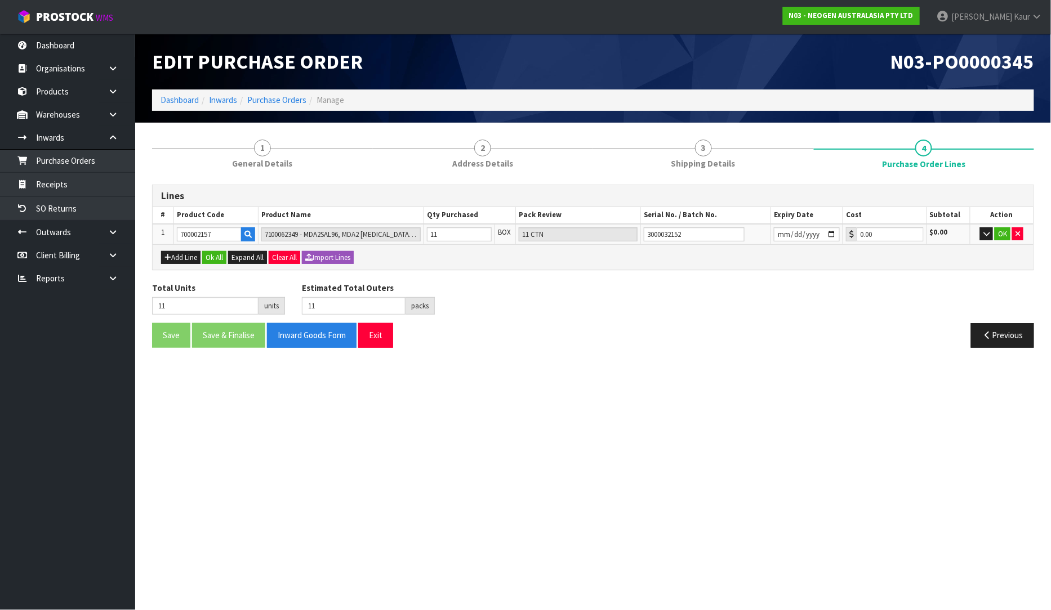
click at [583, 340] on div "Save Save & Finalise Inward Goods Form Exit" at bounding box center [368, 335] width 449 height 24
click at [830, 230] on input "date" at bounding box center [807, 234] width 66 height 14
type input "[DATE]"
click at [999, 231] on button "OK" at bounding box center [1002, 234] width 16 height 14
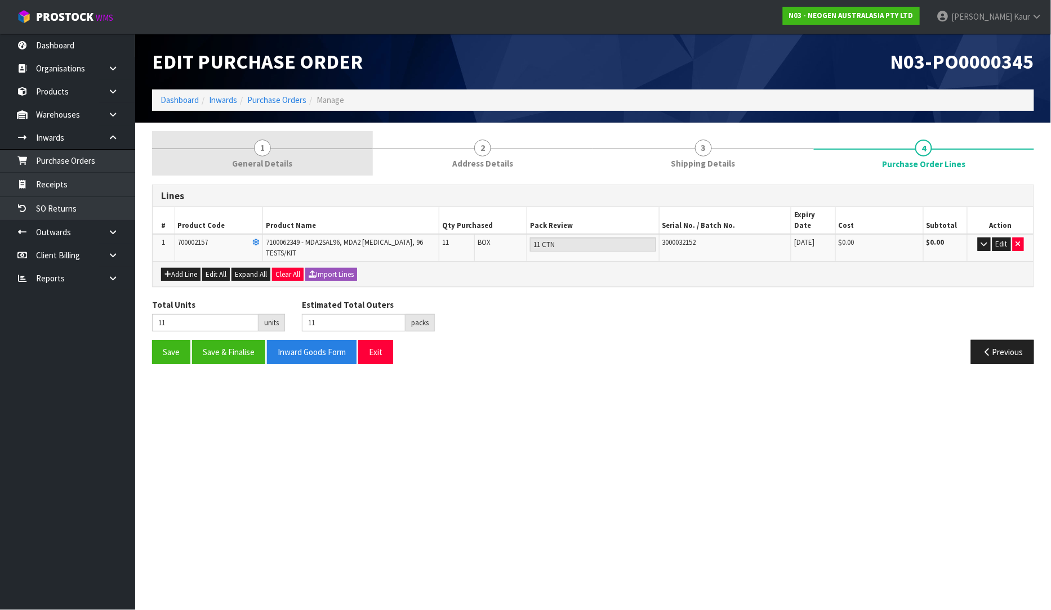
click at [238, 164] on span "General Details" at bounding box center [262, 164] width 60 height 12
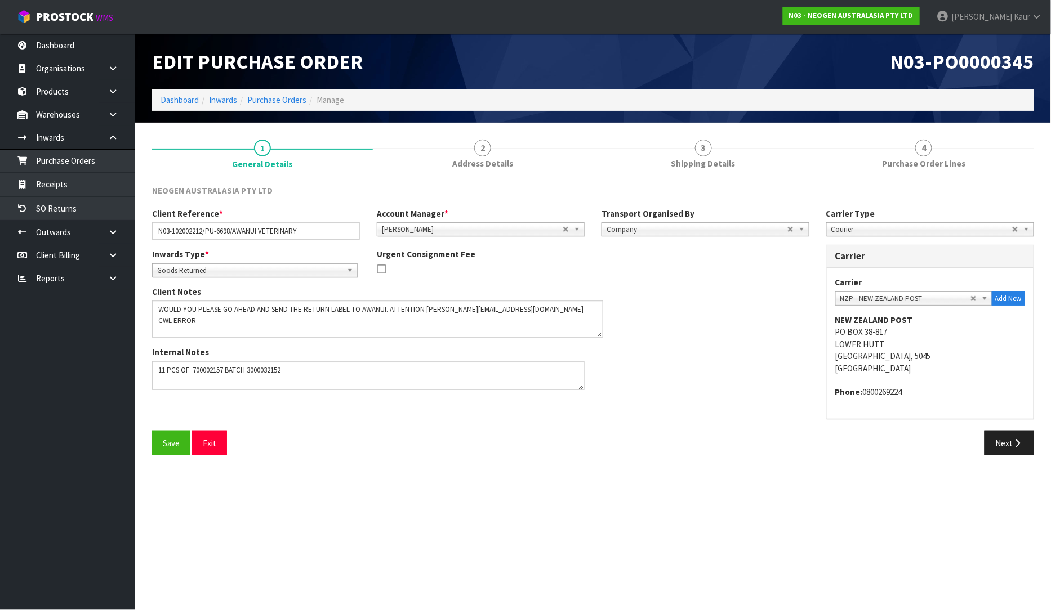
drag, startPoint x: 577, startPoint y: 327, endPoint x: 595, endPoint y: 336, distance: 19.9
click at [595, 336] on textarea at bounding box center [377, 319] width 451 height 37
drag, startPoint x: 222, startPoint y: 327, endPoint x: 133, endPoint y: 324, distance: 88.4
click at [133, 324] on body "Toggle navigation ProStock WMS N03 - NEOGEN AUSTRALASIA PTY LTD [PERSON_NAME] L…" at bounding box center [525, 305] width 1051 height 610
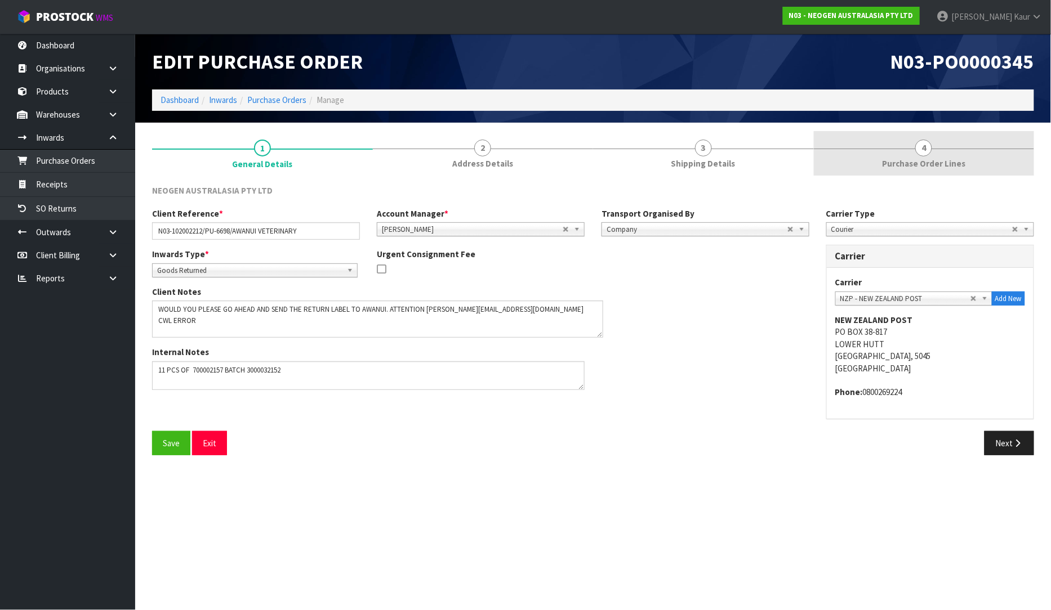
click at [922, 162] on span "Purchase Order Lines" at bounding box center [923, 164] width 83 height 12
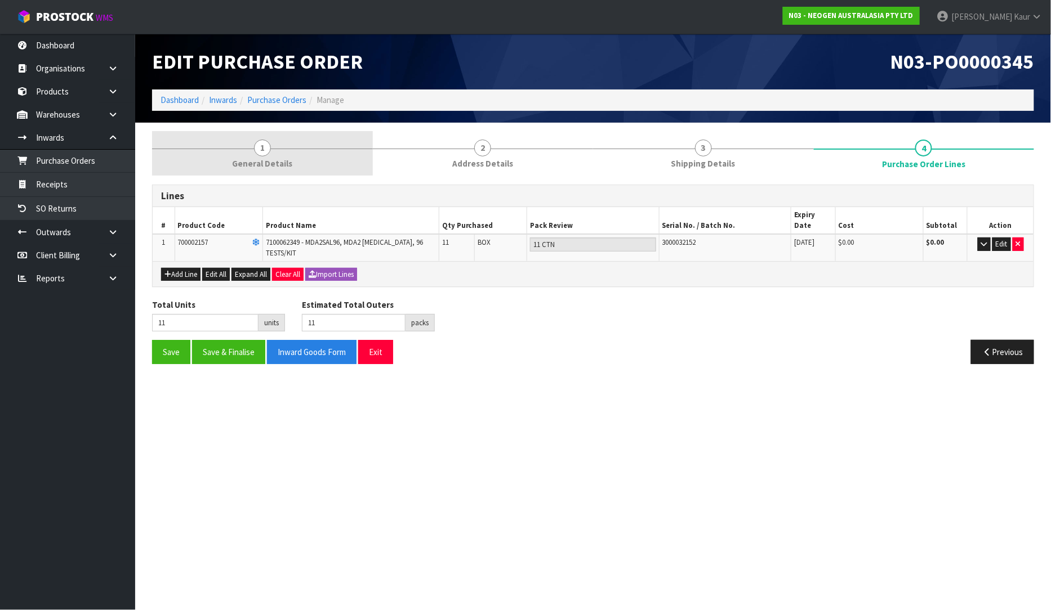
click at [253, 158] on span "General Details" at bounding box center [262, 164] width 60 height 12
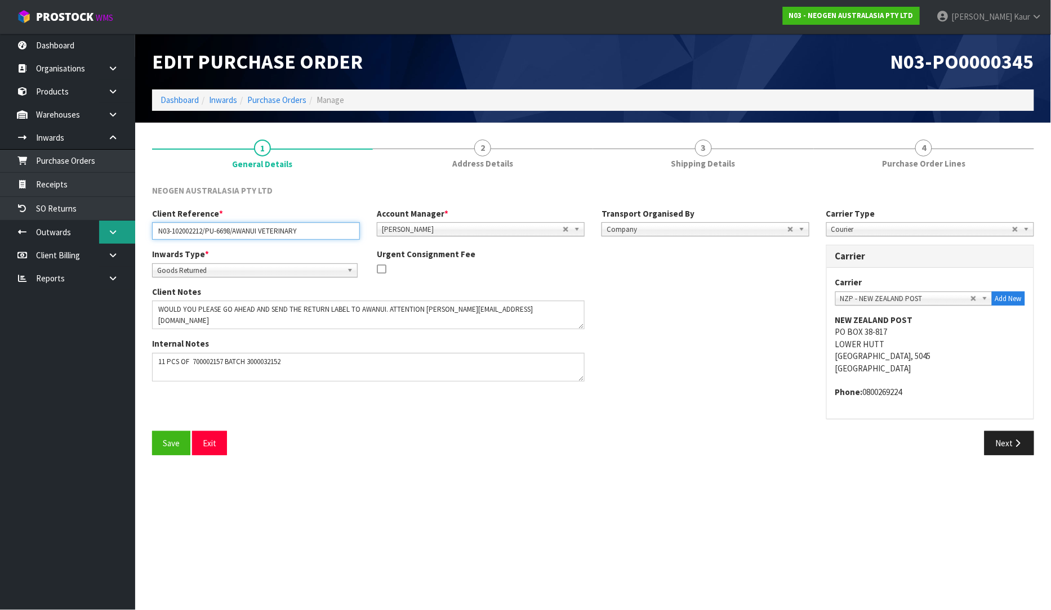
drag, startPoint x: 310, startPoint y: 234, endPoint x: 148, endPoint y: 239, distance: 162.2
click at [127, 222] on body "Toggle navigation ProStock WMS N03 - NEOGEN AUSTRALASIA PTY LTD [PERSON_NAME] L…" at bounding box center [525, 305] width 1051 height 610
click at [1019, 439] on icon "button" at bounding box center [1017, 443] width 11 height 8
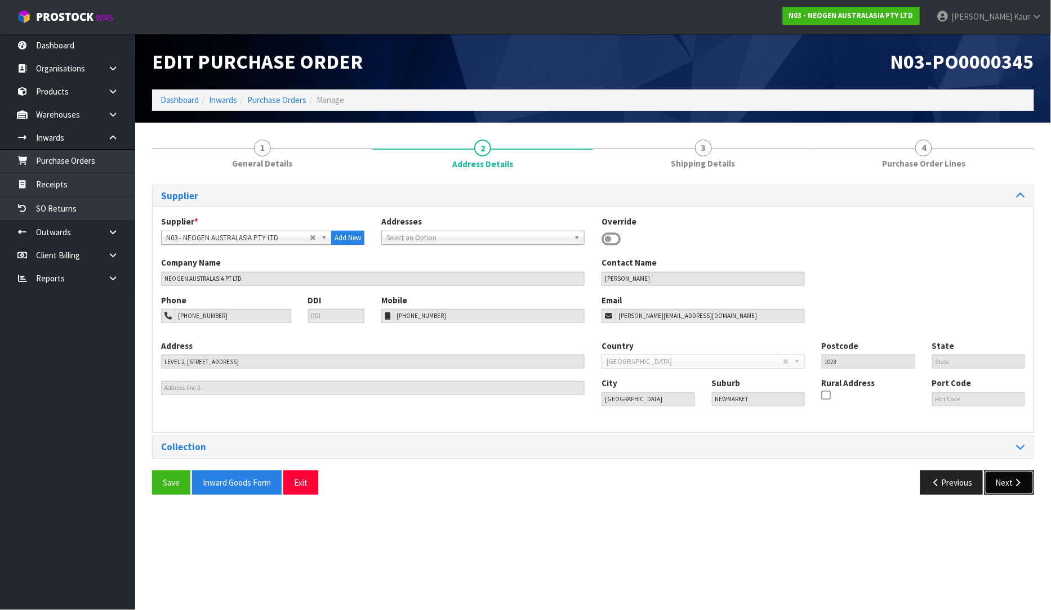
click at [1003, 493] on button "Next" at bounding box center [1009, 483] width 50 height 24
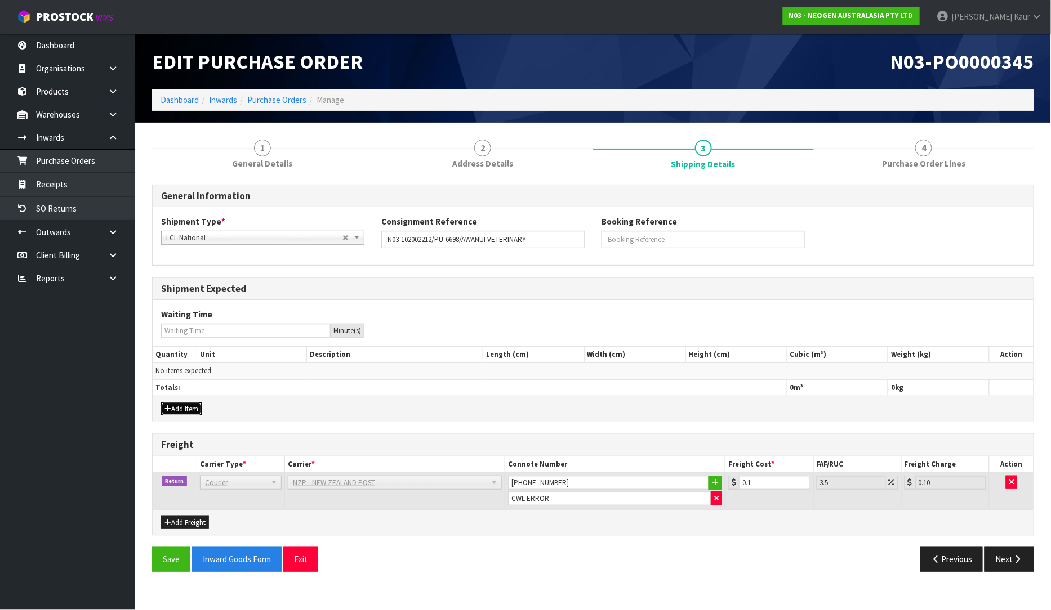
click at [170, 404] on button "Add Item" at bounding box center [181, 410] width 41 height 14
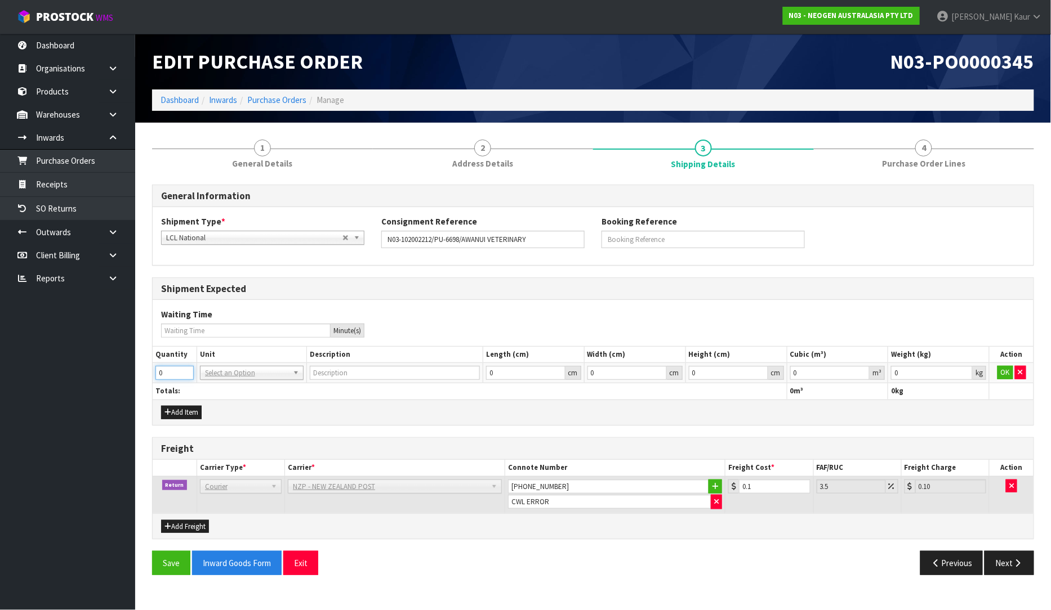
click at [184, 380] on td "0" at bounding box center [175, 373] width 44 height 20
click at [184, 365] on td "0" at bounding box center [175, 373] width 44 height 20
type input "1"
click at [185, 370] on input "1" at bounding box center [174, 373] width 38 height 14
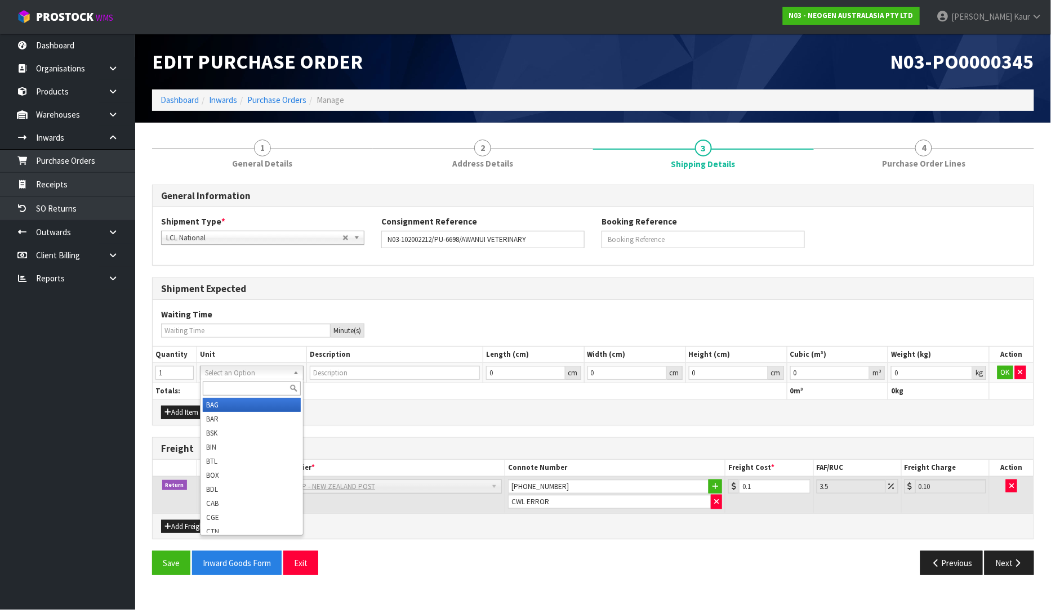
click at [259, 389] on input "text" at bounding box center [252, 389] width 98 height 14
type input "CT"
type input "CARTON"
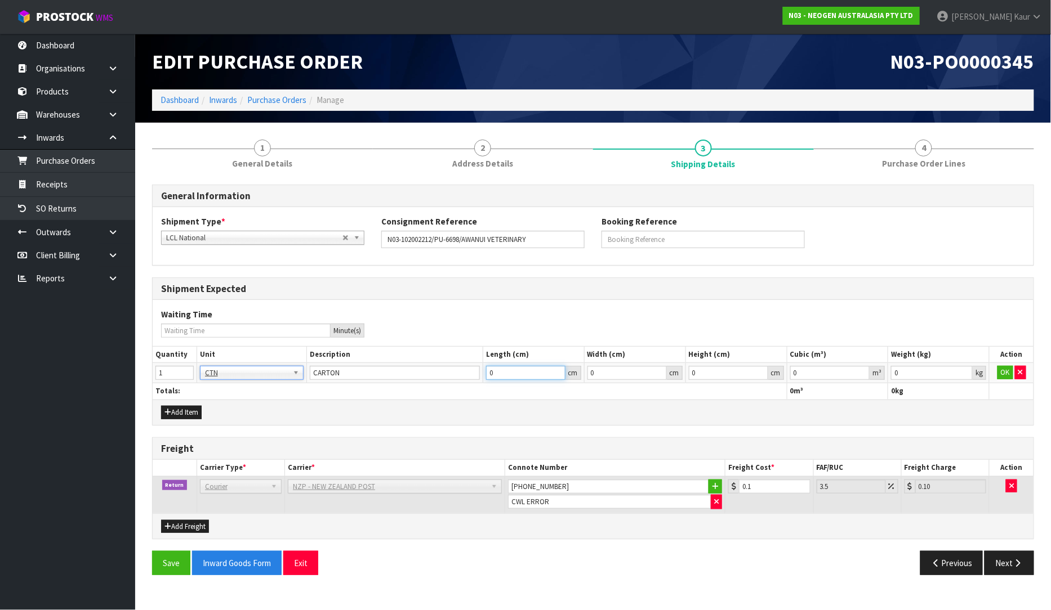
click at [530, 378] on input "0" at bounding box center [525, 373] width 79 height 14
type input "0.000000"
click at [996, 373] on td "OK" at bounding box center [1011, 373] width 44 height 20
click at [999, 372] on button "OK" at bounding box center [1005, 373] width 16 height 14
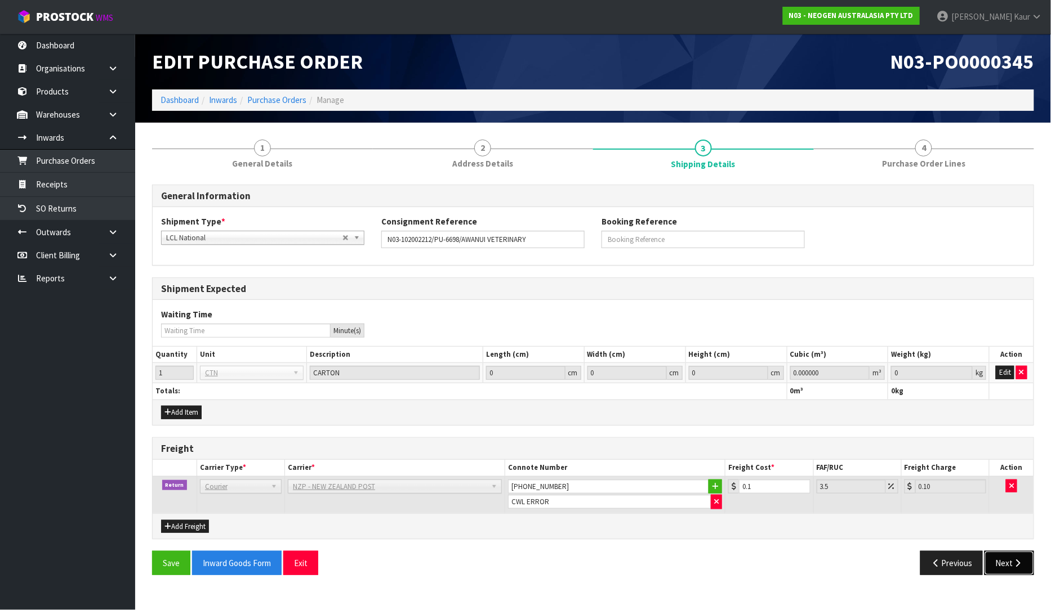
click at [1011, 567] on button "Next" at bounding box center [1009, 563] width 50 height 24
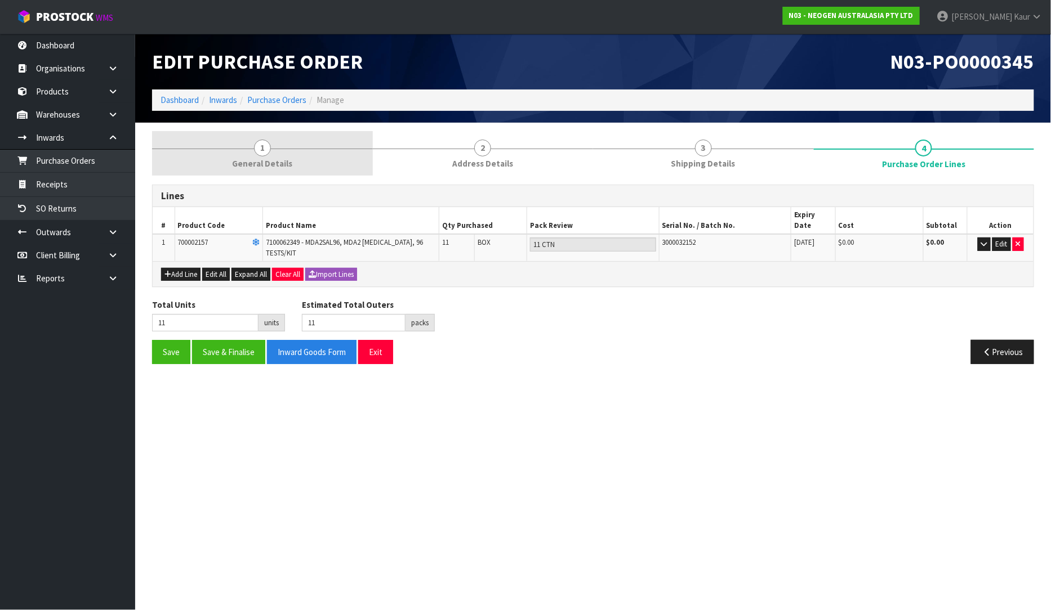
click at [280, 153] on link "1 General Details" at bounding box center [262, 153] width 221 height 44
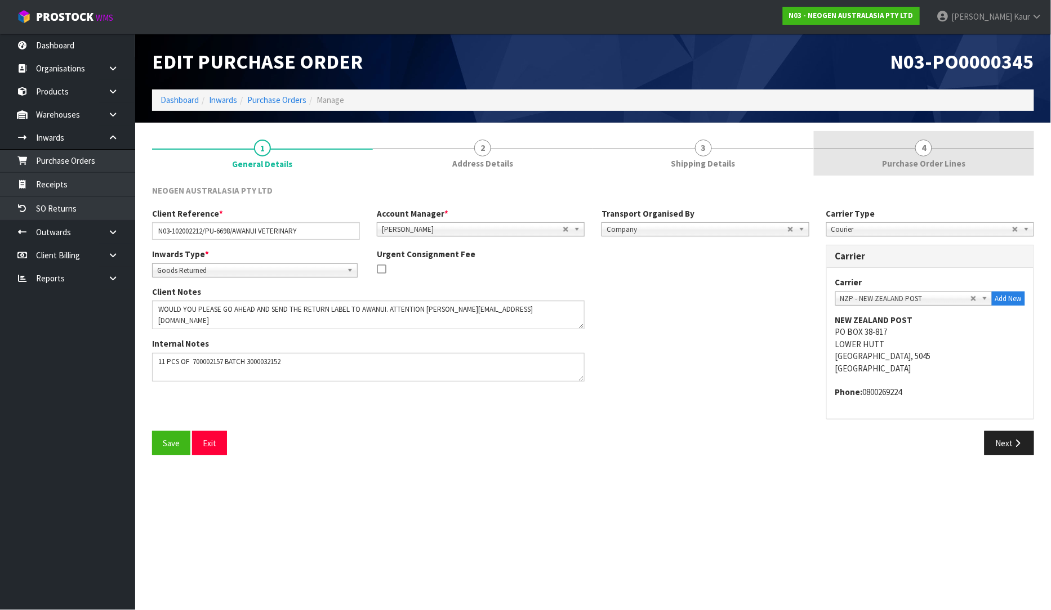
click at [961, 149] on link "4 Purchase Order Lines" at bounding box center [924, 153] width 221 height 44
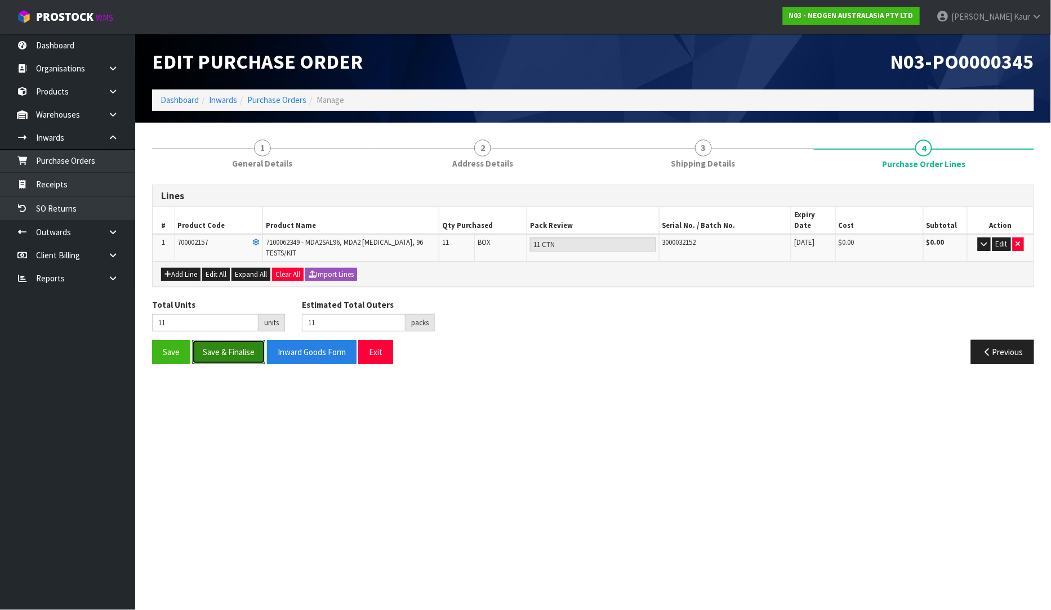
click at [215, 342] on button "Save & Finalise" at bounding box center [228, 352] width 73 height 24
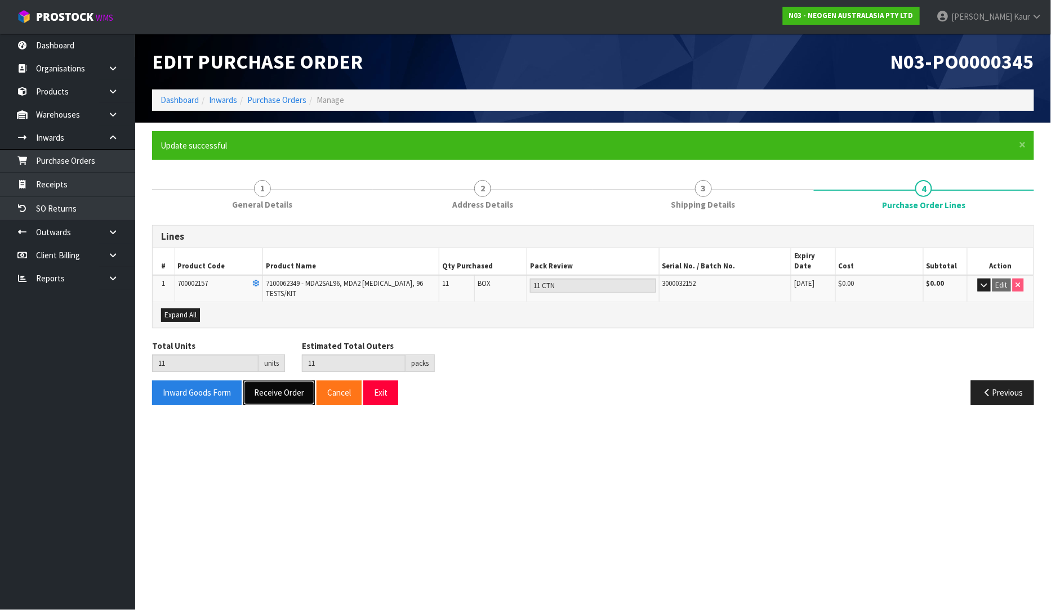
click at [265, 385] on button "Receive Order" at bounding box center [279, 393] width 72 height 24
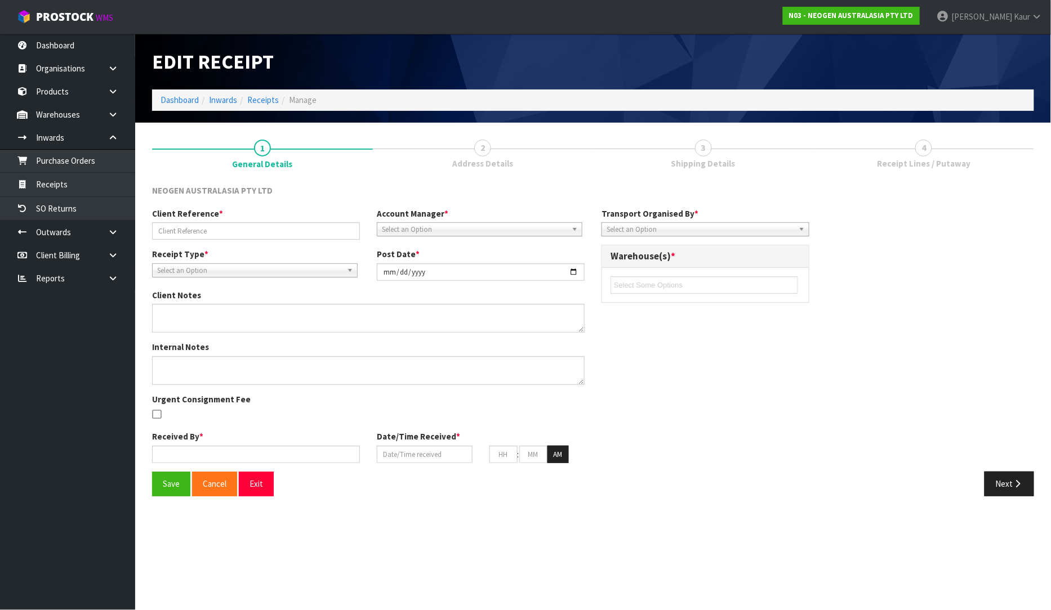
type input "N03-102002212/PU-6698/AWANUI VETERINARY"
type input "[DATE]"
type textarea "WOULD YOU PLEASE GO AHEAD AND SEND THE RETURN LABEL TO AWANUI. ATTENTION [PERSO…"
type textarea "11 PCS OF 700002157 BATCH 3000032152"
type input "[PERSON_NAME]"
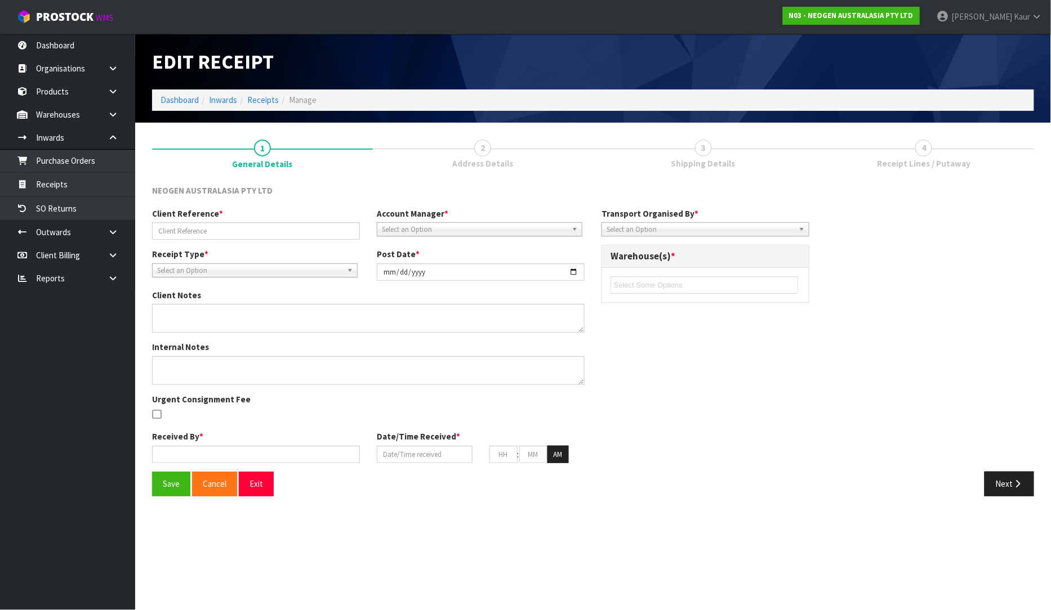
type input "[DATE]"
type input "11"
type input "57"
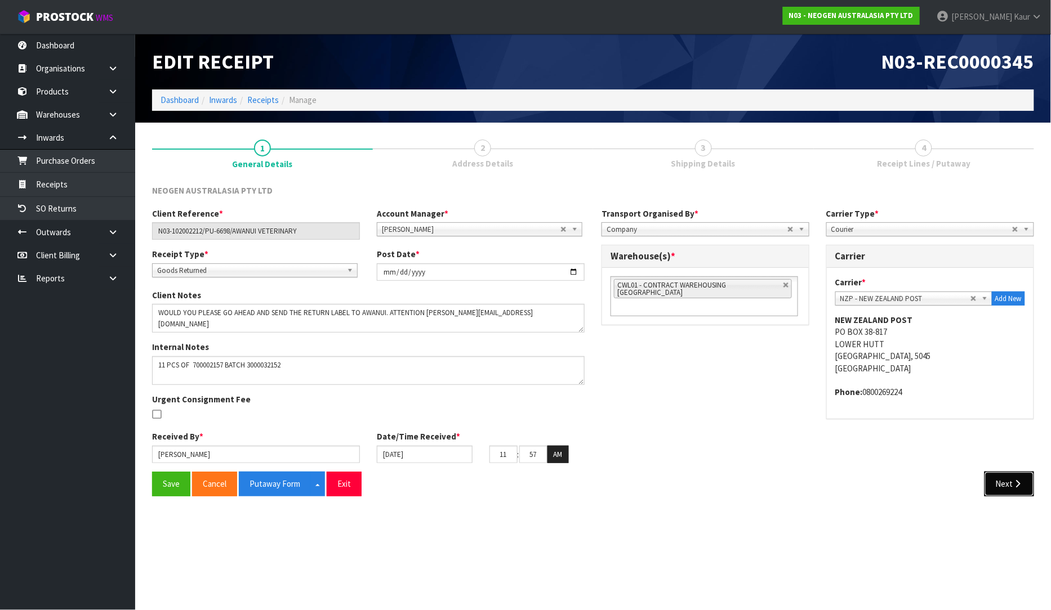
click at [998, 490] on button "Next" at bounding box center [1009, 484] width 50 height 24
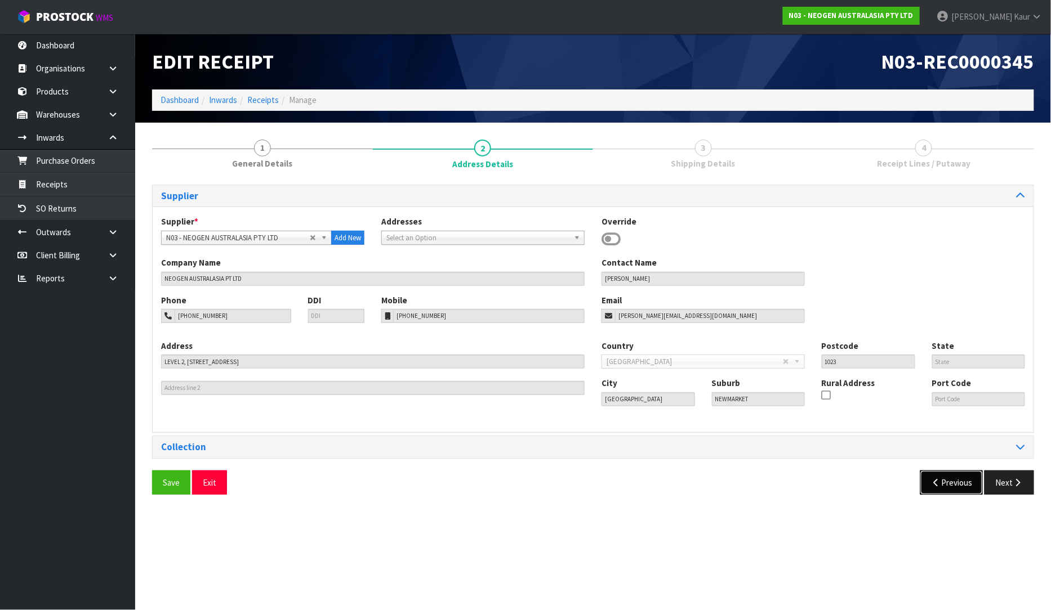
click at [939, 485] on icon "button" at bounding box center [936, 483] width 11 height 8
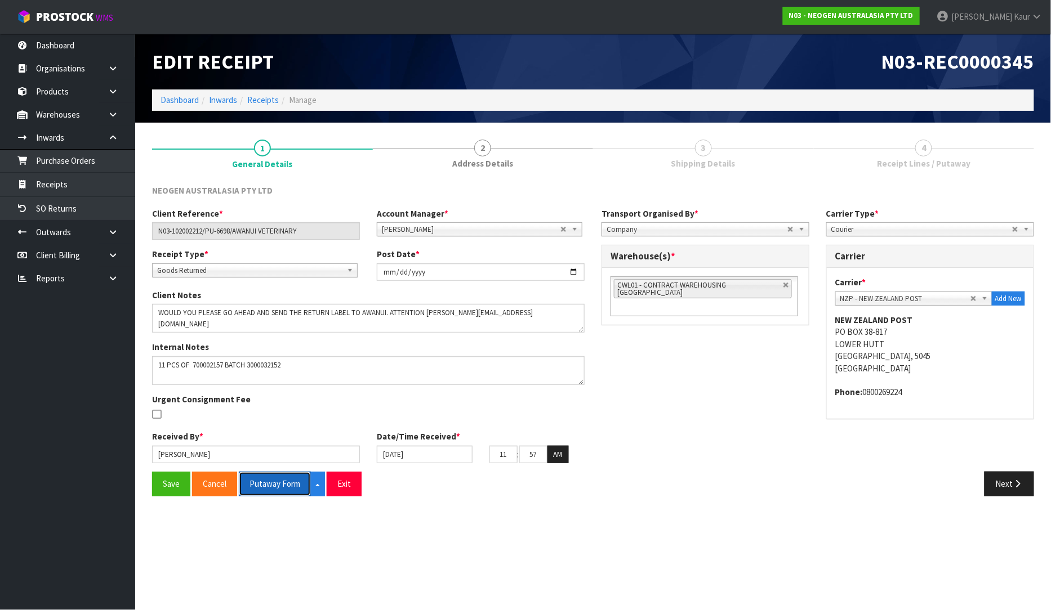
click at [275, 479] on button "Putaway Form" at bounding box center [275, 484] width 72 height 24
click at [1033, 17] on icon at bounding box center [1037, 16] width 11 height 8
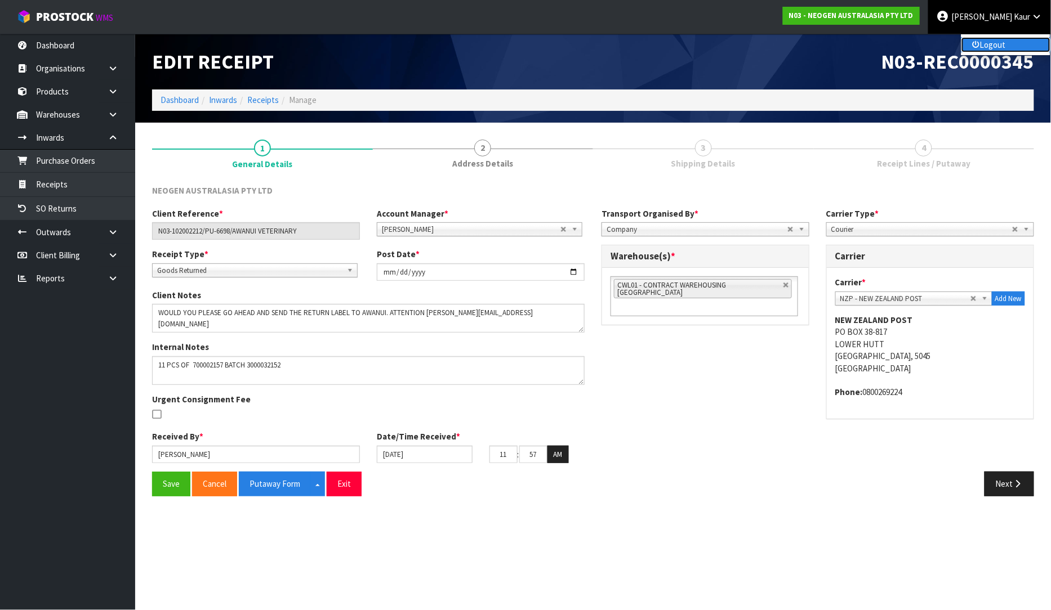
click at [1008, 46] on link "Logout" at bounding box center [1005, 44] width 89 height 15
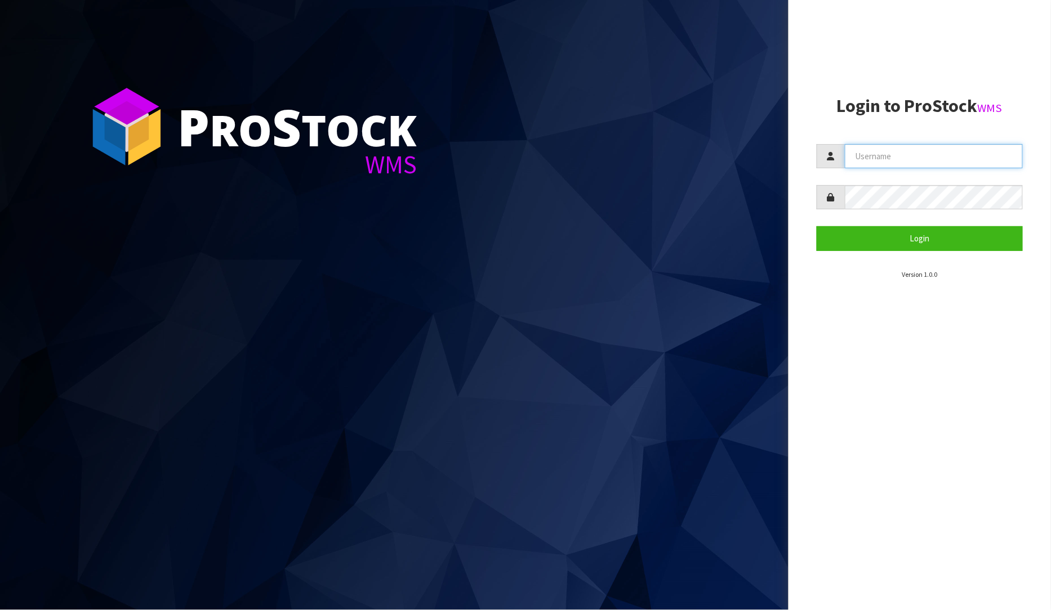
type input "[PERSON_NAME]"
drag, startPoint x: 966, startPoint y: 167, endPoint x: 814, endPoint y: 166, distance: 151.5
click at [814, 166] on aside "Login to ProStock WMS [PERSON_NAME] Login Version 1.0.0" at bounding box center [919, 305] width 263 height 610
type input "[PERSON_NAME]"
click at [804, 210] on aside "Login to ProStock WMS Raj Login Version 1.0.0" at bounding box center [919, 305] width 263 height 610
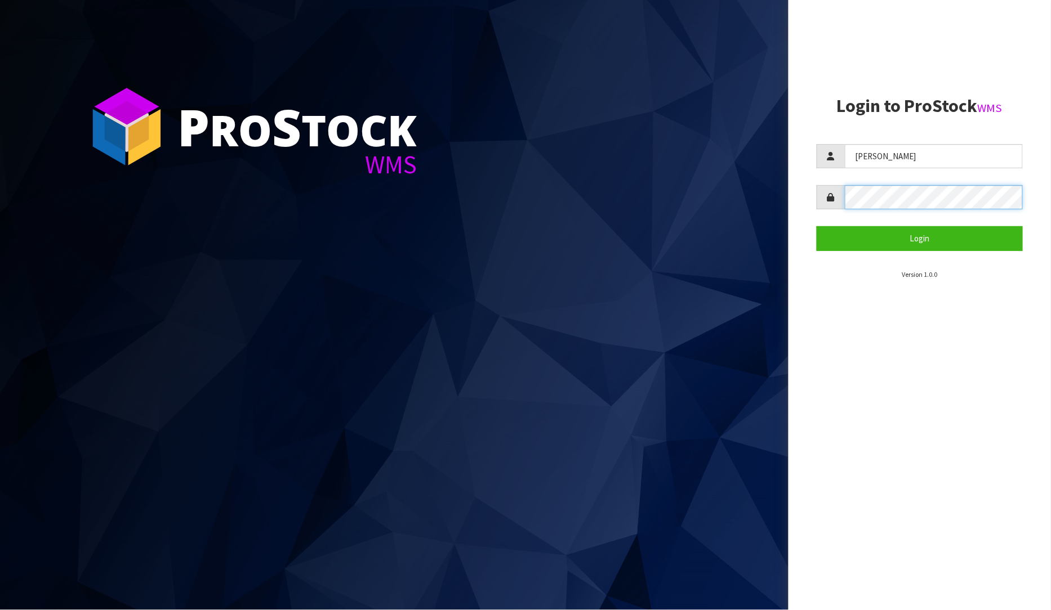
click at [831, 196] on div at bounding box center [919, 197] width 207 height 24
click at [816, 226] on button "Login" at bounding box center [919, 238] width 207 height 24
